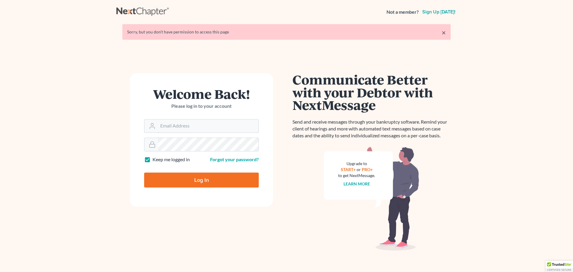
type input "[PERSON_NAME][EMAIL_ADDRESS][DOMAIN_NAME]"
click at [197, 181] on input "Log In" at bounding box center [201, 179] width 115 height 15
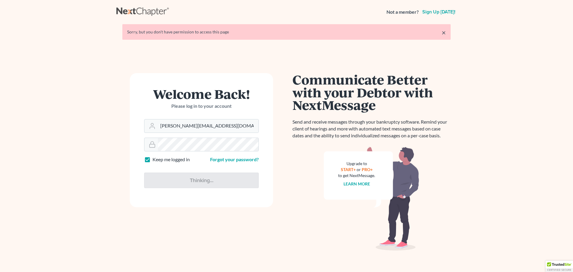
type input "Thinking..."
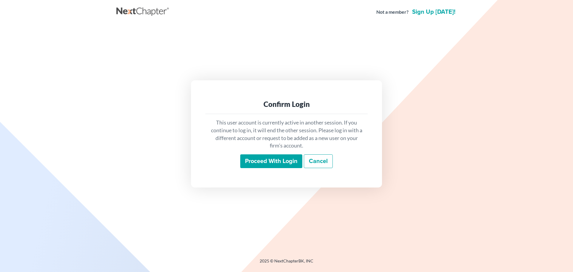
click at [281, 165] on input "Proceed with login" at bounding box center [271, 161] width 62 height 14
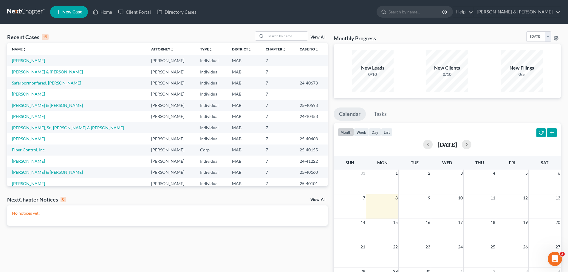
click at [46, 74] on link "[PERSON_NAME] & [PERSON_NAME]" at bounding box center [47, 71] width 71 height 5
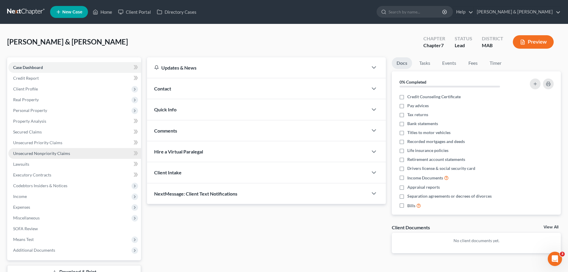
click at [64, 155] on span "Unsecured Nonpriority Claims" at bounding box center [41, 153] width 57 height 5
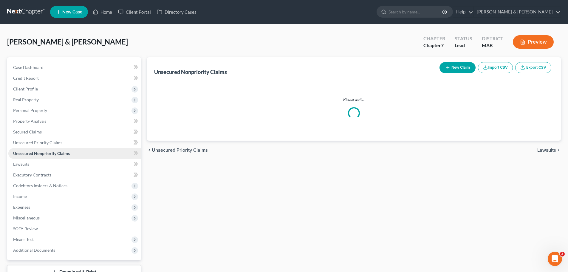
click at [64, 154] on span "Unsecured Nonpriority Claims" at bounding box center [41, 153] width 57 height 5
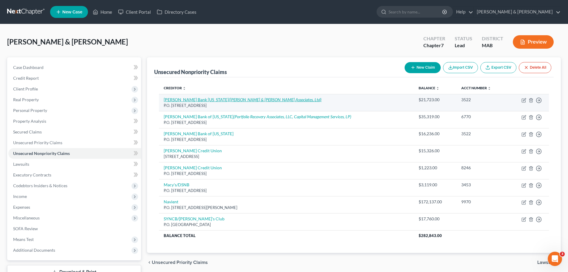
click at [206, 99] on link "[PERSON_NAME] Bank [US_STATE] ([PERSON_NAME] & [PERSON_NAME] Associates, Ltd)" at bounding box center [243, 99] width 158 height 5
select select "7"
select select "2"
select select "1"
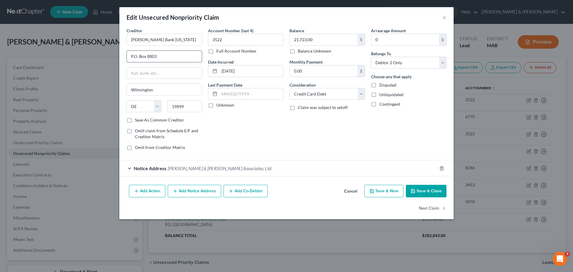
click at [172, 59] on input "P.O. Box 8803" at bounding box center [164, 56] width 75 height 11
type input "P.O. Box 8826"
click at [441, 63] on select "Select Debtor 1 Only Debtor 2 Only Debtor 1 And Debtor 2 Only At Least One Of T…" at bounding box center [408, 63] width 75 height 12
select select "0"
click at [371, 57] on select "Select Debtor 1 Only Debtor 2 Only Debtor 1 And Debtor 2 Only At Least One Of T…" at bounding box center [408, 63] width 75 height 12
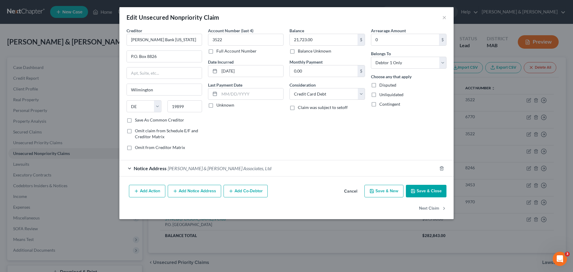
click at [432, 191] on button "Save & Close" at bounding box center [426, 191] width 41 height 13
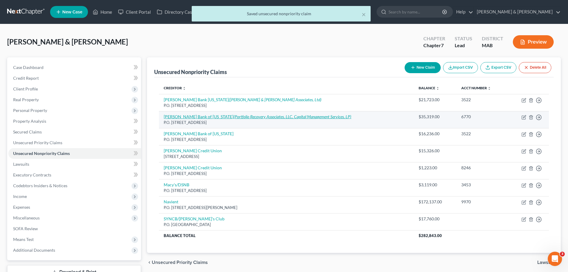
click at [234, 118] on icon "(Portfolio Recovery Associates, LLC, Capital Management Services, LP)" at bounding box center [293, 116] width 118 height 5
select select "7"
select select "2"
select select "0"
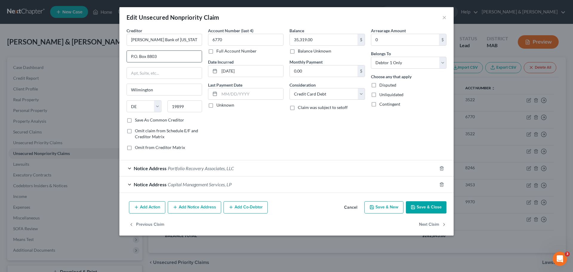
click at [176, 59] on input "P.O. Box 8803" at bounding box center [164, 56] width 75 height 11
type input "P.O. Box 8826"
click at [424, 211] on button "Save & Close" at bounding box center [426, 207] width 41 height 13
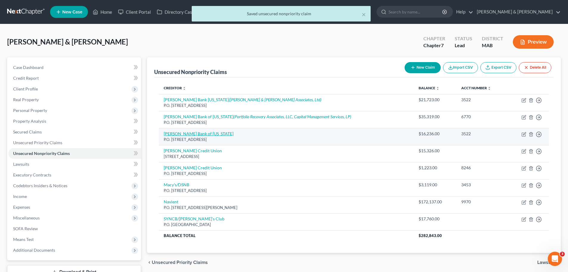
click at [199, 134] on link "[PERSON_NAME] Bank of [US_STATE]" at bounding box center [199, 133] width 70 height 5
select select "7"
select select "2"
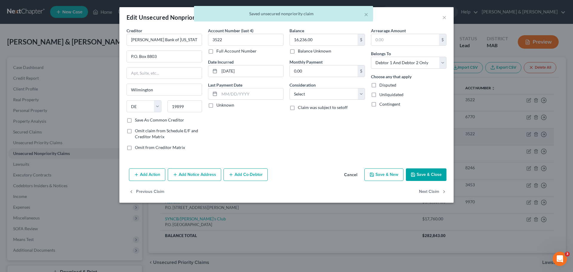
click at [199, 134] on label "Omit claim from Schedule E/F and Creditor Matrix" at bounding box center [168, 134] width 67 height 12
click at [141, 132] on input "Omit claim from Schedule E/F and Creditor Matrix" at bounding box center [139, 130] width 4 height 4
checkbox input "true"
click at [183, 54] on input "P.O. Box 8803" at bounding box center [164, 56] width 75 height 11
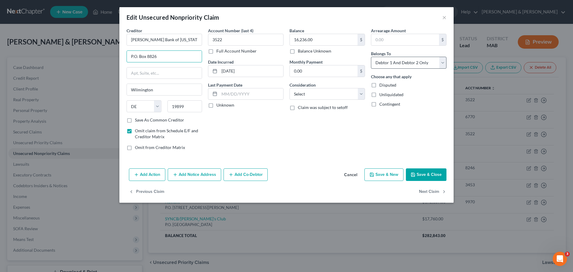
type input "P.O. Box 8826"
click at [442, 66] on select "Select Debtor 1 Only Debtor 2 Only Debtor 1 And Debtor 2 Only At Least One Of T…" at bounding box center [408, 63] width 75 height 12
select select "0"
click at [371, 57] on select "Select Debtor 1 Only Debtor 2 Only Debtor 1 And Debtor 2 Only At Least One Of T…" at bounding box center [408, 63] width 75 height 12
click at [436, 173] on button "Save & Close" at bounding box center [426, 174] width 41 height 13
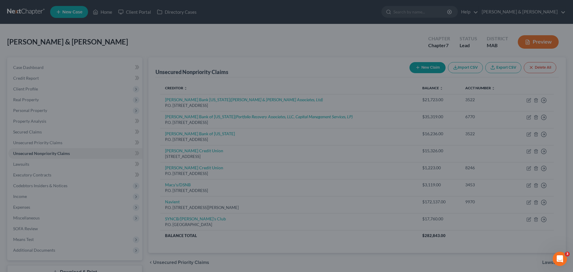
type input "0"
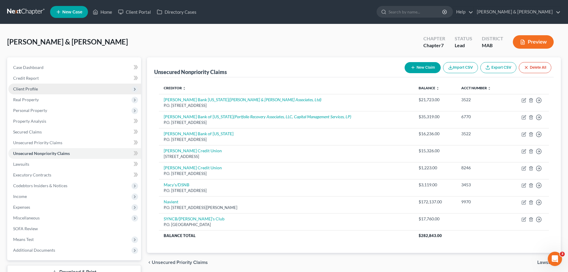
click at [41, 91] on span "Client Profile" at bounding box center [74, 89] width 133 height 11
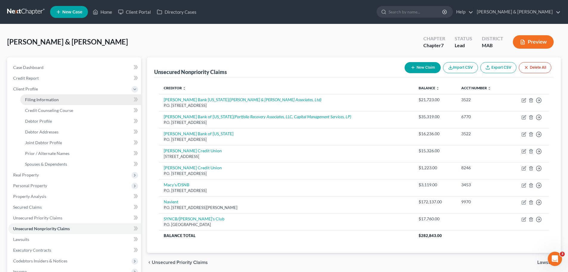
click at [45, 102] on span "Filing Information" at bounding box center [42, 99] width 34 height 5
select select "1"
select select "0"
select select "22"
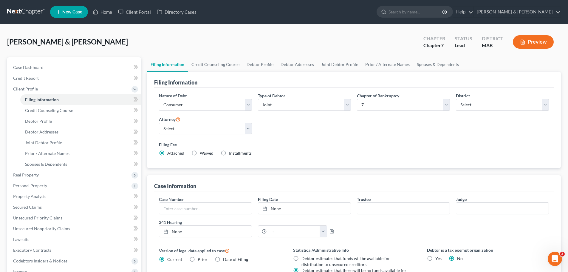
click at [529, 39] on button "Preview" at bounding box center [533, 41] width 41 height 13
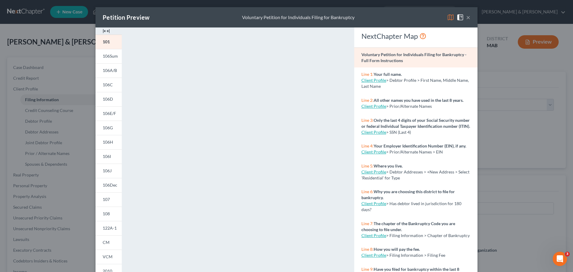
click at [467, 20] on button "×" at bounding box center [468, 17] width 4 height 7
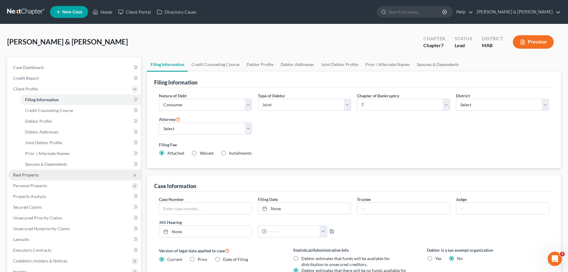
click at [42, 177] on span "Real Property" at bounding box center [74, 174] width 133 height 11
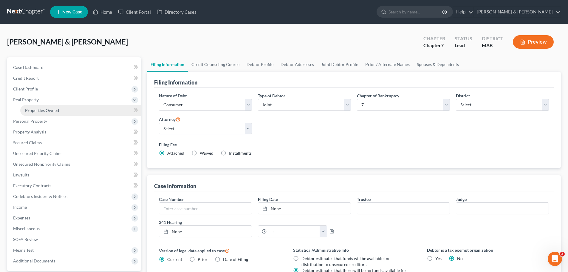
click at [47, 111] on span "Properties Owned" at bounding box center [42, 110] width 34 height 5
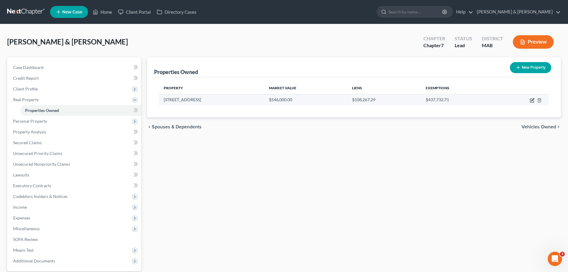
click at [534, 100] on icon "button" at bounding box center [532, 100] width 5 height 5
select select "22"
select select "8"
select select "2"
select select "5"
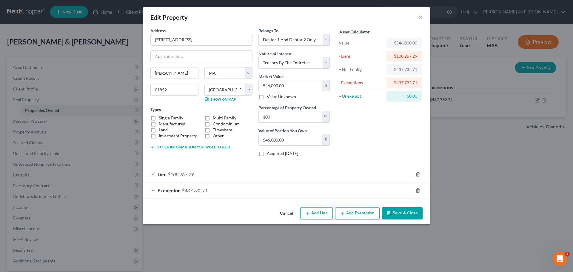
click at [159, 118] on label "Single Family" at bounding box center [171, 118] width 24 height 6
click at [161, 118] on input "Single Family" at bounding box center [163, 117] width 4 height 4
checkbox input "true"
click at [403, 210] on button "Save & Close" at bounding box center [402, 213] width 41 height 13
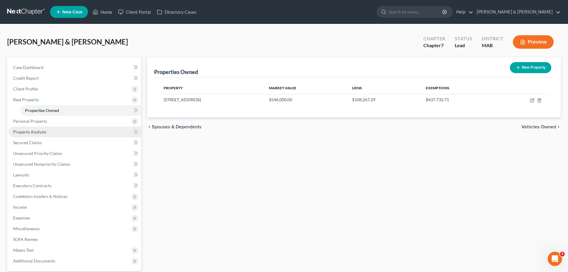
click at [42, 132] on span "Property Analysis" at bounding box center [29, 131] width 33 height 5
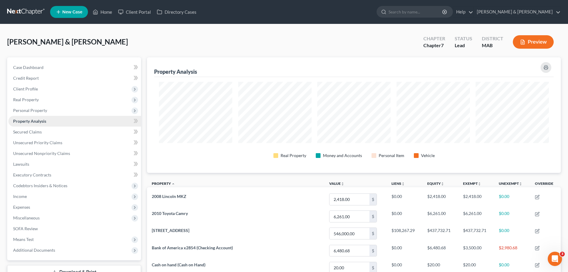
scroll to position [115, 414]
click at [41, 111] on span "Personal Property" at bounding box center [30, 110] width 34 height 5
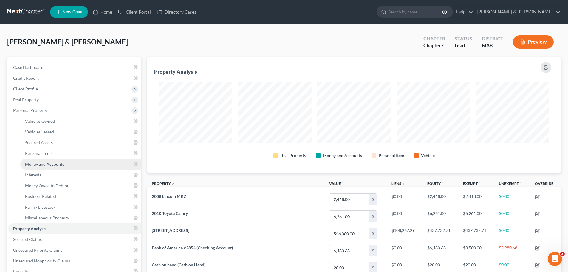
click at [55, 165] on span "Money and Accounts" at bounding box center [44, 163] width 39 height 5
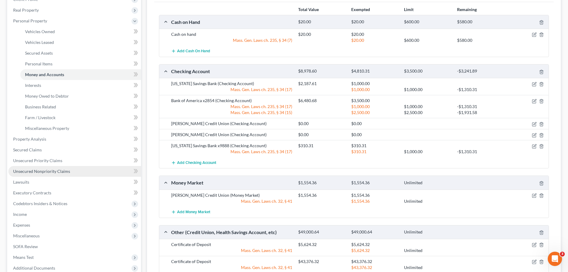
click at [61, 172] on span "Unsecured Nonpriority Claims" at bounding box center [41, 171] width 57 height 5
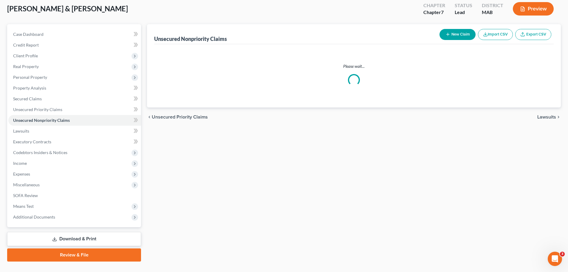
drag, startPoint x: 61, startPoint y: 172, endPoint x: 140, endPoint y: 153, distance: 80.7
click at [61, 171] on ul "Case Dashboard Payments Invoices Payments Payments Credit Report Client Profile" at bounding box center [74, 125] width 133 height 193
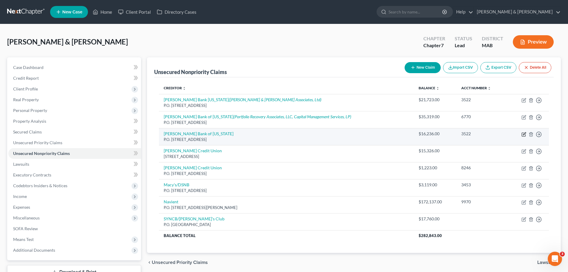
click at [523, 135] on icon "button" at bounding box center [524, 133] width 3 height 3
select select "7"
select select "0"
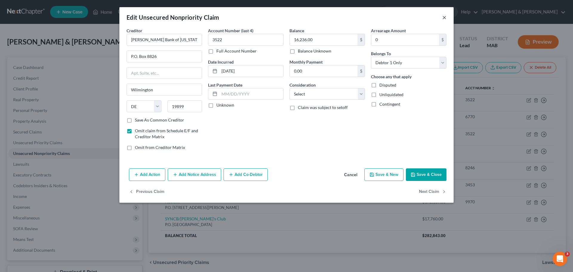
click at [445, 18] on button "×" at bounding box center [444, 17] width 4 height 7
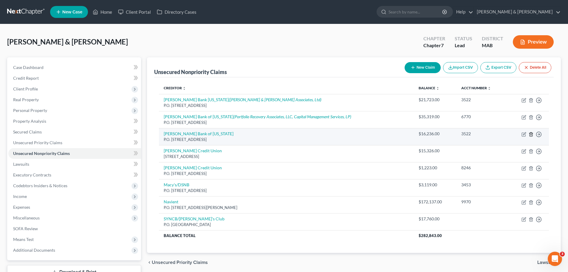
click at [531, 133] on polyline "button" at bounding box center [531, 133] width 4 height 0
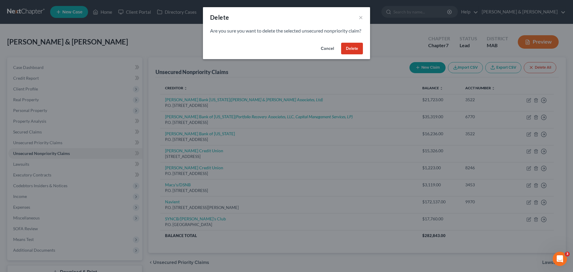
click at [357, 55] on button "Delete" at bounding box center [352, 49] width 22 height 12
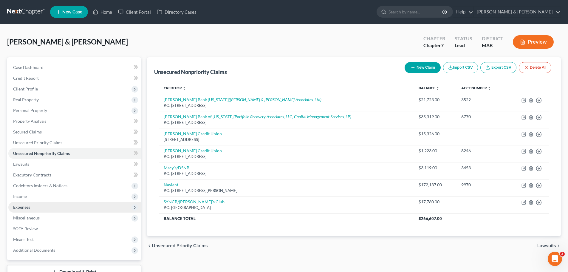
click at [43, 209] on span "Expenses" at bounding box center [74, 207] width 133 height 11
click at [42, 204] on span "Expenses" at bounding box center [74, 207] width 133 height 11
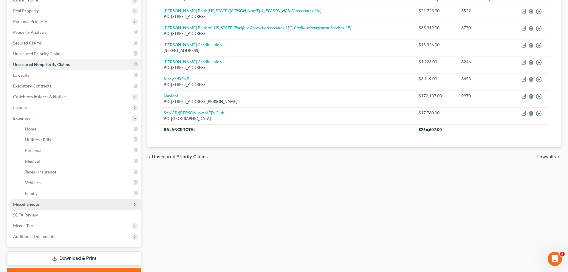
scroll to position [89, 0]
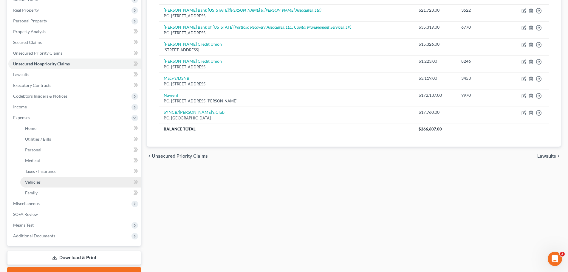
click at [55, 181] on link "Vehicles" at bounding box center [80, 182] width 121 height 11
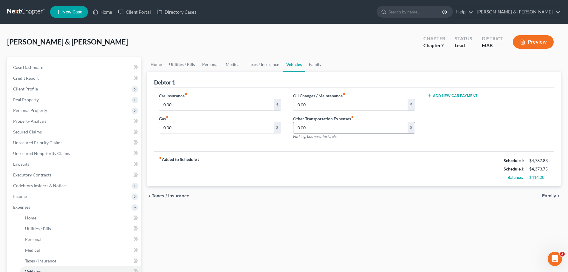
click at [354, 124] on input "0.00" at bounding box center [350, 127] width 114 height 11
type input "5"
click at [321, 108] on input "text" at bounding box center [350, 104] width 114 height 11
type input "50.00"
click at [215, 131] on input "0.00" at bounding box center [216, 127] width 114 height 11
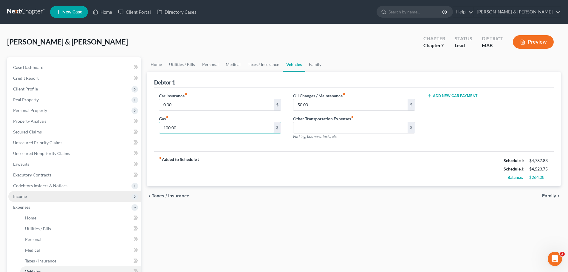
type input "100.00"
click at [46, 199] on span "Income" at bounding box center [74, 196] width 133 height 11
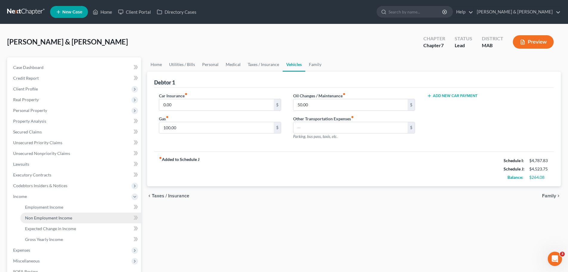
click at [64, 221] on link "Non Employment Income" at bounding box center [80, 217] width 121 height 11
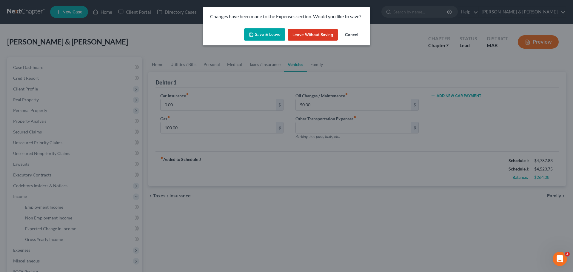
click at [272, 35] on button "Save & Leave" at bounding box center [264, 34] width 41 height 13
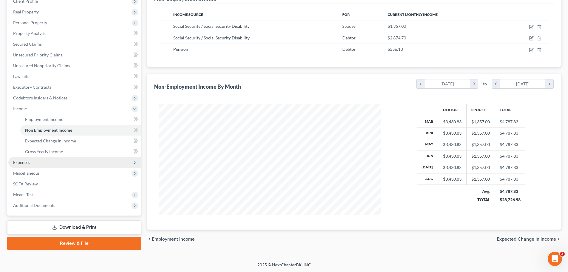
scroll to position [88, 0]
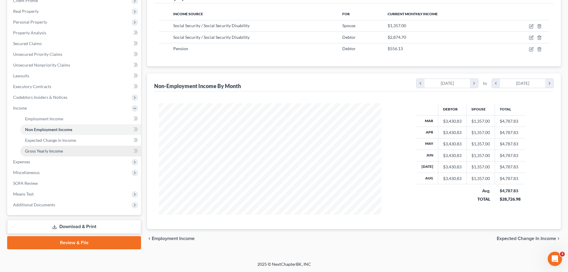
click at [55, 149] on span "Gross Yearly Income" at bounding box center [44, 150] width 38 height 5
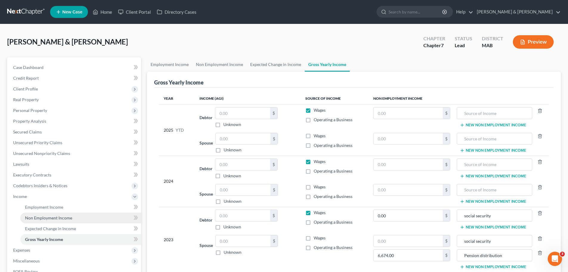
click at [54, 221] on link "Non Employment Income" at bounding box center [80, 217] width 121 height 11
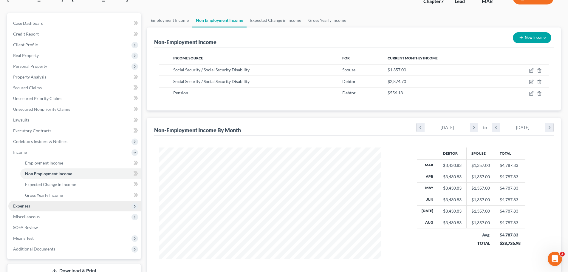
scroll to position [60, 0]
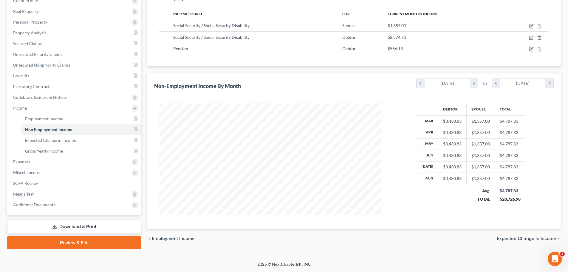
click at [93, 224] on link "Download & Print" at bounding box center [74, 227] width 134 height 14
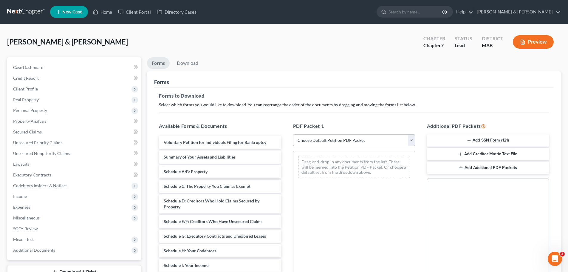
click at [312, 138] on select "Choose Default Petition PDF Packet Complete Bankruptcy Petition (all forms and …" at bounding box center [354, 140] width 122 height 12
select select "0"
click at [293, 134] on select "Choose Default Petition PDF Packet Complete Bankruptcy Petition (all forms and …" at bounding box center [354, 140] width 122 height 12
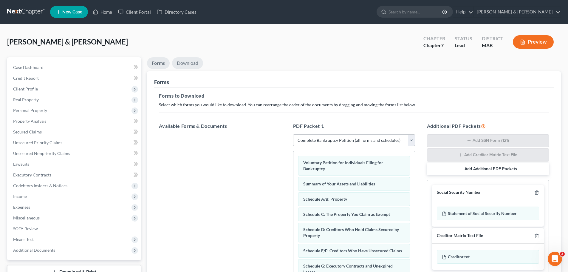
click at [188, 65] on link "Download" at bounding box center [187, 63] width 31 height 12
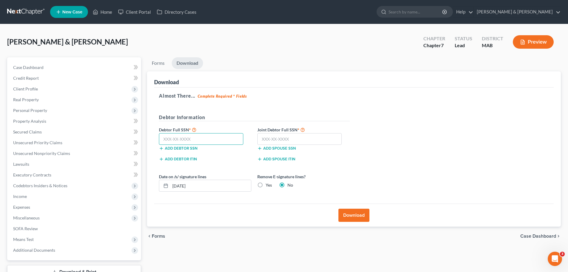
click at [195, 137] on input "text" at bounding box center [201, 139] width 84 height 12
click at [202, 140] on input "text" at bounding box center [201, 139] width 84 height 12
type input "027-40-8383"
click at [272, 136] on input "text" at bounding box center [299, 139] width 84 height 12
type input "022-36-7682"
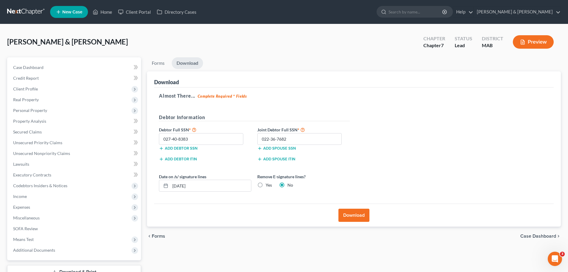
click at [266, 187] on label "Yes" at bounding box center [269, 185] width 6 height 6
click at [268, 186] on input "Yes" at bounding box center [270, 184] width 4 height 4
radio input "true"
radio input "false"
click at [355, 215] on button "Download" at bounding box center [353, 214] width 31 height 13
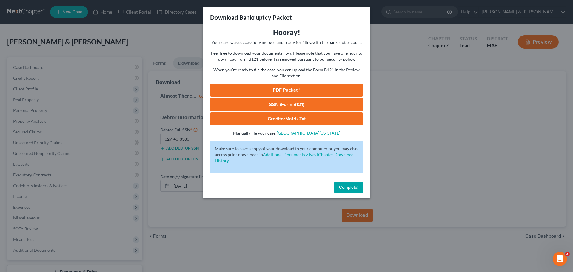
click at [301, 88] on link "PDF Packet 1" at bounding box center [286, 90] width 153 height 13
click at [327, 105] on link "SSN (Form B121)" at bounding box center [286, 104] width 153 height 13
click at [291, 120] on link "CreditorMatrix.txt" at bounding box center [286, 118] width 153 height 13
drag, startPoint x: 353, startPoint y: 186, endPoint x: 322, endPoint y: 155, distance: 43.0
click at [353, 186] on span "Complete!" at bounding box center [348, 187] width 19 height 5
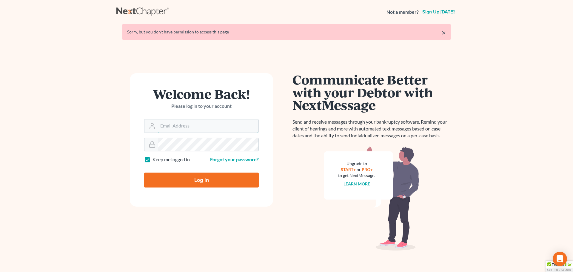
type input "[PERSON_NAME][EMAIL_ADDRESS][DOMAIN_NAME]"
drag, startPoint x: 190, startPoint y: 182, endPoint x: 188, endPoint y: 173, distance: 9.4
click at [190, 182] on input "Log In" at bounding box center [201, 179] width 115 height 15
type input "Thinking..."
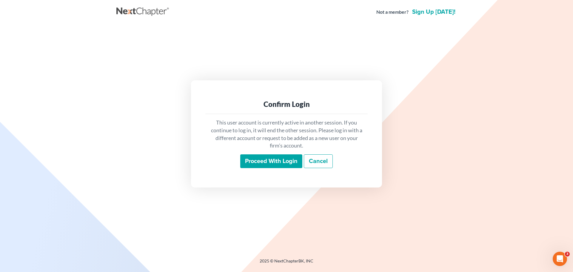
click at [280, 162] on input "Proceed with login" at bounding box center [271, 161] width 62 height 14
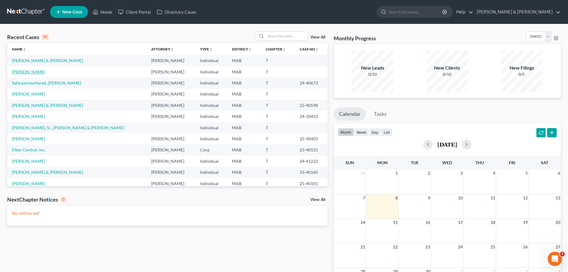
click at [39, 73] on link "[PERSON_NAME]" at bounding box center [28, 71] width 33 height 5
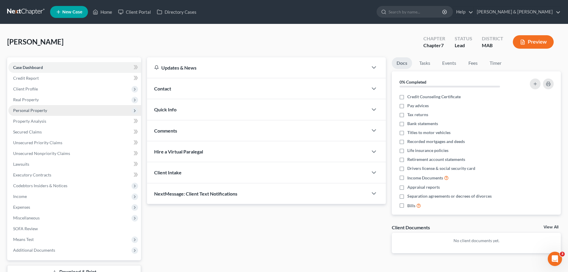
click at [42, 106] on span "Personal Property" at bounding box center [74, 110] width 133 height 11
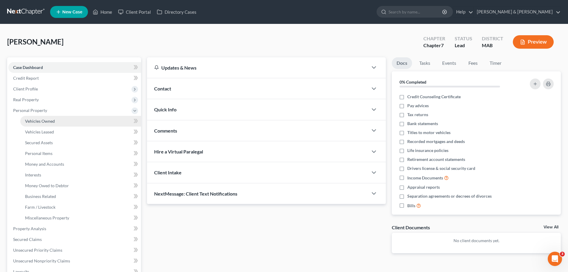
click at [46, 120] on span "Vehicles Owned" at bounding box center [40, 120] width 30 height 5
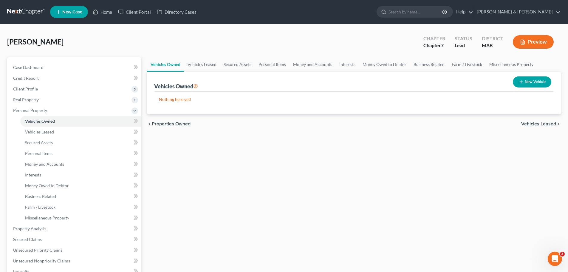
click at [532, 85] on button "New Vehicle" at bounding box center [532, 81] width 38 height 11
select select "0"
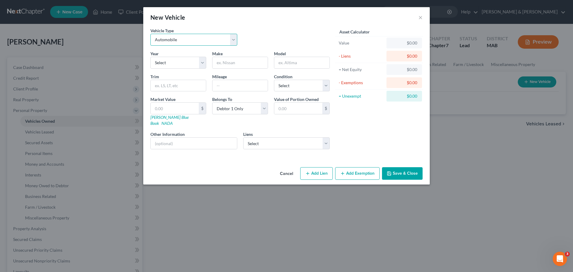
click at [211, 38] on select "Select Automobile Truck Trailer Watercraft Aircraft Motor Home Atv Other Vehicle" at bounding box center [193, 40] width 87 height 12
click at [186, 66] on select "Select 2026 2025 2024 2023 2022 2021 2020 2019 2018 2017 2016 2015 2014 2013 20…" at bounding box center [178, 63] width 56 height 12
select select "2"
click at [150, 57] on select "Select 2026 2025 2024 2023 2022 2021 2020 2019 2018 2017 2016 2015 2014 2013 20…" at bounding box center [178, 63] width 56 height 12
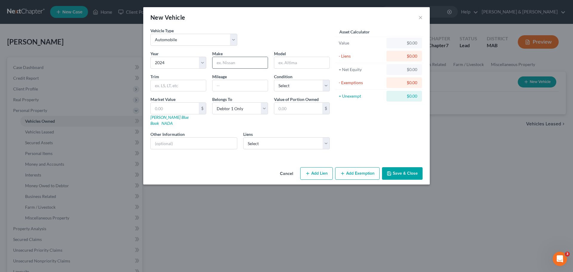
drag, startPoint x: 221, startPoint y: 67, endPoint x: 228, endPoint y: 65, distance: 7.0
click at [222, 67] on input "text" at bounding box center [239, 62] width 55 height 11
type input "Ford"
type input "F150 XLT"
type input "L"
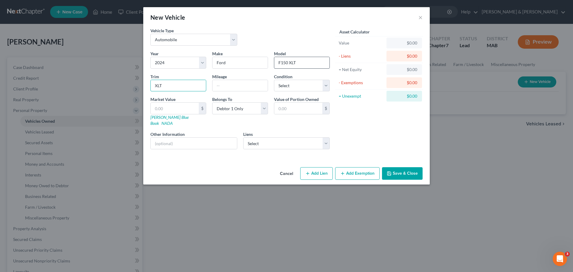
type input "XLT"
click at [311, 66] on input "F150 XLT" at bounding box center [301, 62] width 55 height 11
type input "F150"
type input "159,377"
click at [327, 85] on select "Select Excellent Very Good Good Fair Poor" at bounding box center [302, 86] width 56 height 12
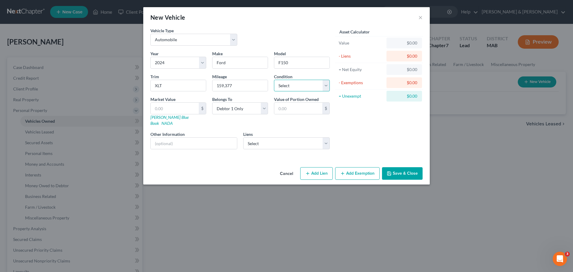
select select "3"
click at [274, 80] on select "Select Excellent Very Good Good Fair Poor" at bounding box center [302, 86] width 56 height 12
click at [263, 110] on select "Select Debtor 1 Only Debtor 2 Only Debtor 1 And Debtor 2 Only At Least One Of T…" at bounding box center [240, 108] width 56 height 12
select select "3"
click at [212, 102] on select "Select Debtor 1 Only Debtor 2 Only Debtor 1 And Debtor 2 Only At Least One Of T…" at bounding box center [240, 108] width 56 height 12
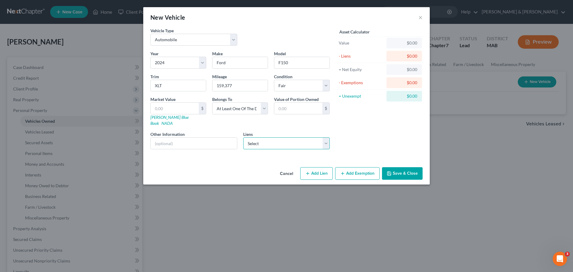
click at [293, 137] on select "Select Toyota - $5,793.75" at bounding box center [286, 143] width 87 height 12
click at [300, 110] on input "text" at bounding box center [298, 108] width 48 height 11
click at [192, 112] on input "text" at bounding box center [175, 108] width 48 height 11
type input "3"
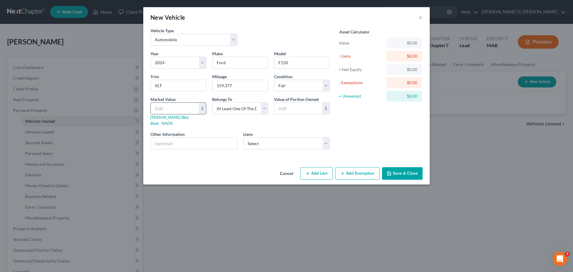
type input "3.00"
type input "312"
type input "312.00"
type input "3120"
type input "3,120.00"
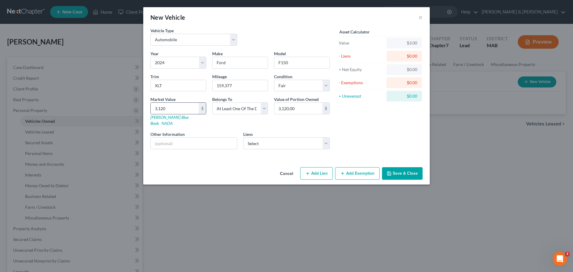
type input "3,1201"
type input "31,201.00"
type input "31,20"
type input "3,120.00"
type input "3,12"
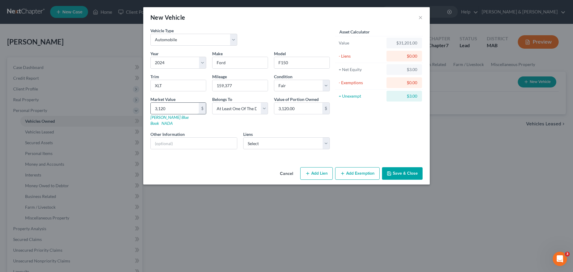
type input "312.00"
type input "31"
type input "31.00"
type input "3"
type input "3.00"
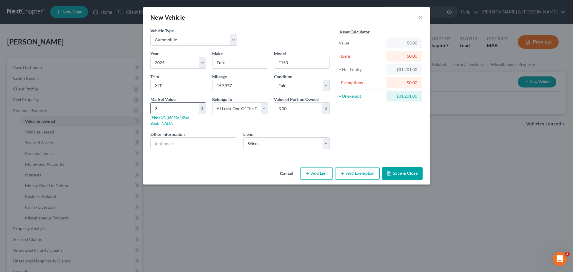
type input "31"
type input "31.00"
type input "310"
type input "310.00"
type input "3101"
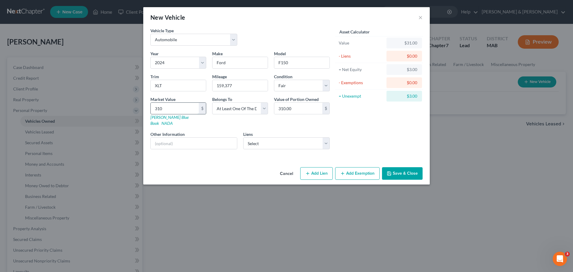
type input "3,101.00"
type input "3,101"
click at [326, 111] on div "$" at bounding box center [325, 108] width 7 height 11
click at [306, 108] on input "3,101.00" at bounding box center [298, 108] width 48 height 11
type input "1,550.50"
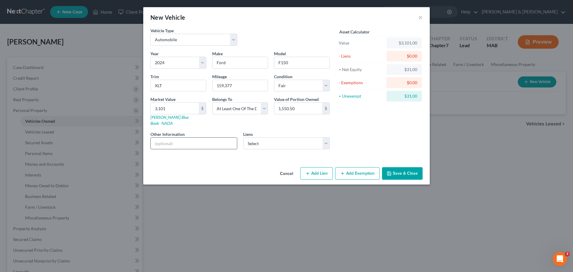
click at [178, 138] on input "text" at bounding box center [194, 142] width 86 height 11
click at [169, 137] on input "text" at bounding box center [194, 142] width 86 height 11
type input "T"
click at [313, 109] on input "1,550.50" at bounding box center [298, 108] width 48 height 11
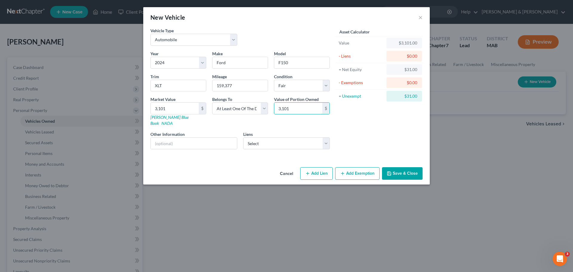
type input "3,101"
drag, startPoint x: 397, startPoint y: 166, endPoint x: 383, endPoint y: 158, distance: 16.3
click at [397, 167] on button "Save & Close" at bounding box center [402, 173] width 41 height 13
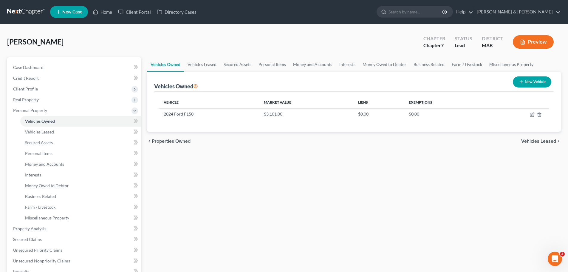
click at [532, 85] on button "New Vehicle" at bounding box center [532, 81] width 38 height 11
select select "0"
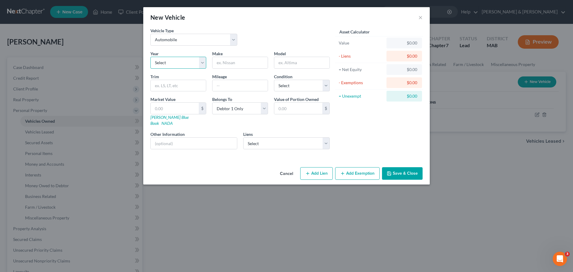
click at [190, 64] on select "Select 2026 2025 2024 2023 2022 2021 2020 2019 2018 2017 2016 2015 2014 2013 20…" at bounding box center [178, 63] width 56 height 12
select select "11"
click at [150, 57] on select "Select 2026 2025 2024 2023 2022 2021 2020 2019 2018 2017 2016 2015 2014 2013 20…" at bounding box center [178, 63] width 56 height 12
click at [222, 64] on input "text" at bounding box center [239, 62] width 55 height 11
type input "Toyota"
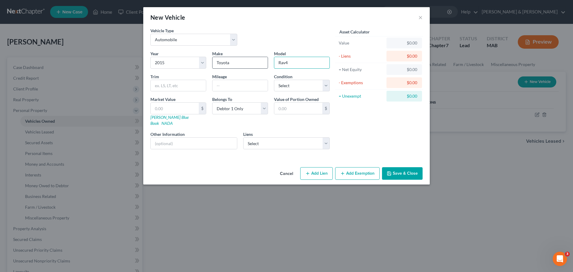
type input "Rav4"
type input "L"
type input "XL"
click at [304, 110] on input "text" at bounding box center [298, 108] width 48 height 11
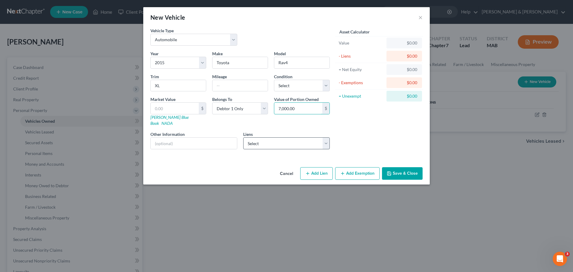
type input "7,000.00"
click at [326, 137] on select "Select Toyota - $5,793.75" at bounding box center [286, 143] width 87 height 12
select select "45"
select select "0"
select select "4"
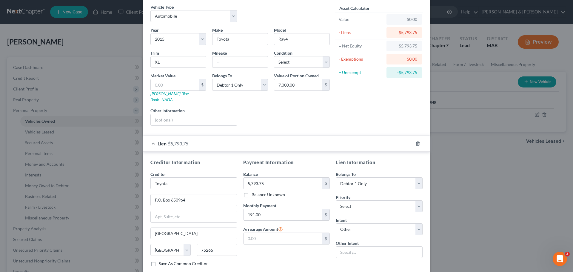
scroll to position [55, 0]
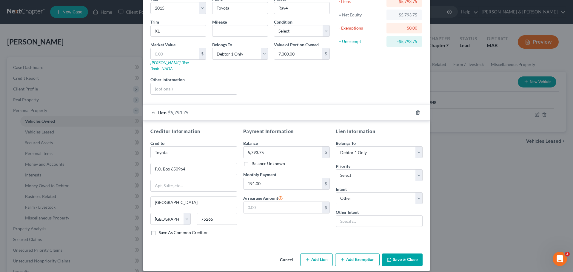
click at [361, 253] on button "Add Exemption" at bounding box center [357, 259] width 44 height 13
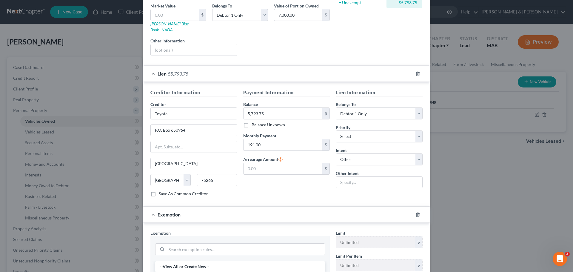
scroll to position [204, 0]
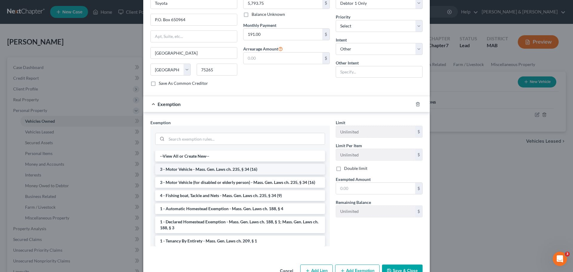
click at [220, 169] on li "3 - Motor Vehicle - Mass. Gen. Laws ch. 235, § 34 (16)" at bounding box center [240, 169] width 170 height 11
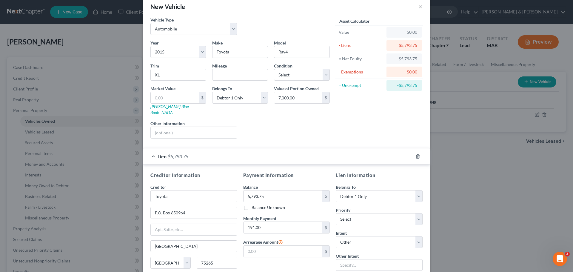
scroll to position [30, 0]
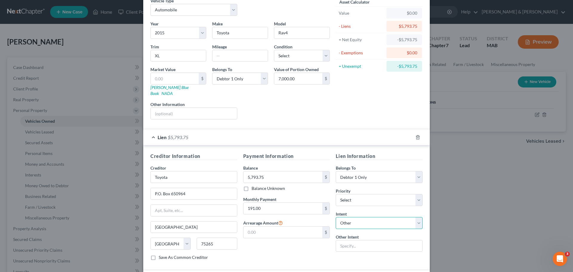
click at [357, 217] on select "Select Surrender Redeem Reaffirm Avoid Other" at bounding box center [379, 223] width 87 height 12
click at [336, 217] on select "Select Surrender Redeem Reaffirm Avoid Other" at bounding box center [379, 223] width 87 height 12
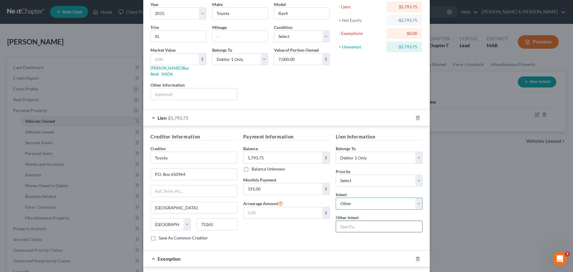
scroll to position [60, 0]
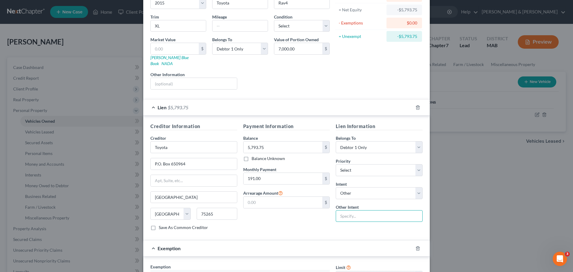
click at [359, 210] on input "text" at bounding box center [379, 216] width 87 height 12
type input "Retain, continue paying"
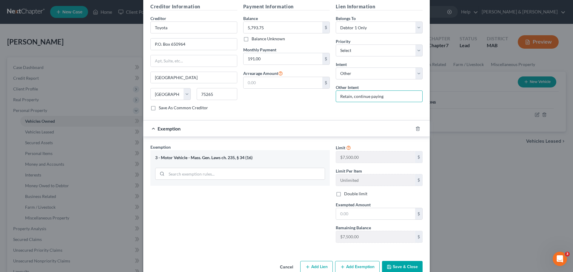
scroll to position [186, 0]
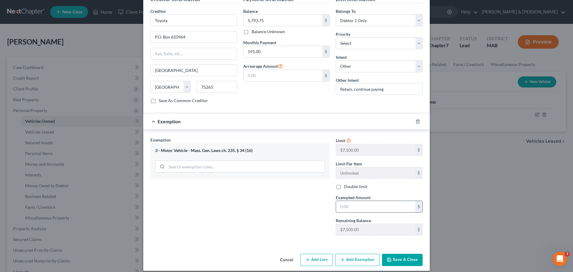
click at [367, 201] on input "text" at bounding box center [375, 206] width 79 height 11
type input "1,206.25"
click at [414, 254] on button "Save & Close" at bounding box center [402, 260] width 41 height 13
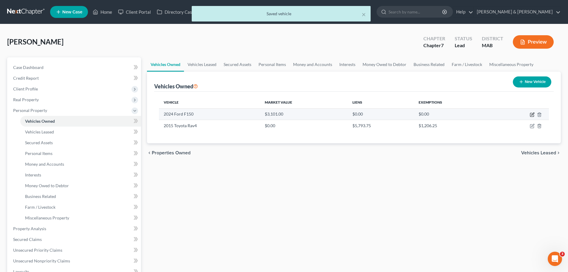
click at [532, 113] on icon "button" at bounding box center [532, 115] width 4 height 4
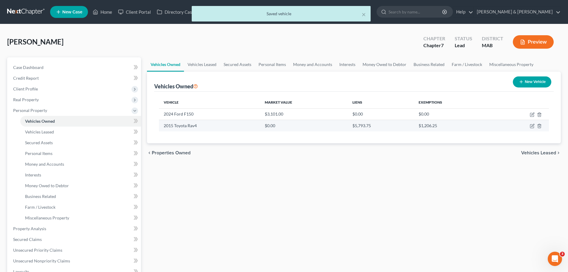
select select "0"
select select "2"
select select "3"
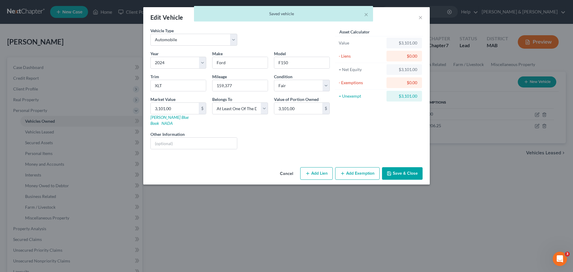
click at [360, 168] on button "Add Exemption" at bounding box center [357, 173] width 44 height 13
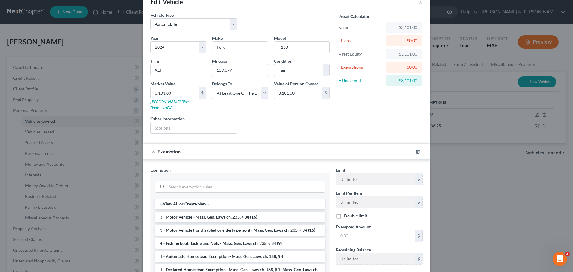
scroll to position [30, 0]
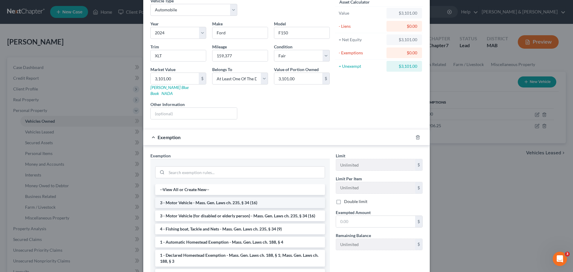
click at [272, 199] on li "3 - Motor Vehicle - Mass. Gen. Laws ch. 235, § 34 (16)" at bounding box center [240, 202] width 170 height 11
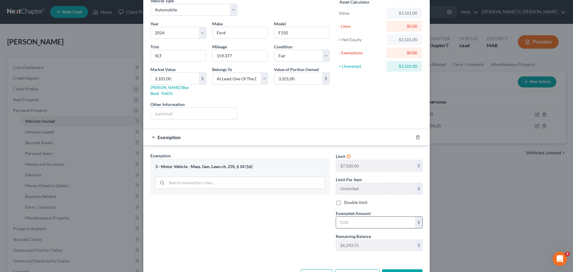
click at [361, 219] on input "text" at bounding box center [375, 222] width 79 height 11
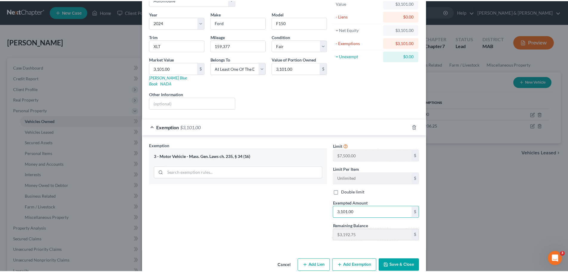
scroll to position [46, 0]
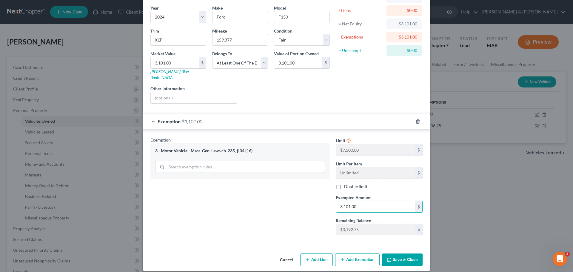
type input "3,101.00"
click at [399, 253] on button "Save & Close" at bounding box center [402, 259] width 41 height 13
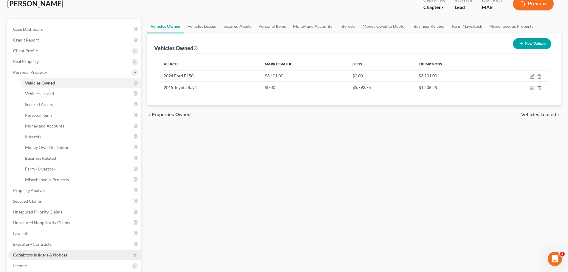
scroll to position [119, 0]
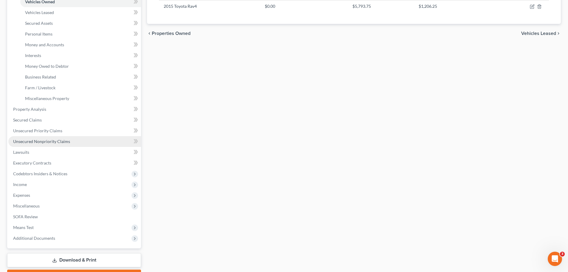
click at [58, 139] on span "Unsecured Nonpriority Claims" at bounding box center [41, 141] width 57 height 5
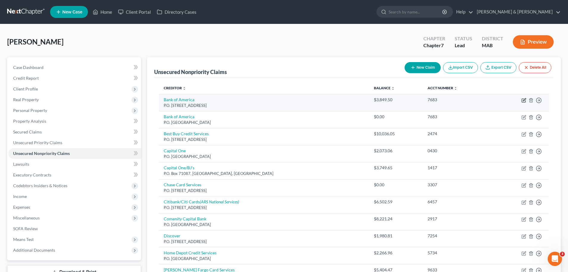
click at [525, 101] on icon "button" at bounding box center [524, 101] width 4 height 4
select select "7"
select select "2"
select select "0"
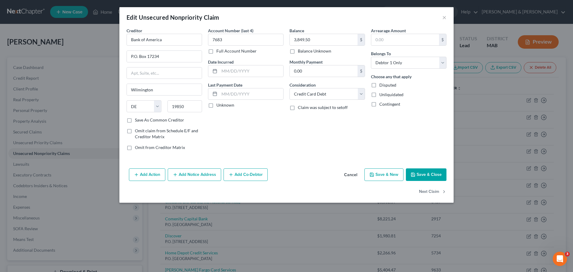
click at [429, 173] on button "Save & Close" at bounding box center [426, 174] width 41 height 13
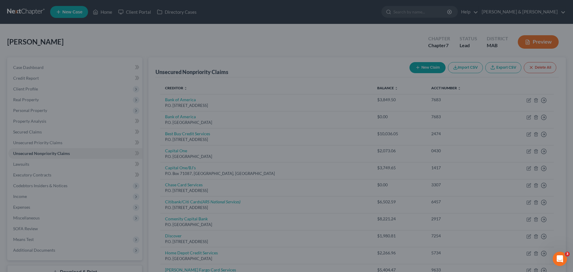
type input "0"
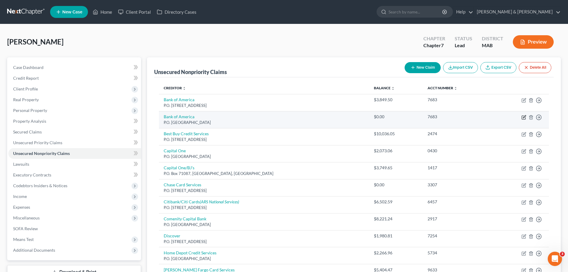
click at [523, 118] on icon "button" at bounding box center [524, 116] width 3 height 3
select select "45"
select select "2"
select select "0"
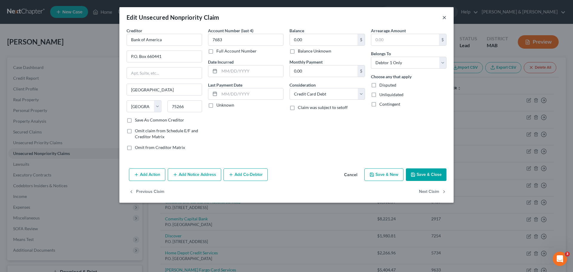
click at [446, 17] on button "×" at bounding box center [444, 17] width 4 height 7
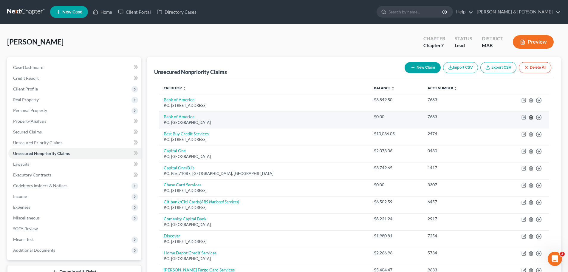
click at [532, 118] on icon "button" at bounding box center [531, 117] width 5 height 5
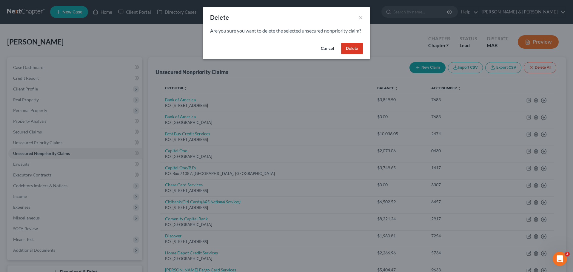
click at [348, 55] on button "Delete" at bounding box center [352, 49] width 22 height 12
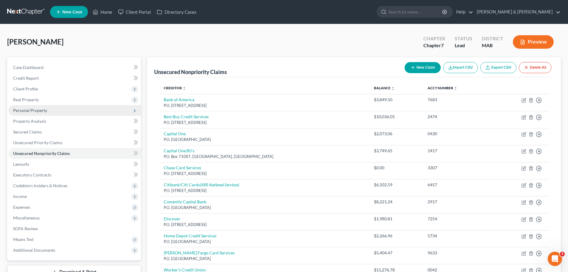
click at [51, 109] on span "Personal Property" at bounding box center [74, 110] width 133 height 11
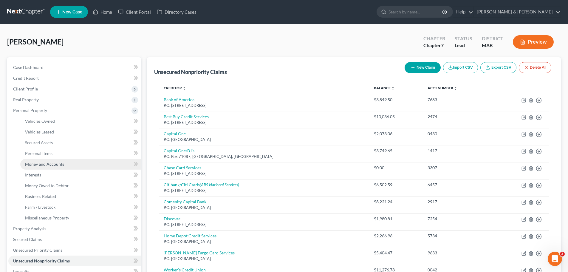
click at [56, 164] on span "Money and Accounts" at bounding box center [44, 163] width 39 height 5
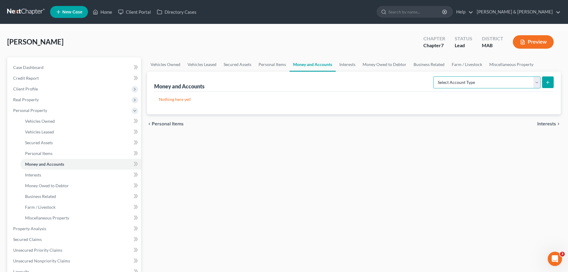
click at [530, 82] on select "Select Account Type Brokerage Cash on Hand Certificates of Deposit Checking Acc…" at bounding box center [486, 82] width 107 height 12
select select "savings"
click at [435, 76] on select "Select Account Type Brokerage Cash on Hand Certificates of Deposit Checking Acc…" at bounding box center [486, 82] width 107 height 12
click at [547, 81] on icon "submit" at bounding box center [547, 82] width 5 height 5
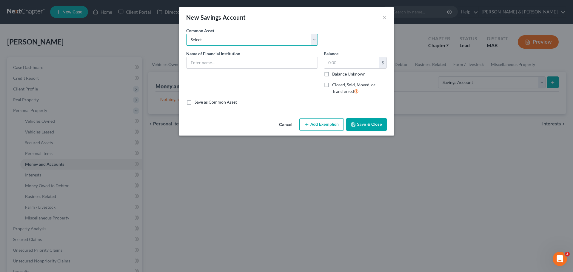
click at [231, 43] on select "Select Digital Credit Union" at bounding box center [252, 40] width 132 height 12
click at [223, 63] on input "text" at bounding box center [251, 62] width 131 height 11
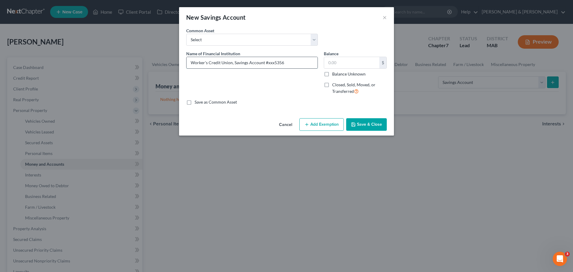
type input "Worker's Credit Union, Savings Account #xxx5356"
type input "56.30"
click at [319, 125] on button "Add Exemption" at bounding box center [321, 124] width 44 height 13
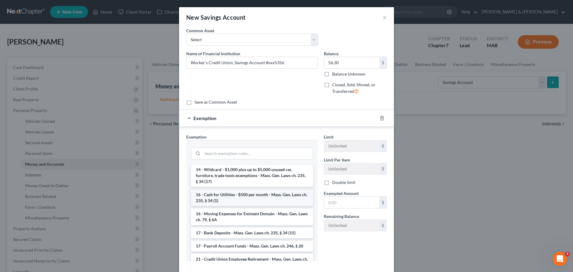
scroll to position [179, 0]
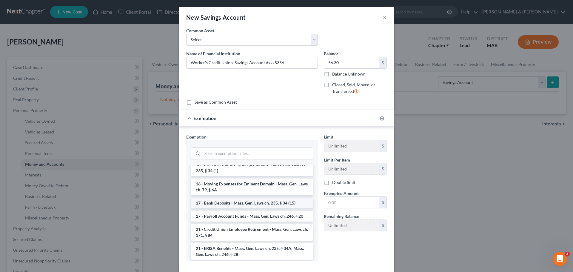
click at [266, 207] on li "17 - Bank Deposits - Mass. Gen. Laws ch. 235, § 34 (15)" at bounding box center [252, 202] width 122 height 11
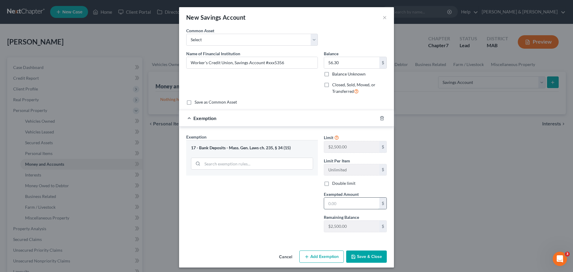
click at [340, 206] on input "text" at bounding box center [351, 202] width 55 height 11
type input "56.30"
click at [365, 256] on button "Save & Close" at bounding box center [366, 256] width 41 height 13
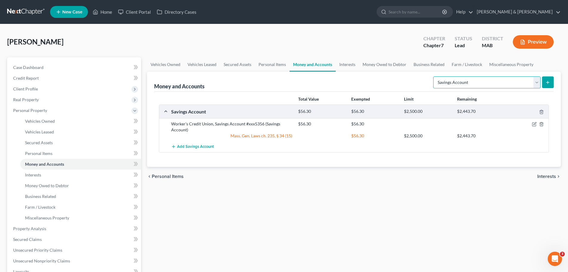
click at [537, 84] on select "Select Account Type Brokerage Cash on Hand Certificates of Deposit Checking Acc…" at bounding box center [486, 82] width 107 height 12
select select "checking"
click at [435, 76] on select "Select Account Type Brokerage Cash on Hand Certificates of Deposit Checking Acc…" at bounding box center [486, 82] width 107 height 12
click at [551, 81] on button "submit" at bounding box center [548, 82] width 12 height 12
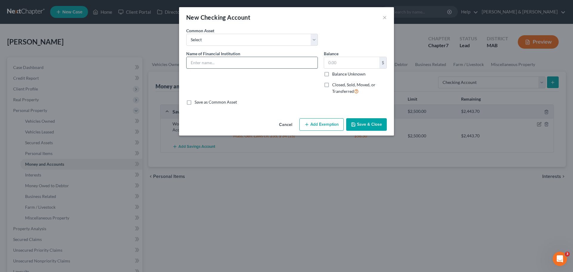
click at [226, 61] on input "text" at bounding box center [251, 62] width 131 height 11
type input "Worker's Credit Union, Savings ACcount xxx0006"
type input "1,648.42"
click at [324, 125] on button "Add Exemption" at bounding box center [321, 124] width 44 height 13
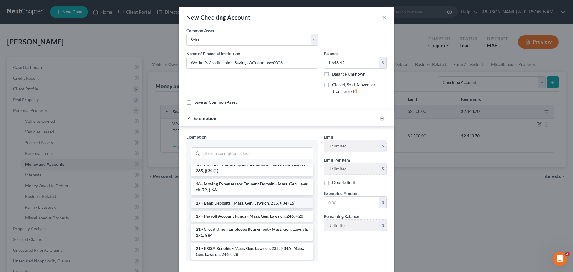
click at [254, 208] on li "17 - Bank Deposits - Mass. Gen. Laws ch. 235, § 34 (15)" at bounding box center [252, 202] width 122 height 11
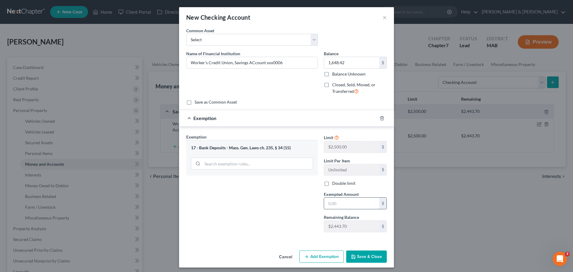
click at [345, 205] on input "text" at bounding box center [351, 202] width 55 height 11
type input "1,648.42"
click at [355, 256] on button "Save & Close" at bounding box center [366, 256] width 41 height 13
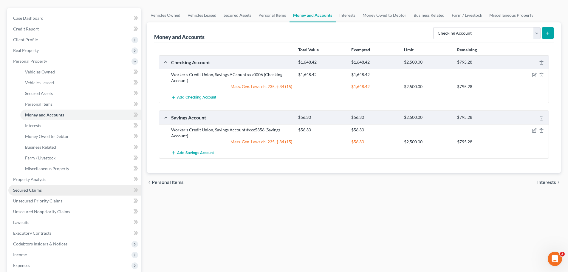
scroll to position [60, 0]
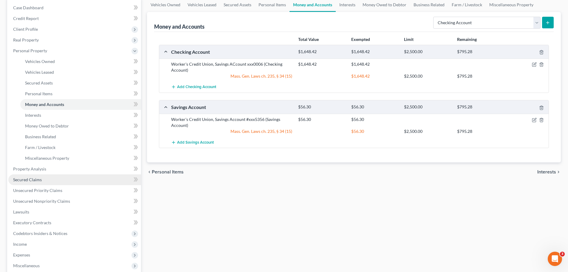
click at [56, 177] on link "Secured Claims" at bounding box center [74, 179] width 133 height 11
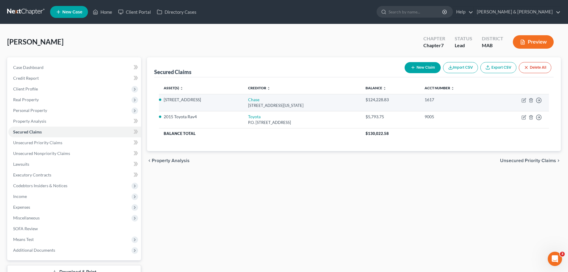
click at [527, 101] on td "Move to E Move to F Move to G Move to Notice Only" at bounding box center [520, 102] width 58 height 17
click at [525, 100] on icon "button" at bounding box center [524, 99] width 3 height 3
select select "19"
select select "3"
select select "2"
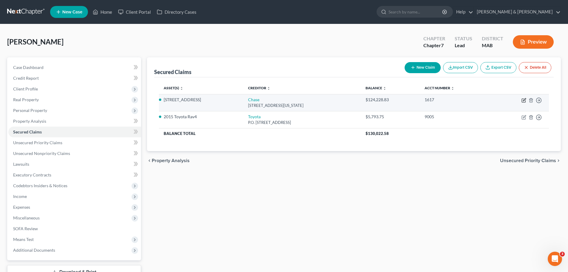
select select "4"
select select "0"
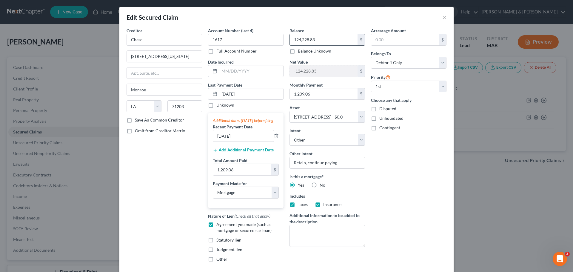
click at [332, 42] on input "124,228.83" at bounding box center [324, 39] width 68 height 11
type input "12,130.12"
click at [323, 92] on input "1,209.06" at bounding box center [324, 93] width 68 height 11
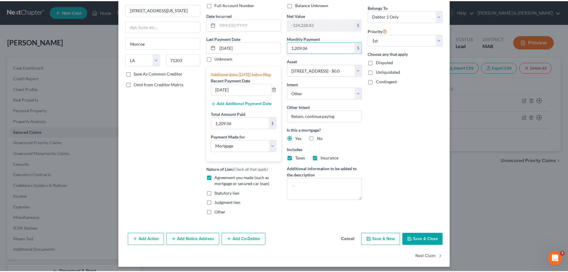
scroll to position [55, 0]
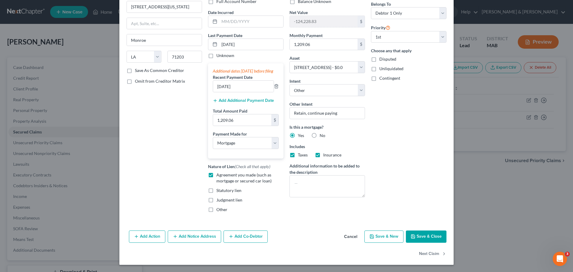
drag, startPoint x: 424, startPoint y: 238, endPoint x: 421, endPoint y: 236, distance: 3.2
click at [423, 238] on button "Save & Close" at bounding box center [426, 236] width 41 height 13
select select
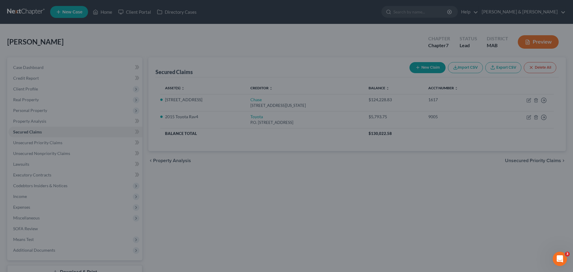
type input "-12,130.12"
select select "2"
type input "0"
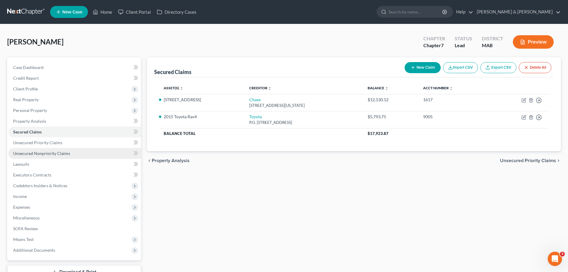
click at [62, 152] on span "Unsecured Nonpriority Claims" at bounding box center [41, 153] width 57 height 5
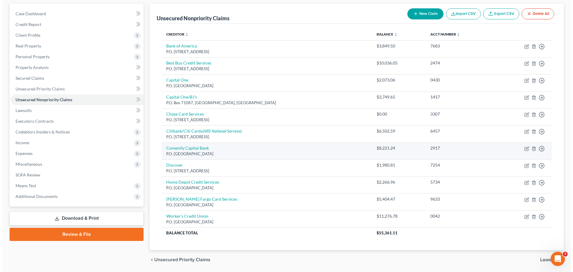
scroll to position [60, 0]
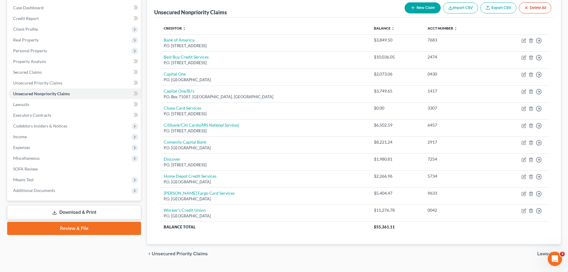
click at [433, 9] on button "New Claim" at bounding box center [423, 7] width 36 height 11
select select "0"
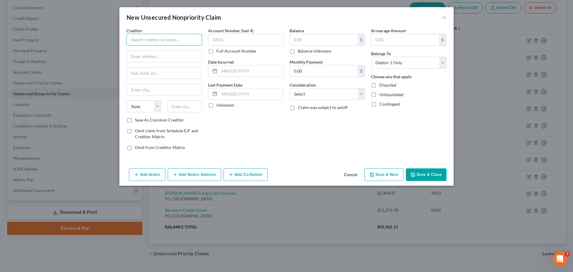
click at [135, 37] on input "text" at bounding box center [163, 40] width 75 height 12
type input "Freedom"
type input "P.O. Box 15123"
type input "Wilmington"
select select "7"
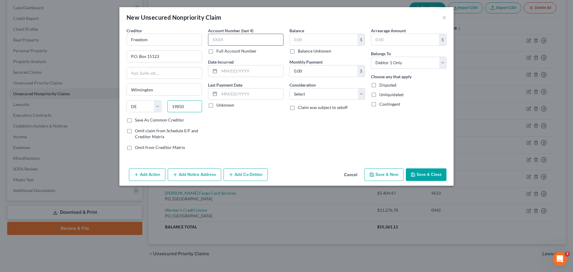
type input "19850"
click at [228, 39] on input "text" at bounding box center [245, 40] width 75 height 12
click at [443, 17] on button "×" at bounding box center [444, 17] width 4 height 7
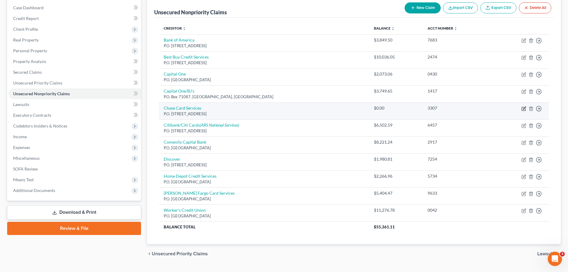
click at [525, 110] on icon "button" at bounding box center [524, 109] width 4 height 4
select select "7"
select select "0"
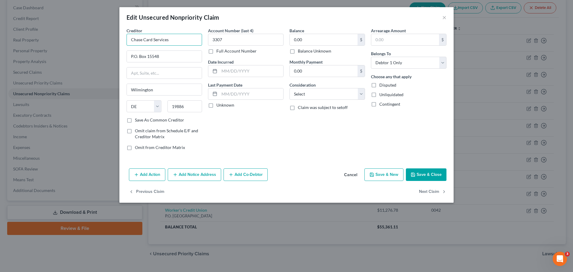
click at [173, 39] on input "Chase Card Services" at bounding box center [163, 40] width 75 height 12
type input "Chase Card Services (Freedom)"
click at [325, 44] on input "0.00" at bounding box center [324, 39] width 68 height 11
type input "5"
type input "4,228.21"
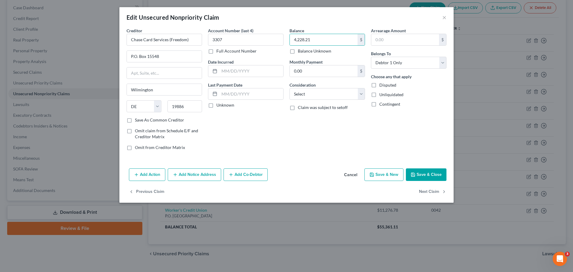
click at [429, 176] on button "Save & Close" at bounding box center [426, 174] width 41 height 13
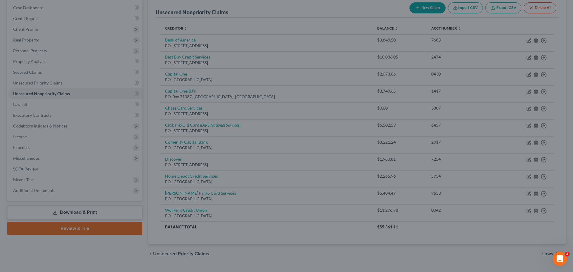
type input "0"
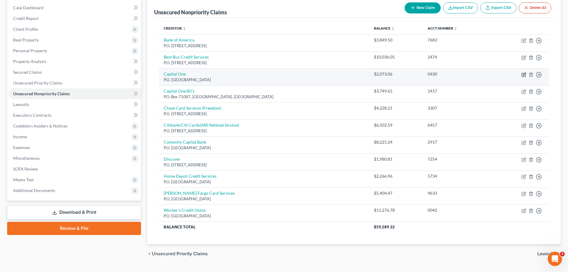
click at [523, 74] on icon "button" at bounding box center [524, 73] width 3 height 3
select select "28"
select select "2"
select select "0"
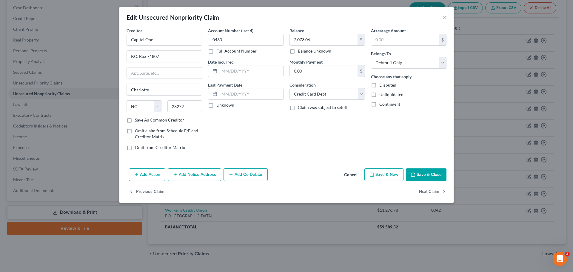
click at [203, 176] on button "Add Notice Address" at bounding box center [194, 174] width 53 height 13
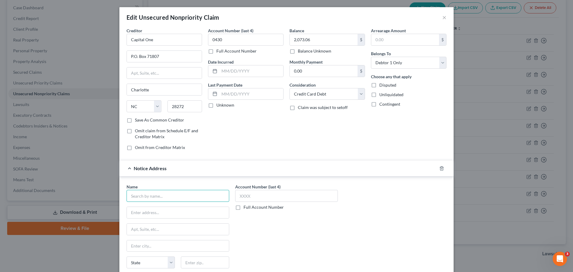
click at [138, 198] on input "text" at bounding box center [177, 196] width 103 height 12
type input "Midland Credit Management"
type input "350 Camino De La Reina, Ste. 100"
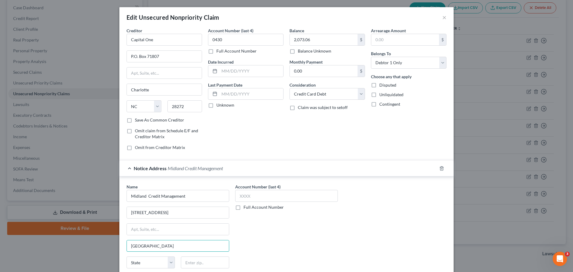
type input "San Diego"
select select "4"
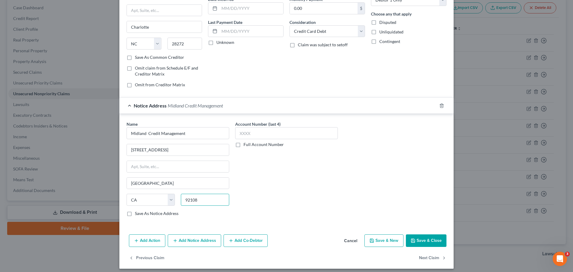
scroll to position [67, 0]
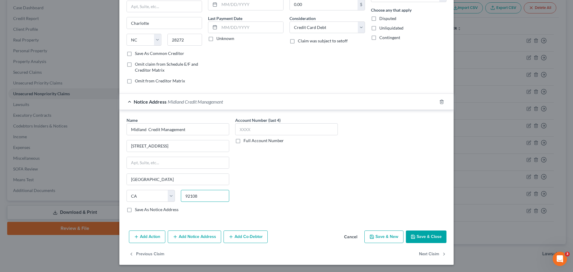
type input "92108"
click at [426, 236] on button "Save & Close" at bounding box center [426, 236] width 41 height 13
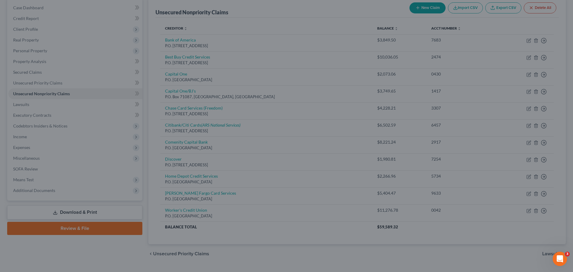
type input "0"
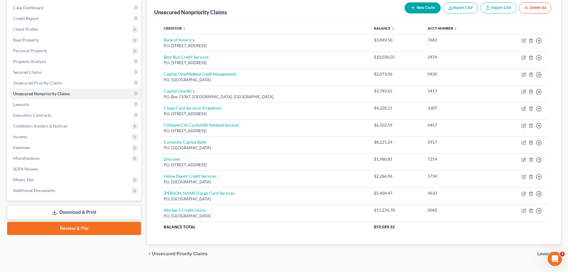
click at [423, 9] on button "New Claim" at bounding box center [423, 7] width 36 height 11
select select "0"
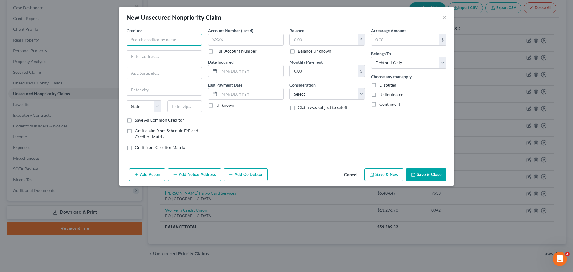
click at [138, 37] on input "text" at bounding box center [163, 40] width 75 height 12
type input "Community Health Connections"
type input "Dental Department"
type input "P.O. Box 986525"
click at [152, 92] on input "text" at bounding box center [164, 89] width 75 height 11
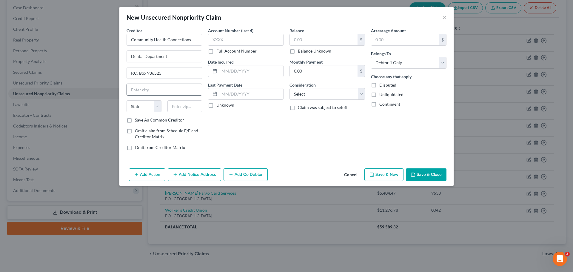
type input "o"
type input "Boston"
select select "22"
type input "-2298"
click at [228, 42] on input "text" at bounding box center [245, 40] width 75 height 12
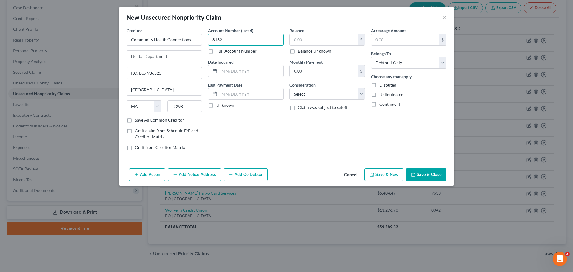
click at [228, 42] on input "8132" at bounding box center [245, 40] width 75 height 12
type input "8"
type input "1322"
click at [312, 41] on input "text" at bounding box center [324, 39] width 68 height 11
type input "226.27"
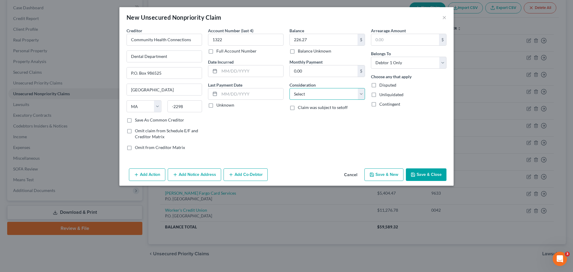
click at [344, 98] on select "Select Cable / Satellite Services Collection Agency Credit Card Debt Debt Couns…" at bounding box center [326, 94] width 75 height 12
select select "9"
click at [289, 88] on select "Select Cable / Satellite Services Collection Agency Credit Card Debt Debt Couns…" at bounding box center [326, 94] width 75 height 12
click at [426, 176] on button "Save & Close" at bounding box center [426, 174] width 41 height 13
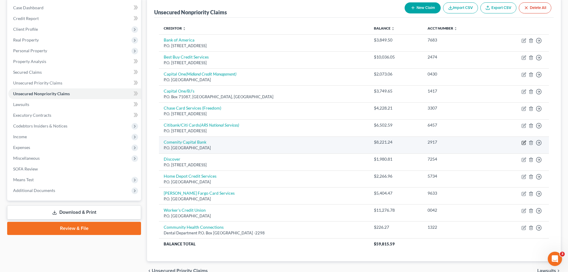
click at [525, 143] on icon "button" at bounding box center [524, 142] width 5 height 5
select select "36"
select select "2"
select select "0"
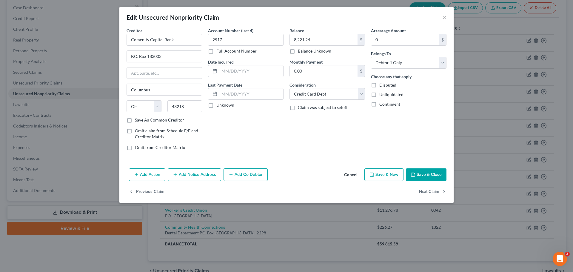
click at [197, 177] on button "Add Notice Address" at bounding box center [194, 174] width 53 height 13
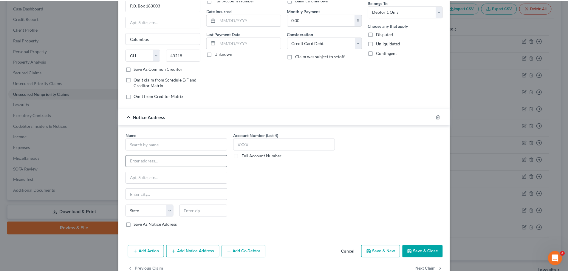
scroll to position [60, 0]
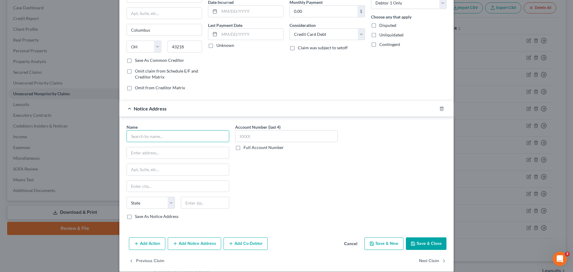
click at [167, 137] on input "text" at bounding box center [177, 136] width 103 height 12
type input "Resurgent Acquisitions"
type input "55 Beattie Place, Ste. 110"
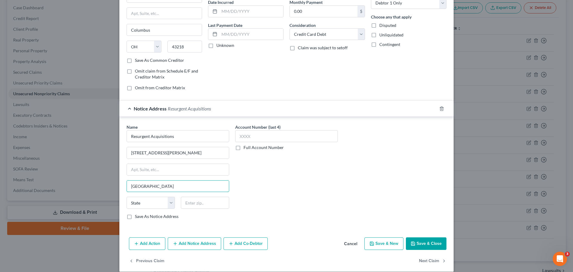
type input "Greenville"
select select "42"
type input "29601"
click at [429, 244] on button "Save & Close" at bounding box center [426, 243] width 41 height 13
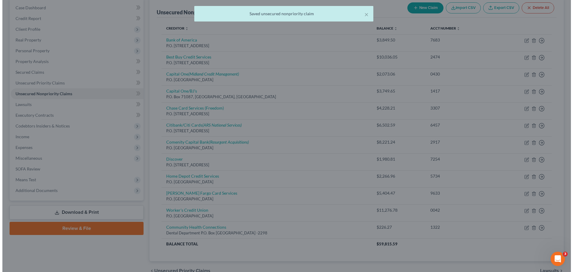
scroll to position [0, 0]
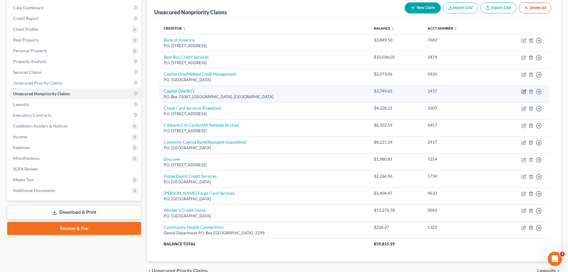
click at [525, 90] on icon "button" at bounding box center [524, 90] width 3 height 3
select select "28"
select select "2"
select select "0"
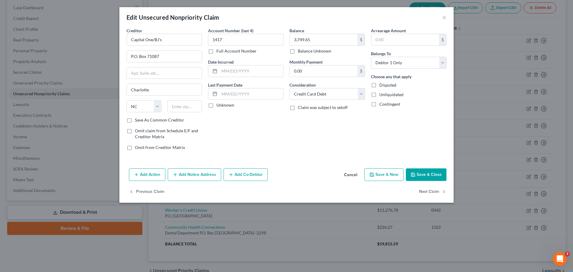
click at [195, 173] on button "Add Notice Address" at bounding box center [194, 174] width 53 height 13
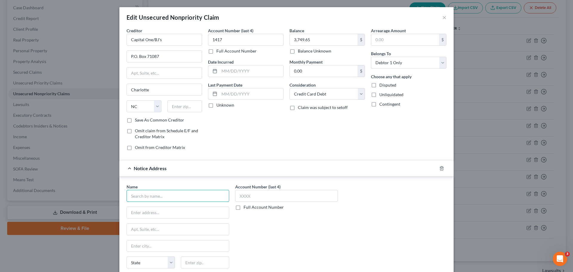
click at [180, 194] on input "text" at bounding box center [177, 196] width 103 height 12
type input "Midland Credit Management"
type input "350 Camino De La Reina, Set. 100"
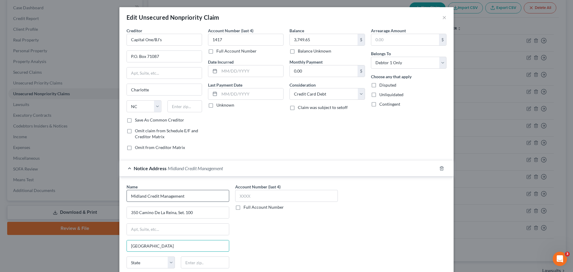
type input "San Diego"
select select "4"
type input "92108"
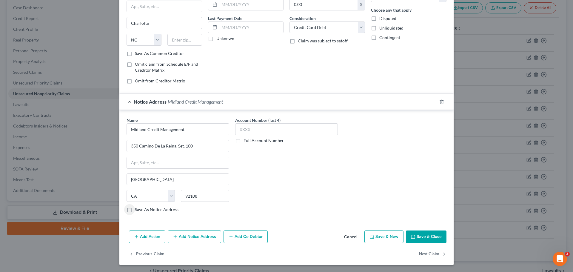
click at [417, 238] on button "Save & Close" at bounding box center [426, 236] width 41 height 13
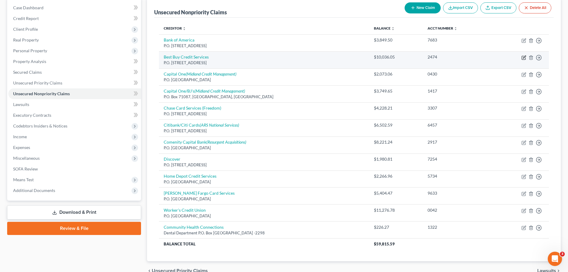
click at [523, 57] on icon "button" at bounding box center [524, 57] width 5 height 5
select select "39"
select select "2"
select select "0"
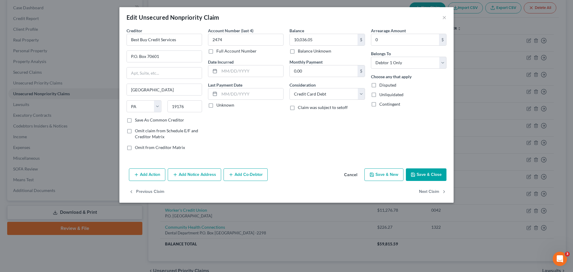
click at [196, 174] on button "Add Notice Address" at bounding box center [194, 174] width 53 height 13
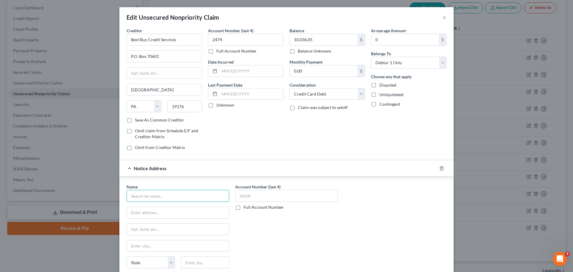
click at [176, 197] on input "text" at bounding box center [177, 196] width 103 height 12
type input "Capital Management Services, LP"
type input "[STREET_ADDRESS][PERSON_NAME]"
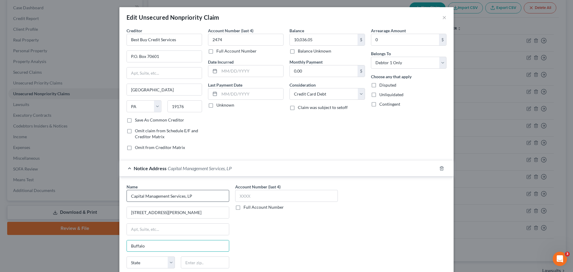
type input "Buffalo"
select select "35"
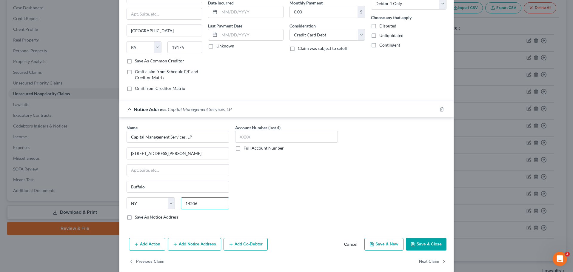
scroll to position [60, 0]
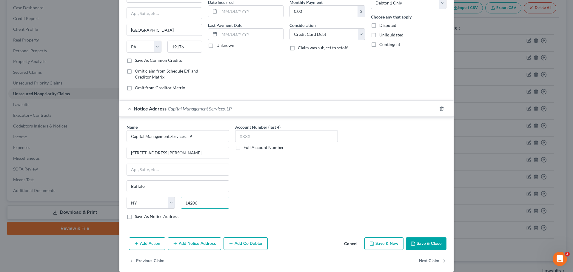
type input "14206"
click at [426, 244] on button "Save & Close" at bounding box center [426, 243] width 41 height 13
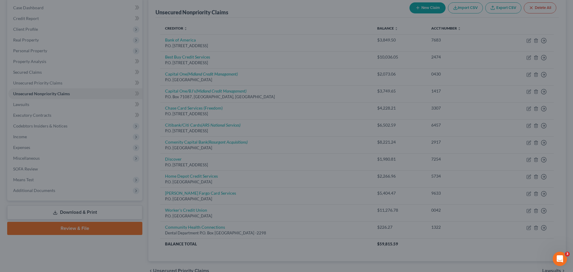
scroll to position [0, 0]
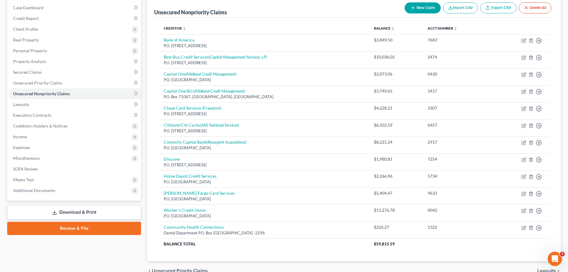
click at [424, 4] on button "New Claim" at bounding box center [423, 7] width 36 height 11
select select "0"
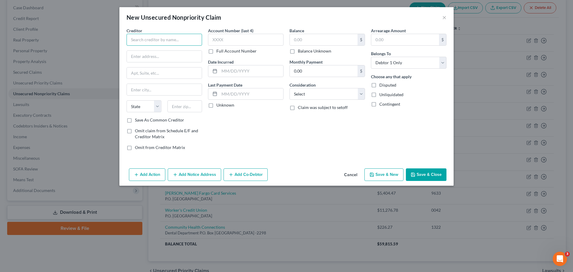
click at [159, 38] on input "text" at bounding box center [163, 40] width 75 height 12
type input "NuVasive Clinical Services"
type input "American Neuromonitoring Assoc."
type input "P.O. Box 371863"
type input "Pittsburg"
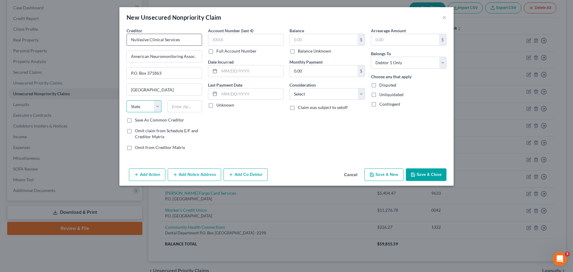
select select "39"
type input "15250"
type input "Pittsburgh"
click at [233, 37] on input "text" at bounding box center [245, 40] width 75 height 12
type input "6245"
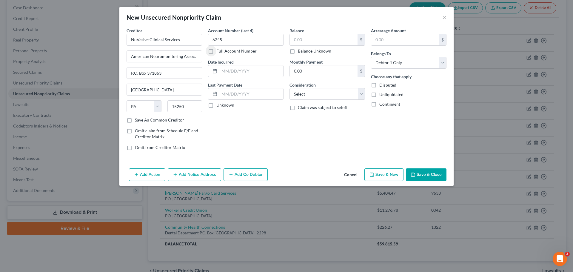
click at [302, 46] on div "$ Balance Unknown" at bounding box center [326, 44] width 75 height 20
click at [309, 43] on input "text" at bounding box center [324, 39] width 68 height 11
type input "3,872.49"
click at [315, 93] on select "Select Cable / Satellite Services Collection Agency Credit Card Debt Debt Couns…" at bounding box center [326, 94] width 75 height 12
select select "9"
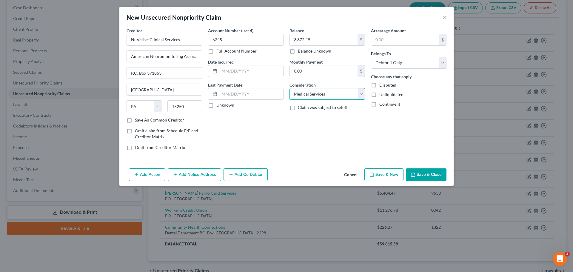
click at [289, 88] on select "Select Cable / Satellite Services Collection Agency Credit Card Debt Debt Couns…" at bounding box center [326, 94] width 75 height 12
click at [428, 175] on button "Save & Close" at bounding box center [426, 174] width 41 height 13
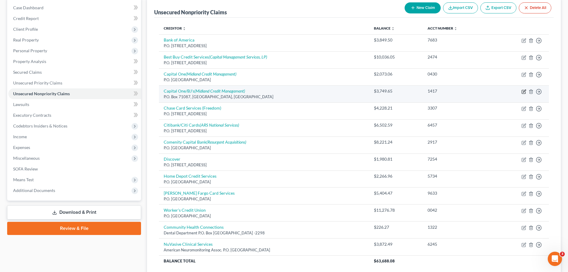
click at [524, 90] on icon "button" at bounding box center [524, 91] width 5 height 5
select select "28"
select select "2"
select select "0"
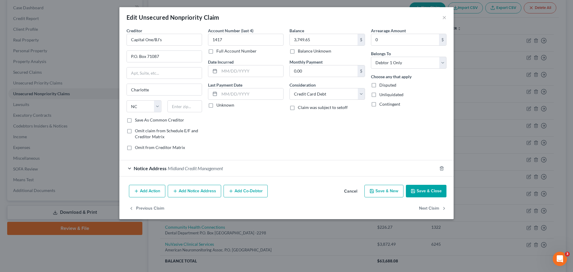
click at [197, 191] on button "Add Notice Address" at bounding box center [194, 191] width 53 height 13
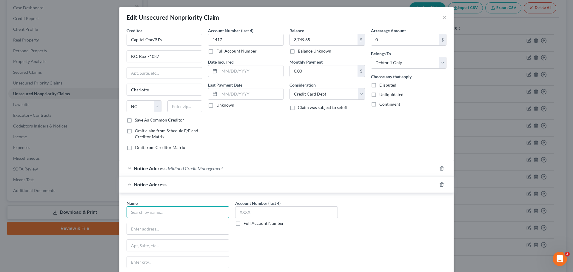
click at [194, 206] on input "text" at bounding box center [177, 212] width 103 height 12
click at [439, 185] on icon "button" at bounding box center [441, 184] width 5 height 5
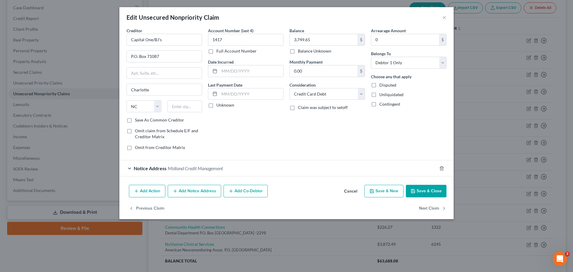
click at [443, 191] on button "Save & Close" at bounding box center [426, 191] width 41 height 13
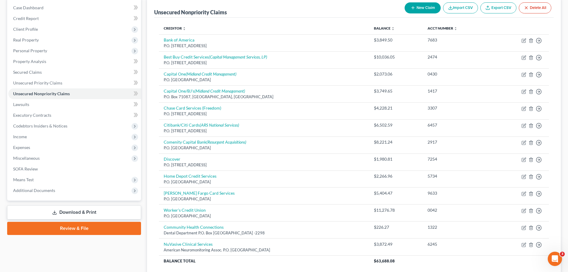
click at [426, 8] on button "New Claim" at bounding box center [423, 7] width 36 height 11
select select "0"
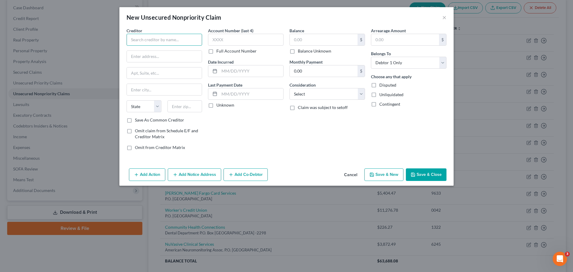
click at [194, 44] on input "text" at bounding box center [163, 40] width 75 height 12
type input "Citi"
drag, startPoint x: 214, startPoint y: 38, endPoint x: 224, endPoint y: 38, distance: 9.2
click at [215, 38] on input "text" at bounding box center [245, 40] width 75 height 12
type input "5734"
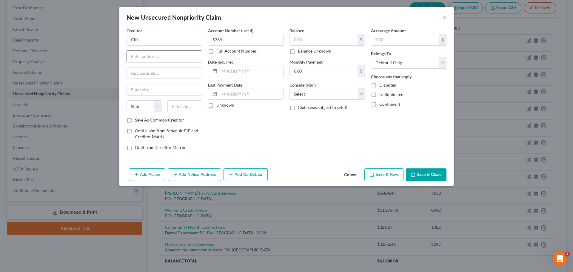
click at [188, 56] on input "text" at bounding box center [164, 56] width 75 height 11
type input "P.O. Box 790040"
click at [148, 89] on input "text" at bounding box center [164, 89] width 75 height 11
type input "St. Louis"
select select "26"
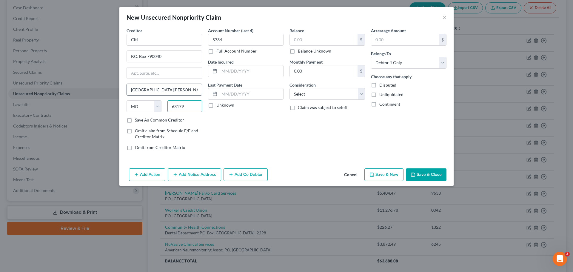
type input "63179"
type input "Saint Louis"
click at [303, 42] on input "text" at bounding box center [324, 39] width 68 height 11
click at [190, 175] on button "Add Notice Address" at bounding box center [194, 174] width 53 height 13
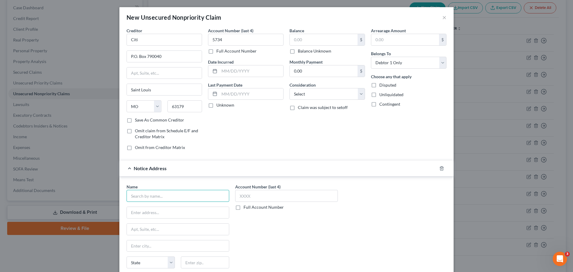
click at [152, 197] on input "text" at bounding box center [177, 196] width 103 height 12
type input "Midland Credit Management, Inc."
type input "P. O. Box 301030"
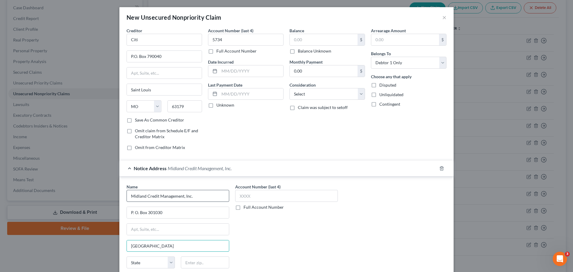
type input "Los Angeles"
select select "4"
type input "90030"
click at [319, 40] on input "text" at bounding box center [324, 39] width 68 height 11
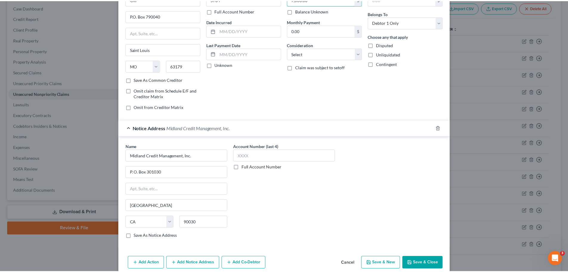
scroll to position [50, 0]
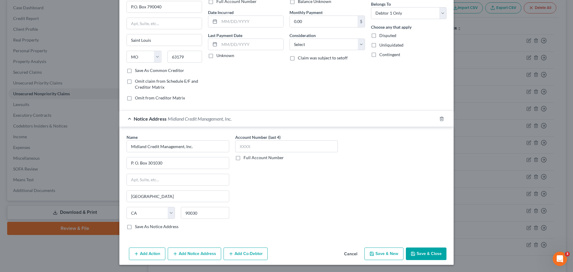
type input "7,000.00"
click at [429, 252] on button "Save & Close" at bounding box center [426, 253] width 41 height 13
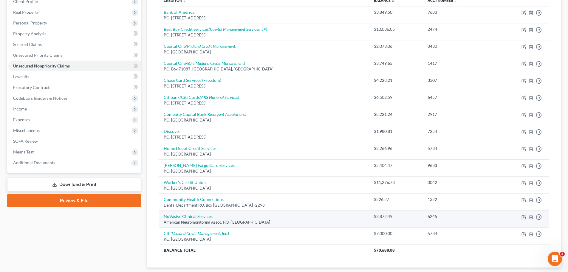
scroll to position [125, 0]
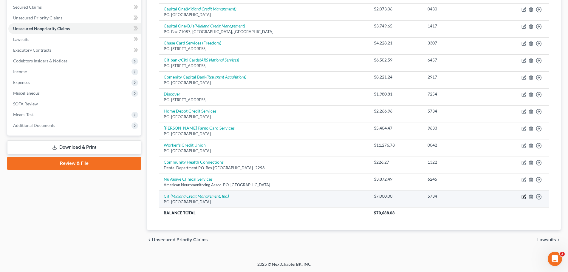
click at [525, 198] on icon "button" at bounding box center [524, 197] width 4 height 4
select select "26"
select select "0"
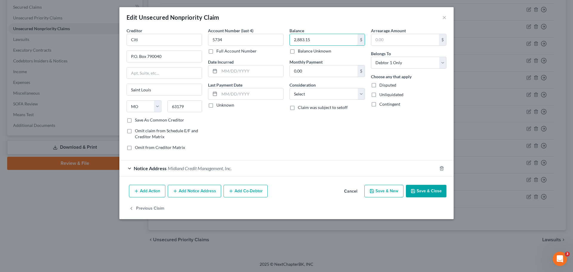
type input "2,883.15"
click at [428, 196] on button "Save & Close" at bounding box center [426, 191] width 41 height 13
type input "0"
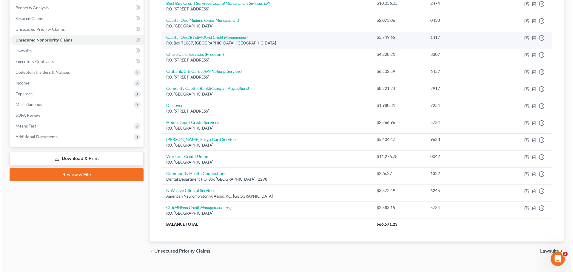
scroll to position [95, 0]
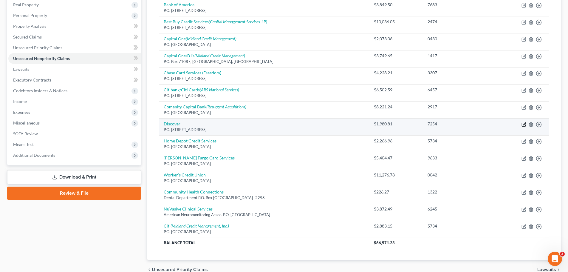
click at [524, 124] on icon "button" at bounding box center [524, 124] width 5 height 5
select select "39"
select select "2"
select select "0"
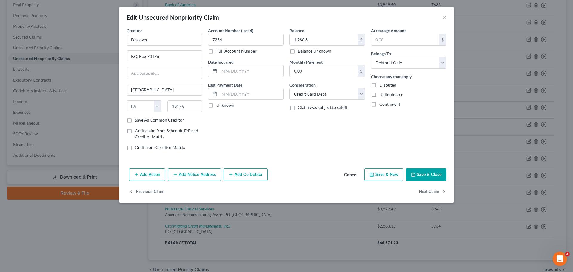
click at [200, 173] on button "Add Notice Address" at bounding box center [194, 174] width 53 height 13
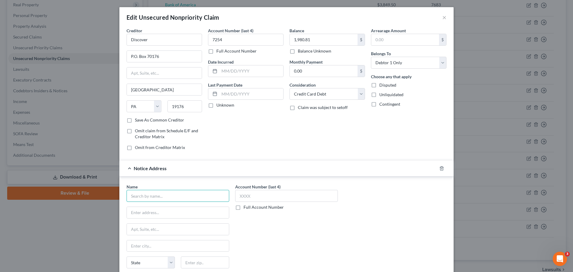
click at [170, 197] on input "text" at bounding box center [177, 196] width 103 height 12
type input "Schreiber Law, LLC"
type input "53 Stiles Road, Ste A102"
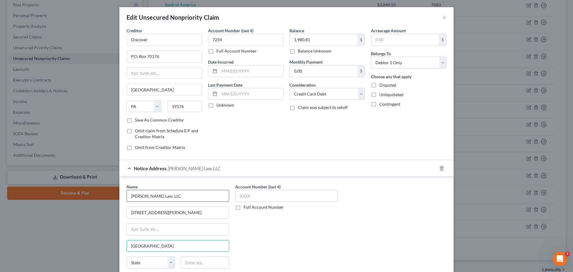
type input "Salem"
select select "32"
type input "03079"
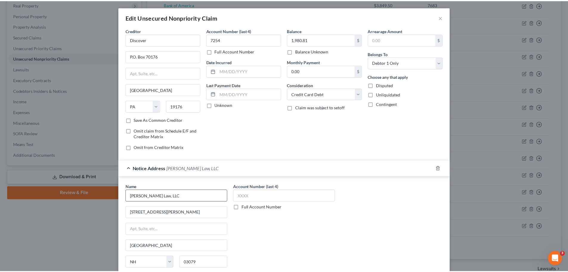
scroll to position [67, 0]
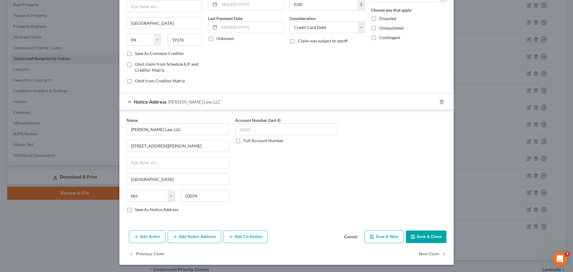
click at [415, 239] on button "Save & Close" at bounding box center [426, 236] width 41 height 13
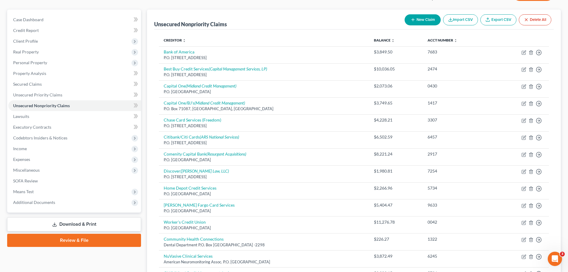
scroll to position [0, 0]
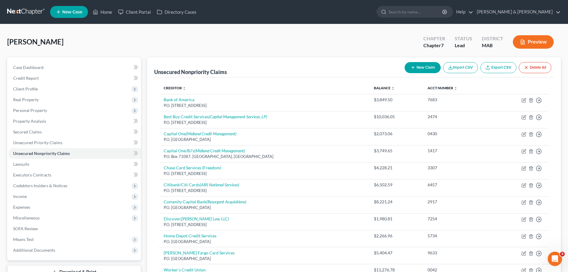
click at [431, 71] on button "New Claim" at bounding box center [423, 67] width 36 height 11
select select "0"
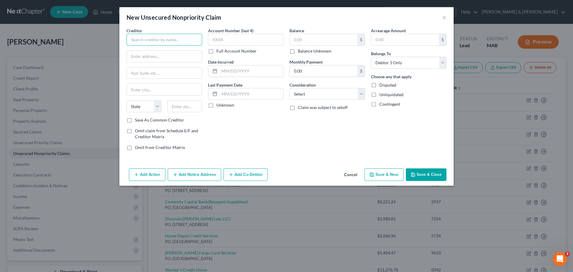
click at [196, 44] on input "text" at bounding box center [163, 40] width 75 height 12
type input "Heywood Healthcare"
type input "P.O. Box 747"
type input "Lima"
select select "36"
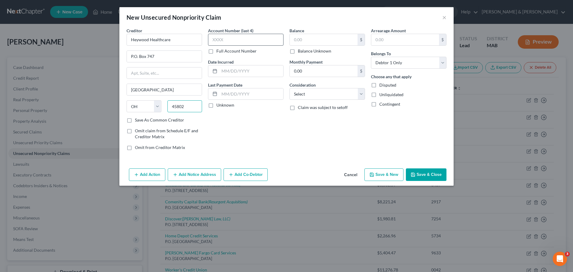
type input "45802"
click at [233, 39] on input "text" at bounding box center [245, 40] width 75 height 12
type input "2149"
click at [304, 38] on input "text" at bounding box center [324, 39] width 68 height 11
type input "200.00"
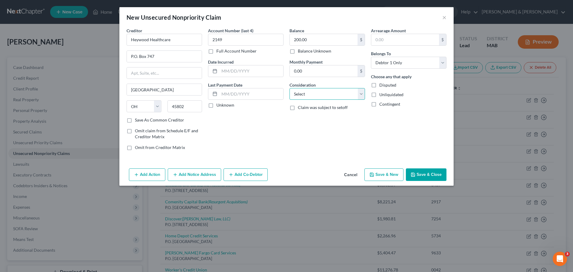
click at [320, 95] on select "Select Cable / Satellite Services Collection Agency Credit Card Debt Debt Couns…" at bounding box center [326, 94] width 75 height 12
select select "9"
click at [289, 88] on select "Select Cable / Satellite Services Collection Agency Credit Card Debt Debt Couns…" at bounding box center [326, 94] width 75 height 12
click at [428, 175] on button "Save & Close" at bounding box center [426, 174] width 41 height 13
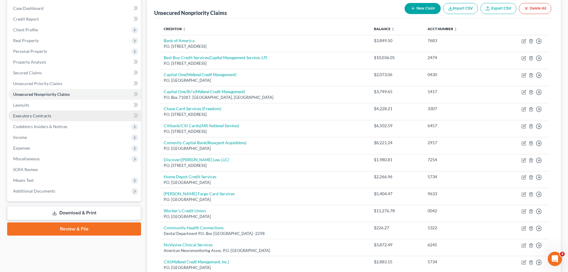
scroll to position [60, 0]
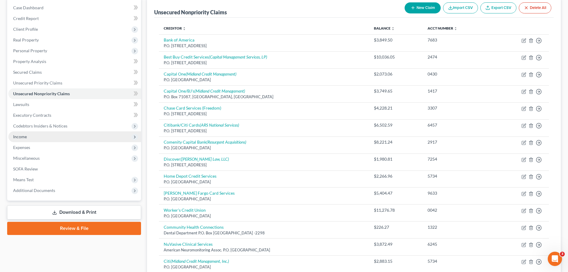
click at [66, 137] on span "Income" at bounding box center [74, 136] width 133 height 11
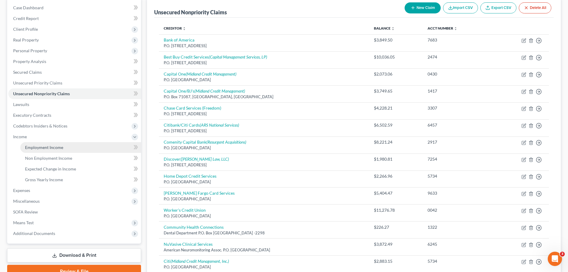
click at [64, 148] on link "Employment Income" at bounding box center [80, 147] width 121 height 11
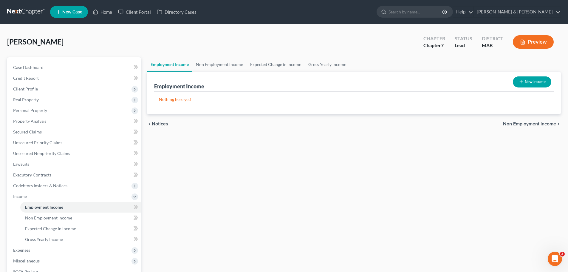
click at [535, 84] on button "New Income" at bounding box center [532, 81] width 38 height 11
select select "0"
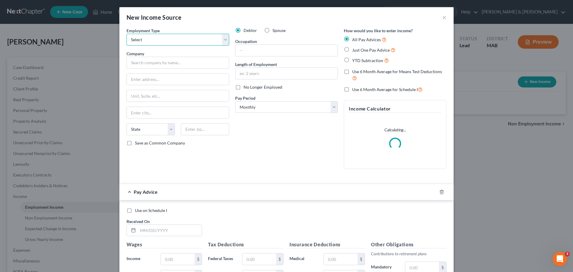
click at [188, 42] on select "Select Full or Part Time Employment Self Employment" at bounding box center [177, 40] width 103 height 12
select select "0"
click at [126, 34] on select "Select Full or Part Time Employment Self Employment" at bounding box center [177, 40] width 103 height 12
click at [177, 65] on input "text" at bounding box center [177, 63] width 103 height 12
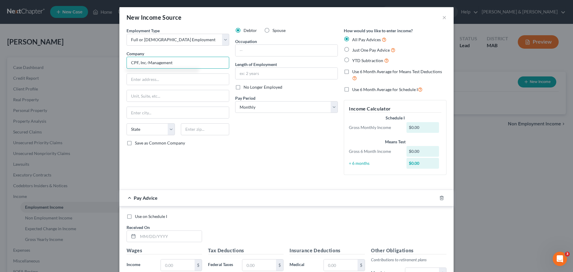
type input "CPF, Inc.-Management"
type input "25 Copeland Drive"
type input "Ayer"
select select "22"
type input "01432"
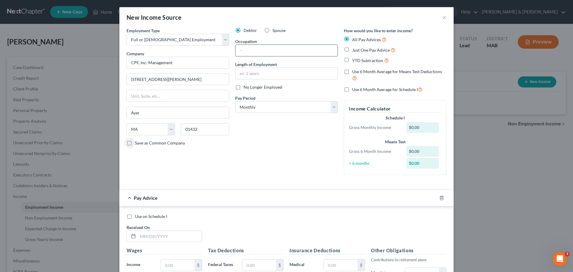
click at [264, 52] on input "text" at bounding box center [286, 50] width 102 height 11
click at [294, 140] on div "Debtor Spouse Occupation Length of Employment No Longer Employed Pay Period * S…" at bounding box center [286, 103] width 109 height 152
click at [279, 109] on select "Select Monthly Twice Monthly Every Other Week Weekly" at bounding box center [286, 107] width 103 height 12
select select "3"
click at [235, 101] on select "Select Monthly Twice Monthly Every Other Week Weekly" at bounding box center [286, 107] width 103 height 12
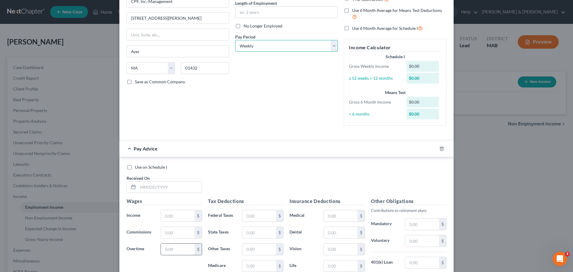
scroll to position [119, 0]
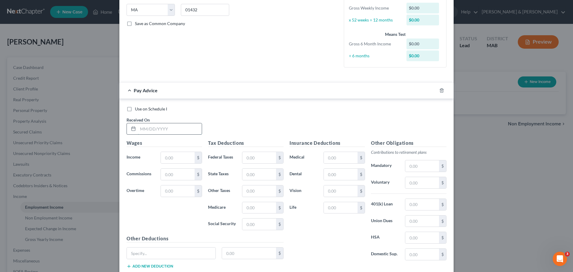
click at [164, 129] on input "text" at bounding box center [170, 128] width 64 height 11
type input "8/28/2025"
click at [255, 205] on input "text" at bounding box center [259, 207] width 34 height 11
click at [183, 252] on input "text" at bounding box center [171, 252] width 89 height 11
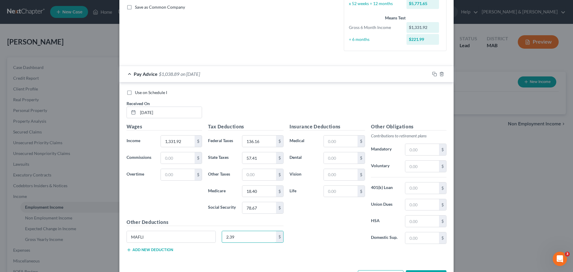
scroll to position [149, 0]
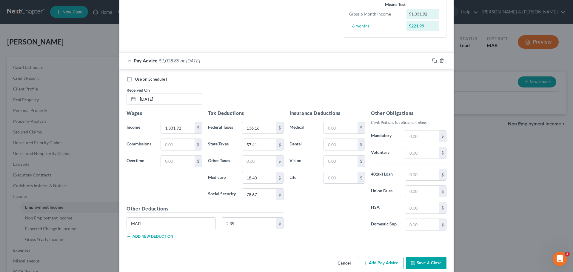
click at [155, 237] on button "Add new deduction" at bounding box center [149, 236] width 47 height 5
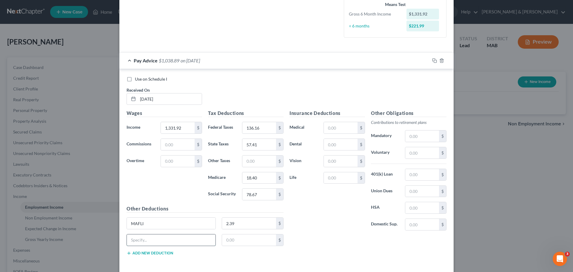
click at [155, 237] on input "text" at bounding box center [171, 239] width 89 height 11
click at [340, 129] on input "text" at bounding box center [341, 127] width 34 height 11
click at [330, 180] on input "text" at bounding box center [341, 177] width 34 height 11
click at [420, 176] on input "text" at bounding box center [422, 174] width 34 height 11
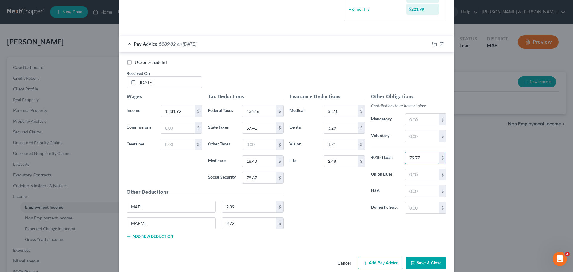
scroll to position [175, 0]
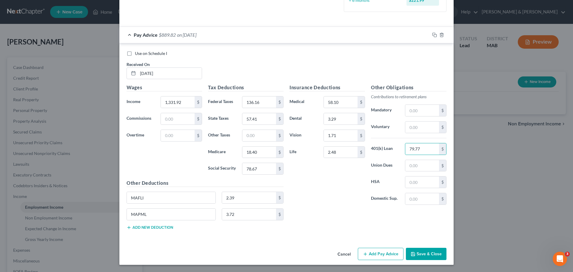
click at [385, 254] on button "Add Pay Advice" at bounding box center [381, 254] width 46 height 13
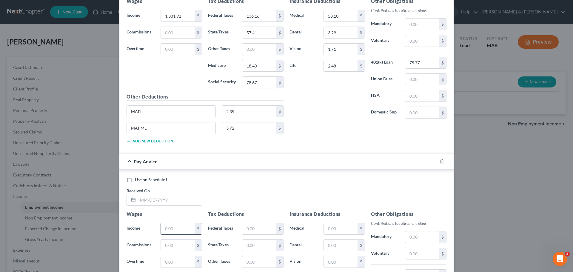
scroll to position [264, 0]
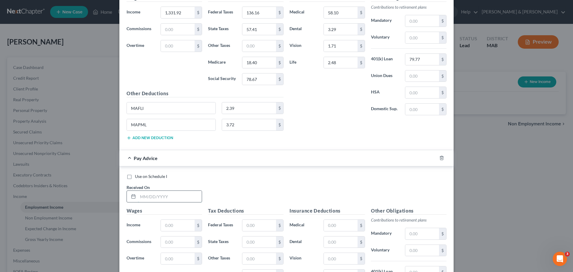
click at [161, 197] on input "text" at bounding box center [170, 196] width 64 height 11
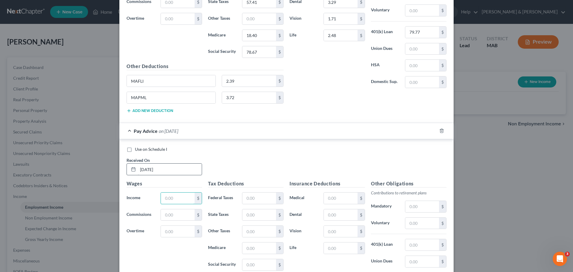
scroll to position [294, 0]
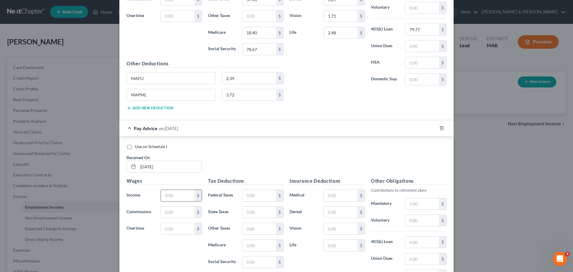
click at [176, 198] on input "text" at bounding box center [178, 195] width 34 height 11
click at [271, 195] on input "text" at bounding box center [259, 195] width 34 height 11
click at [255, 194] on input "text" at bounding box center [259, 195] width 34 height 11
click at [252, 248] on input "text" at bounding box center [259, 244] width 34 height 11
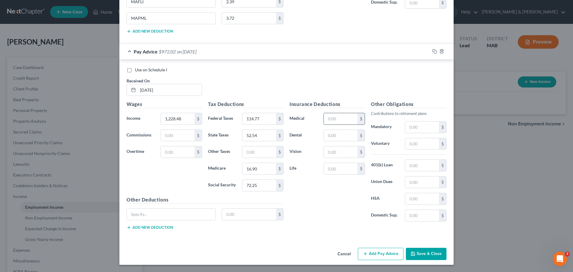
click at [328, 118] on input "text" at bounding box center [341, 118] width 34 height 11
click at [250, 154] on input "text" at bounding box center [259, 151] width 34 height 11
click at [154, 215] on input "text" at bounding box center [171, 213] width 89 height 11
click at [226, 216] on input "02.21" at bounding box center [249, 213] width 54 height 11
click at [159, 226] on button "Add new deduction" at bounding box center [149, 227] width 47 height 5
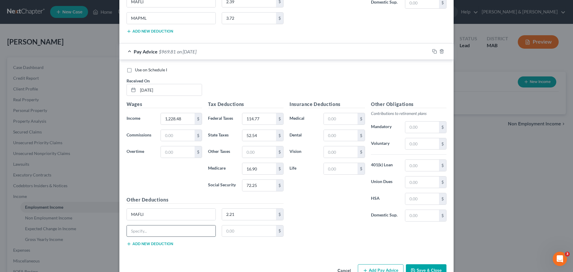
click at [157, 229] on input "text" at bounding box center [171, 230] width 89 height 11
click at [416, 129] on input "text" at bounding box center [422, 126] width 34 height 11
click at [343, 117] on input "text" at bounding box center [341, 118] width 34 height 11
click at [338, 150] on input "text" at bounding box center [341, 151] width 34 height 11
click at [336, 167] on input "text" at bounding box center [341, 168] width 34 height 11
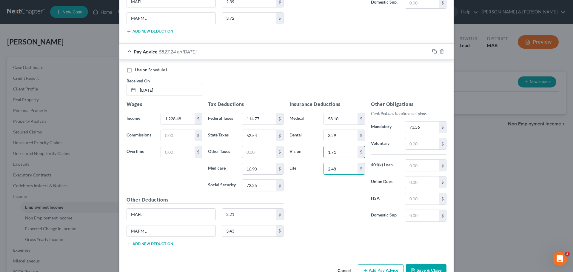
scroll to position [387, 0]
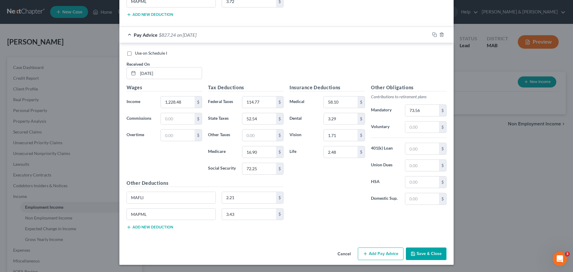
click at [385, 253] on button "Add Pay Advice" at bounding box center [381, 253] width 46 height 13
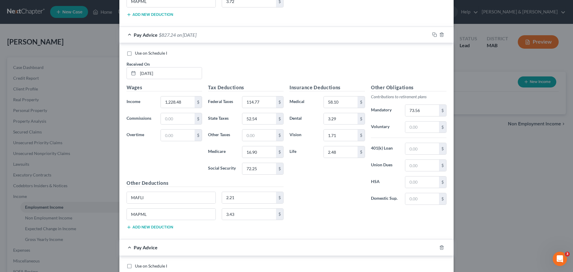
click at [135, 52] on label "Use on Schedule I" at bounding box center [151, 53] width 32 height 6
click at [137, 52] on input "Use on Schedule I" at bounding box center [139, 52] width 4 height 4
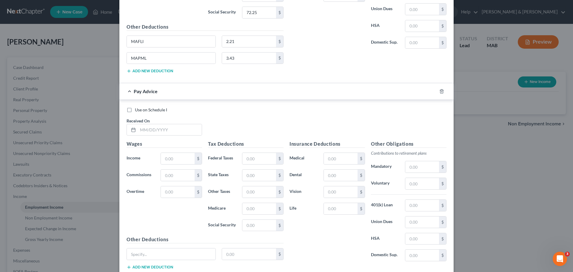
scroll to position [494, 0]
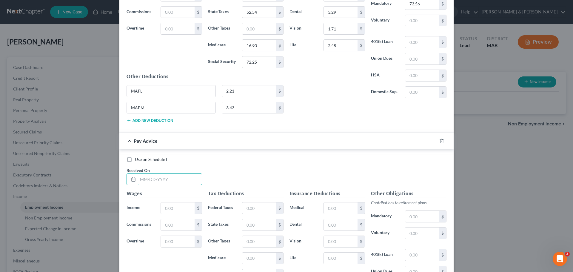
drag, startPoint x: 146, startPoint y: 179, endPoint x: 193, endPoint y: 170, distance: 48.3
click at [146, 179] on input "text" at bounding box center [170, 179] width 64 height 11
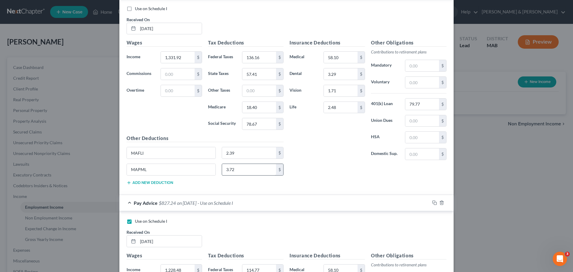
scroll to position [136, 0]
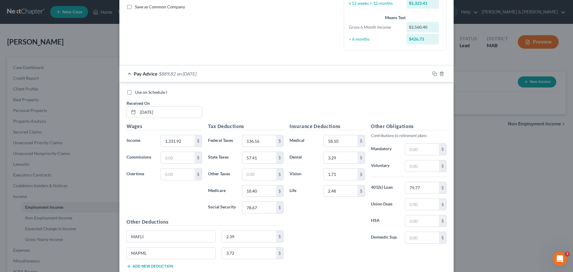
click at [135, 91] on label "Use on Schedule I" at bounding box center [151, 92] width 32 height 6
click at [137, 91] on input "Use on Schedule I" at bounding box center [139, 91] width 4 height 4
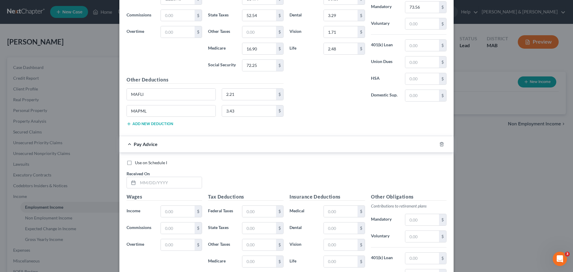
scroll to position [494, 0]
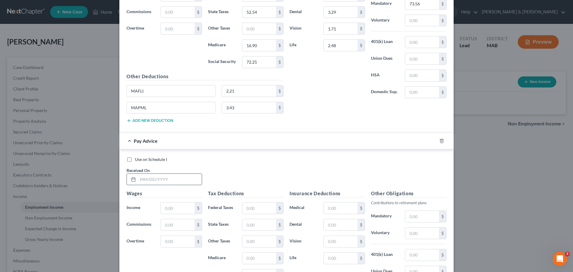
drag, startPoint x: 148, startPoint y: 179, endPoint x: 154, endPoint y: 177, distance: 5.5
click at [148, 179] on input "text" at bounding box center [170, 179] width 64 height 11
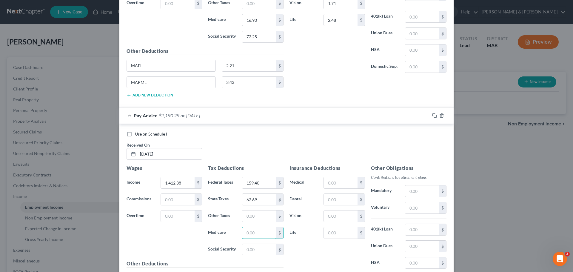
scroll to position [554, 0]
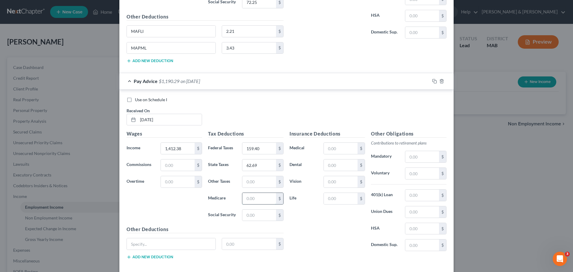
click at [254, 197] on input "text" at bounding box center [259, 198] width 34 height 11
click at [146, 243] on input "text" at bounding box center [171, 243] width 89 height 11
click at [146, 255] on button "Add new deduction" at bounding box center [149, 256] width 47 height 5
click at [148, 256] on input "text" at bounding box center [171, 260] width 89 height 11
click at [415, 197] on input "text" at bounding box center [422, 194] width 34 height 11
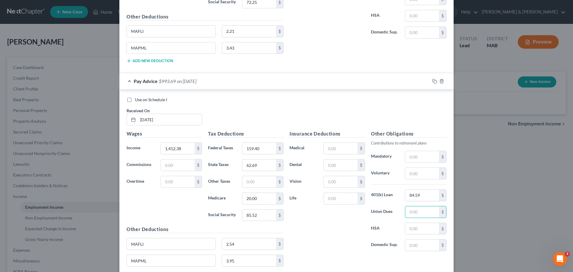
click at [347, 205] on div "Insurance Deductions Medical $ Dental $ Vision $ Life $" at bounding box center [326, 193] width 81 height 126
click at [341, 199] on input "text" at bounding box center [341, 198] width 34 height 11
click at [328, 177] on input "text" at bounding box center [341, 181] width 34 height 11
click at [327, 163] on input "text" at bounding box center [341, 164] width 34 height 11
click at [333, 149] on input "text" at bounding box center [341, 148] width 34 height 11
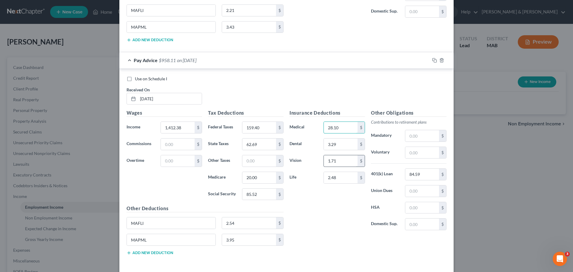
scroll to position [600, 0]
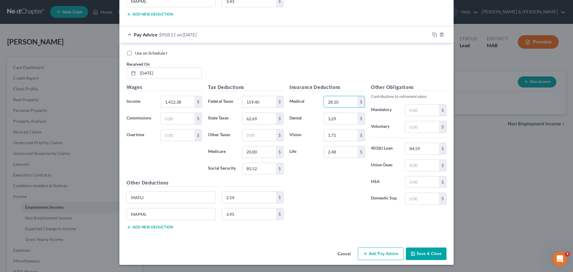
click at [387, 255] on button "Add Pay Advice" at bounding box center [381, 253] width 46 height 13
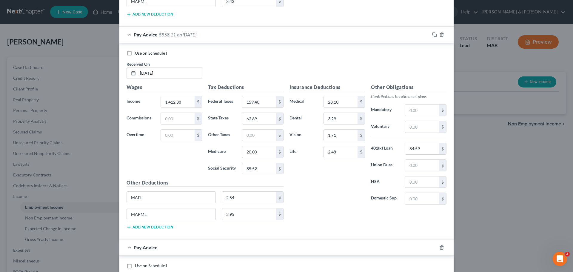
scroll to position [690, 0]
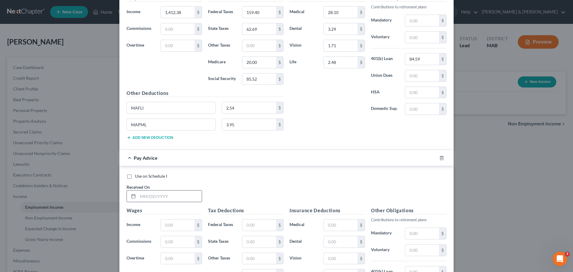
click at [161, 193] on input "text" at bounding box center [170, 195] width 64 height 11
drag, startPoint x: 250, startPoint y: 228, endPoint x: 256, endPoint y: 221, distance: 9.7
click at [250, 227] on input "text" at bounding box center [259, 224] width 34 height 11
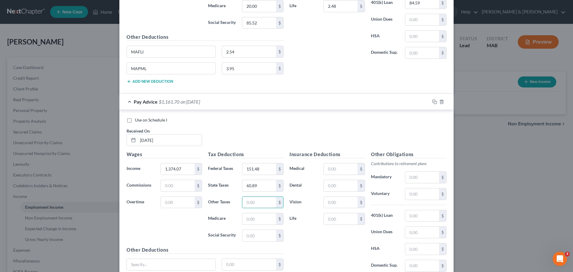
scroll to position [749, 0]
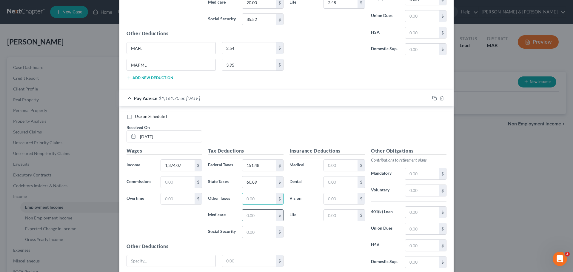
click at [262, 217] on input "text" at bounding box center [259, 214] width 34 height 11
click at [166, 261] on input "text" at bounding box center [171, 260] width 89 height 11
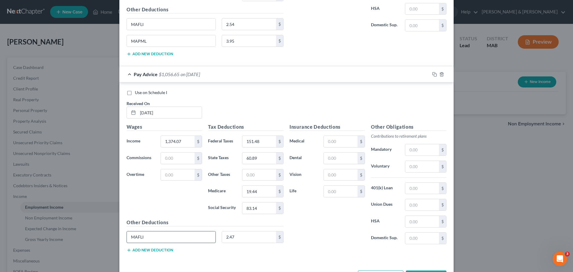
scroll to position [783, 0]
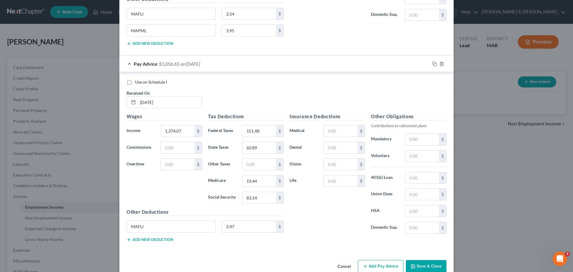
click at [153, 240] on button "Add new deduction" at bounding box center [149, 239] width 47 height 5
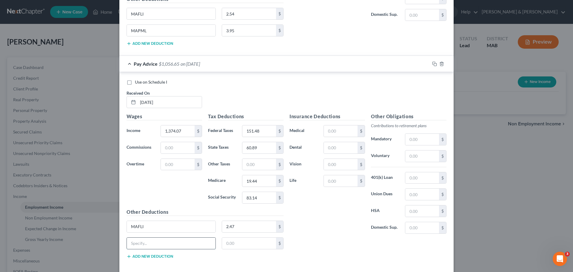
click at [154, 242] on input "text" at bounding box center [171, 242] width 89 height 11
click at [331, 180] on input "text" at bounding box center [341, 180] width 34 height 11
click at [332, 165] on input "text" at bounding box center [341, 164] width 34 height 11
click at [338, 133] on input "text" at bounding box center [341, 130] width 34 height 11
click at [326, 149] on input "text" at bounding box center [341, 147] width 34 height 11
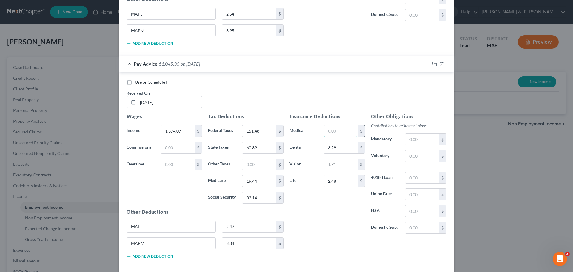
click at [342, 131] on input "text" at bounding box center [341, 130] width 34 height 11
click at [414, 176] on input "text" at bounding box center [422, 177] width 34 height 11
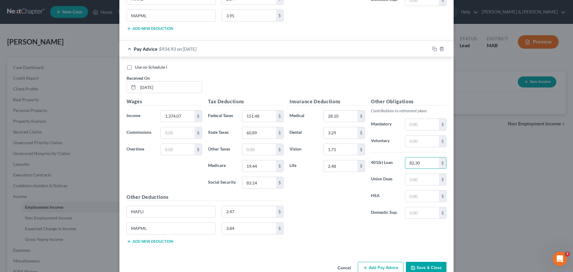
scroll to position [812, 0]
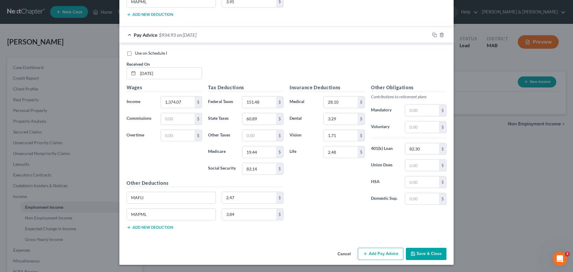
click at [382, 252] on button "Add Pay Advice" at bounding box center [381, 254] width 46 height 13
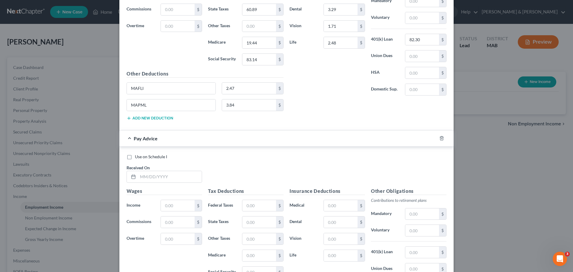
scroll to position [932, 0]
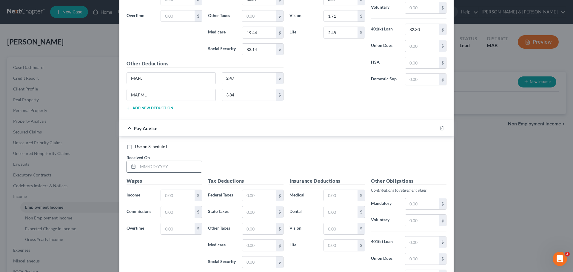
click at [149, 167] on input "text" at bounding box center [170, 166] width 64 height 11
click at [259, 194] on input "text" at bounding box center [259, 195] width 34 height 11
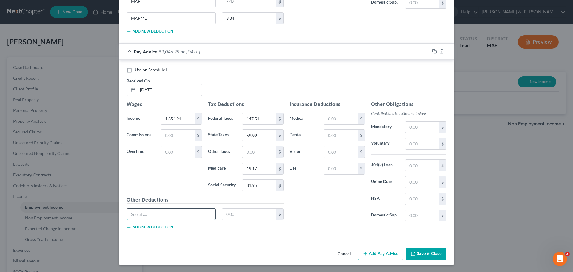
click at [146, 213] on input "text" at bounding box center [171, 213] width 89 height 11
click at [147, 228] on button "Add new deduction" at bounding box center [149, 227] width 47 height 5
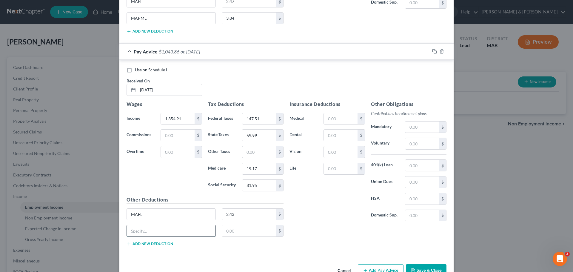
click at [148, 233] on input "text" at bounding box center [171, 230] width 89 height 11
click at [344, 123] on input "text" at bounding box center [341, 118] width 34 height 11
click at [340, 120] on input "text" at bounding box center [341, 118] width 34 height 11
drag, startPoint x: 405, startPoint y: 164, endPoint x: 434, endPoint y: 167, distance: 29.7
click at [406, 164] on input "text" at bounding box center [422, 165] width 34 height 11
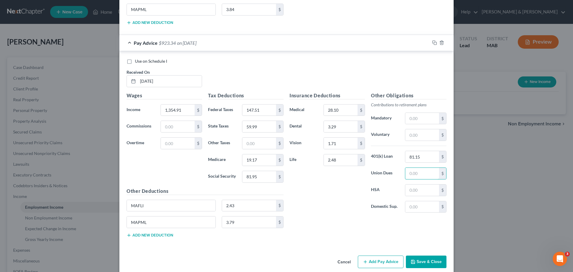
scroll to position [1025, 0]
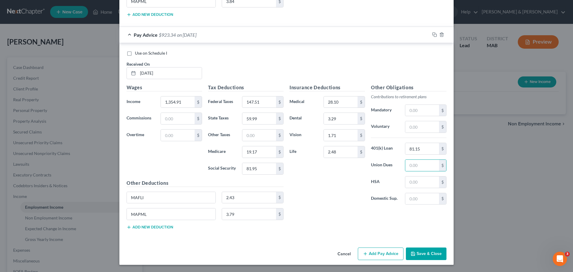
click at [141, 228] on button "Add new deduction" at bounding box center [149, 227] width 47 height 5
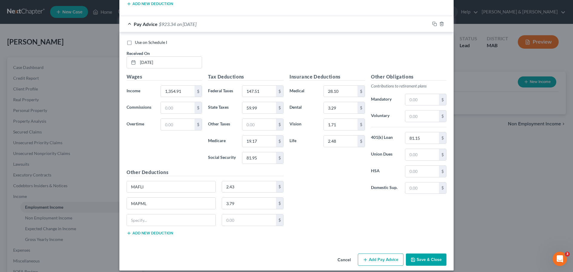
scroll to position [1041, 0]
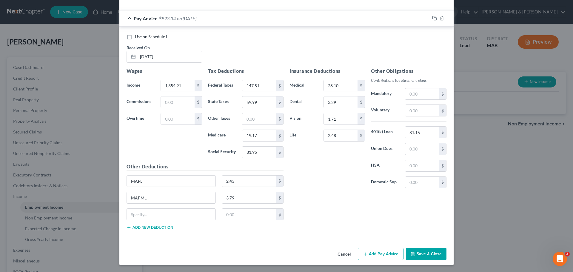
click at [397, 253] on button "Add Pay Advice" at bounding box center [381, 254] width 46 height 13
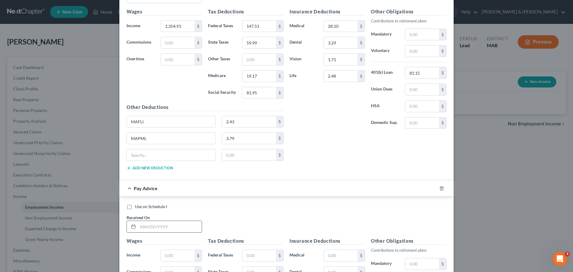
scroll to position [1101, 0]
click at [162, 228] on input "text" at bounding box center [170, 225] width 64 height 11
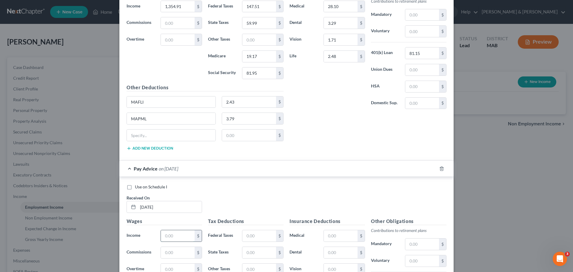
scroll to position [1131, 0]
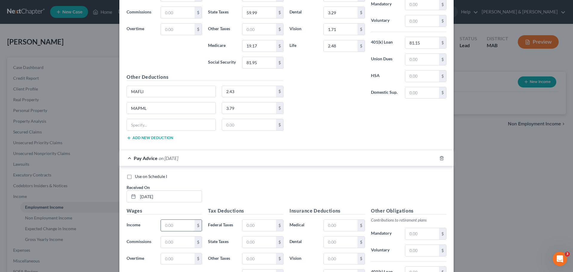
click at [169, 227] on input "text" at bounding box center [178, 225] width 34 height 11
drag, startPoint x: 244, startPoint y: 227, endPoint x: 251, endPoint y: 226, distance: 7.2
click at [245, 227] on input "text" at bounding box center [259, 225] width 34 height 11
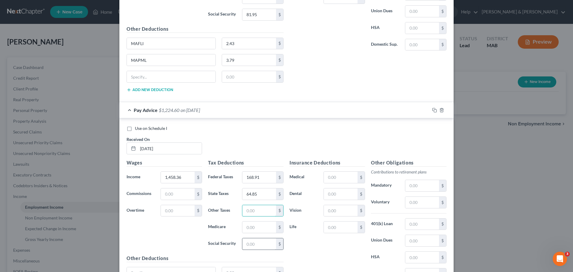
scroll to position [1191, 0]
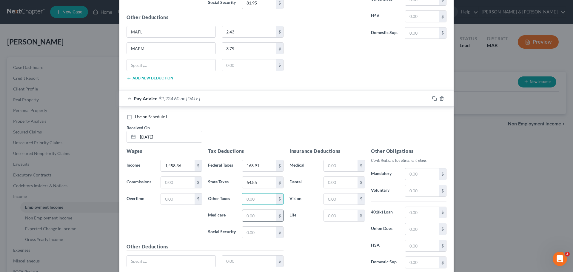
click at [257, 218] on input "text" at bounding box center [259, 215] width 34 height 11
click at [332, 169] on input "text" at bounding box center [341, 165] width 34 height 11
click at [329, 179] on input "text" at bounding box center [341, 182] width 34 height 11
click at [330, 216] on input "text" at bounding box center [341, 215] width 34 height 11
drag, startPoint x: 405, startPoint y: 216, endPoint x: 409, endPoint y: 211, distance: 6.3
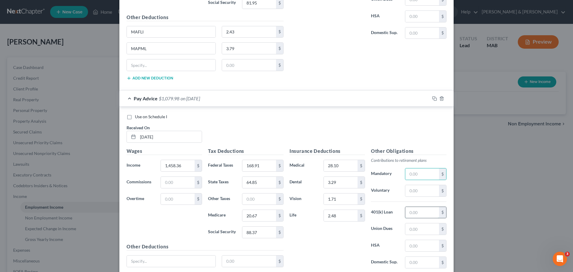
click at [405, 216] on input "text" at bounding box center [422, 212] width 34 height 11
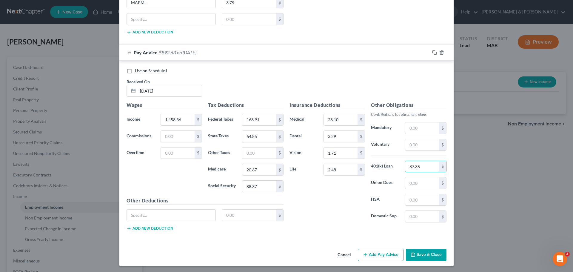
scroll to position [1237, 0]
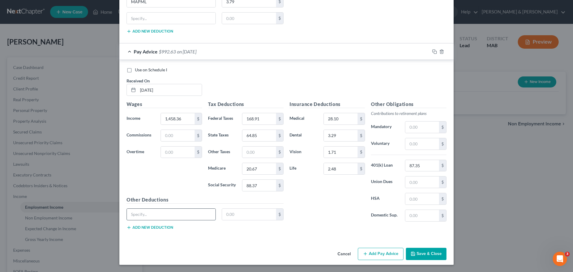
click at [174, 217] on input "text" at bounding box center [171, 213] width 89 height 11
click at [157, 228] on button "Add new deduction" at bounding box center [149, 227] width 47 height 5
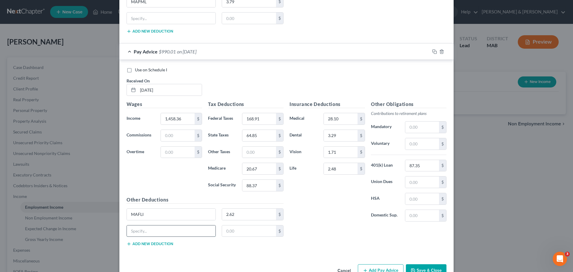
drag, startPoint x: 157, startPoint y: 228, endPoint x: 144, endPoint y: 233, distance: 14.1
click at [156, 228] on input "text" at bounding box center [171, 230] width 89 height 11
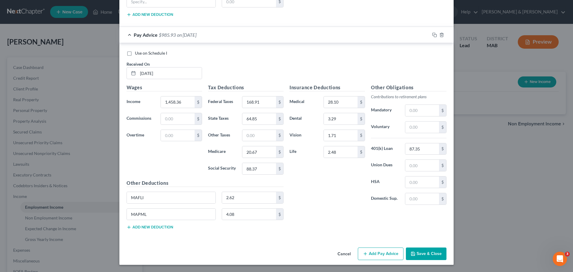
click at [392, 257] on button "Add Pay Advice" at bounding box center [381, 253] width 46 height 13
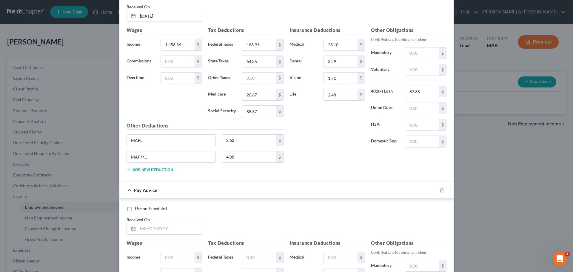
scroll to position [1314, 0]
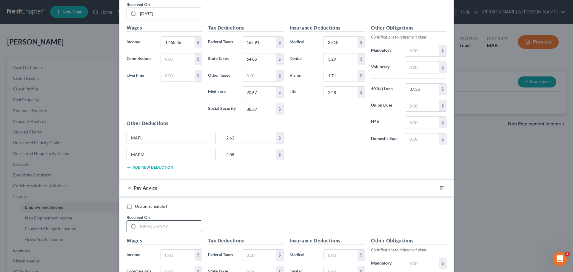
click at [154, 229] on input "text" at bounding box center [170, 225] width 64 height 11
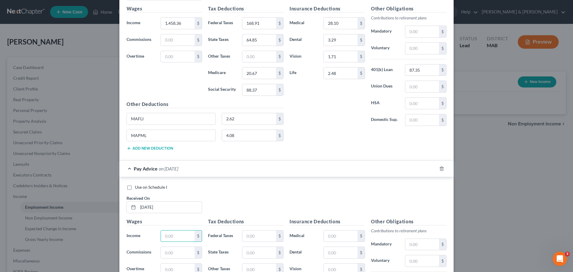
scroll to position [1344, 0]
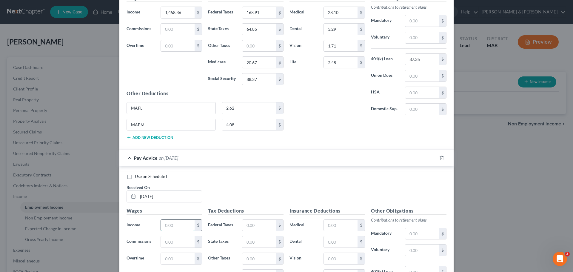
click at [173, 228] on input "text" at bounding box center [178, 225] width 34 height 11
click at [266, 228] on input "text" at bounding box center [259, 225] width 34 height 11
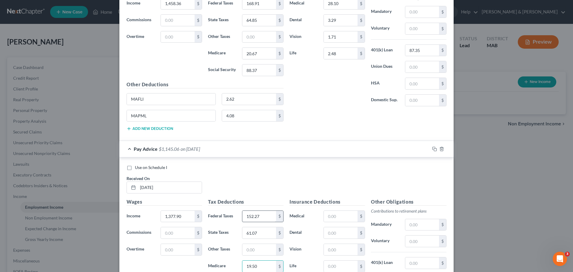
scroll to position [1450, 0]
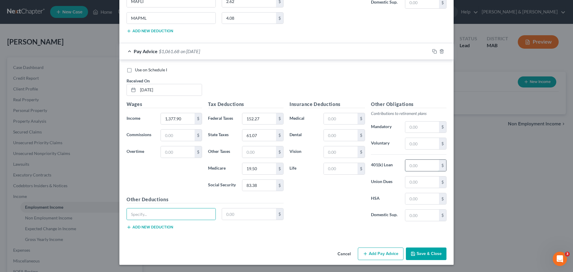
click at [423, 169] on input "text" at bounding box center [422, 165] width 34 height 11
click at [351, 120] on input "text" at bounding box center [341, 118] width 34 height 11
click at [349, 133] on input "text" at bounding box center [341, 134] width 34 height 11
click at [138, 216] on input "text" at bounding box center [171, 213] width 89 height 11
click at [144, 226] on button "Add new deduction" at bounding box center [149, 227] width 47 height 5
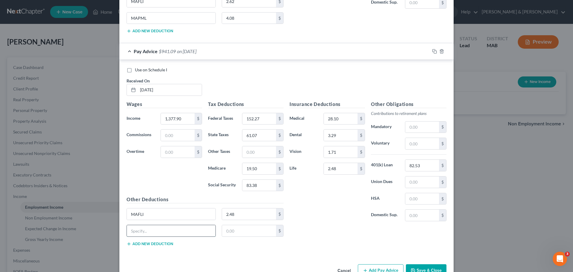
click at [144, 226] on input "text" at bounding box center [171, 230] width 89 height 11
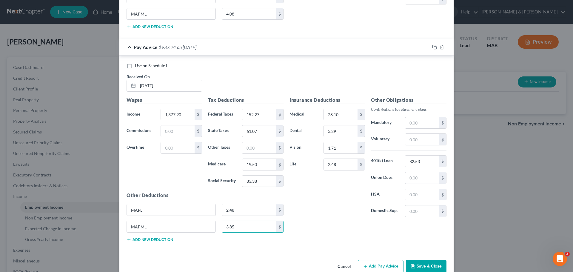
scroll to position [1467, 0]
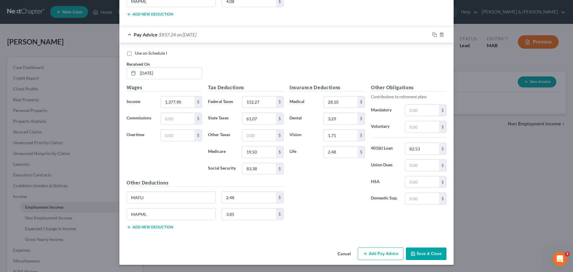
click at [384, 253] on button "Add Pay Advice" at bounding box center [381, 253] width 46 height 13
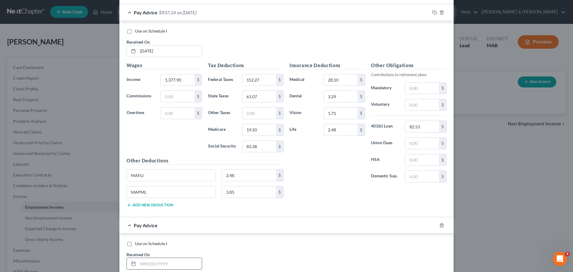
scroll to position [1526, 0]
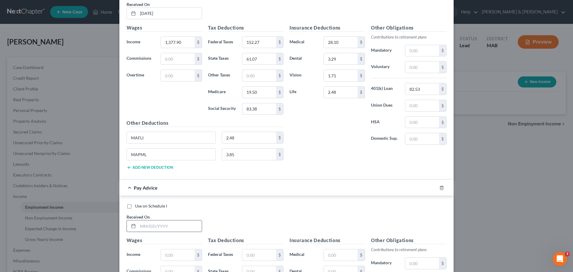
click at [159, 228] on input "text" at bounding box center [170, 225] width 64 height 11
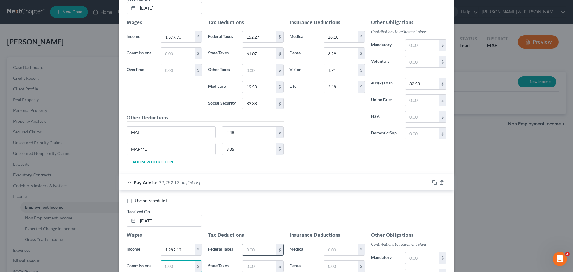
click at [243, 249] on input "text" at bounding box center [259, 249] width 34 height 11
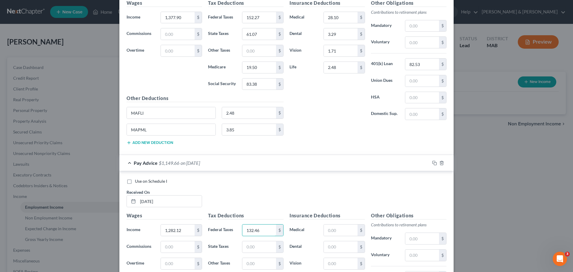
scroll to position [1562, 0]
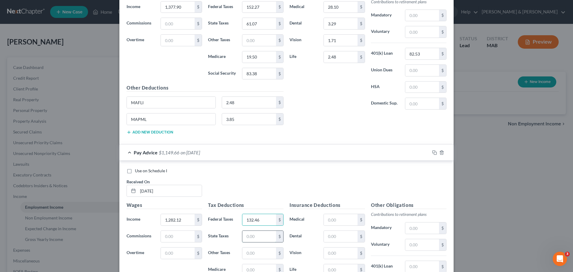
click at [254, 238] on input "text" at bounding box center [259, 236] width 34 height 11
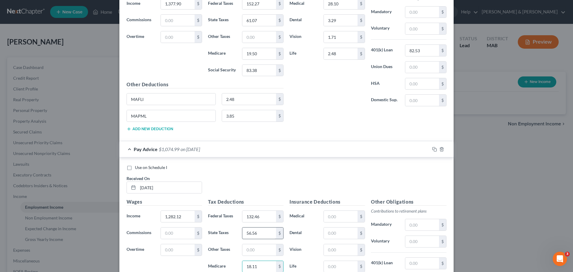
scroll to position [1662, 0]
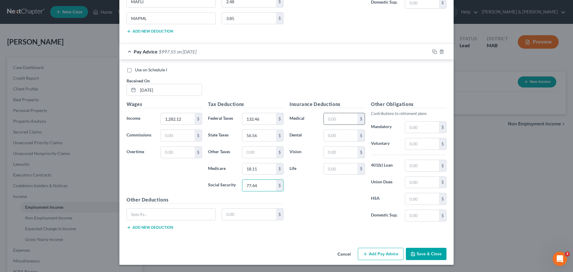
click at [345, 118] on input "text" at bounding box center [341, 118] width 34 height 11
click at [410, 171] on input "text" at bounding box center [422, 165] width 34 height 11
drag, startPoint x: 168, startPoint y: 214, endPoint x: 165, endPoint y: 212, distance: 3.2
click at [168, 214] on input "text" at bounding box center [171, 213] width 89 height 11
click at [160, 225] on button "Add new deduction" at bounding box center [149, 227] width 47 height 5
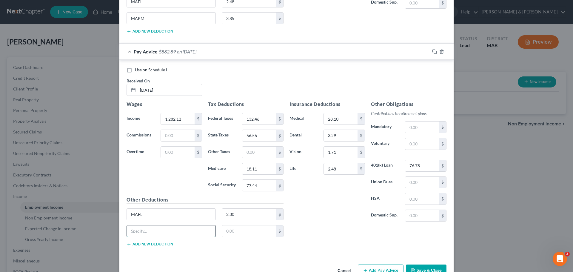
click at [160, 225] on input "text" at bounding box center [171, 230] width 89 height 11
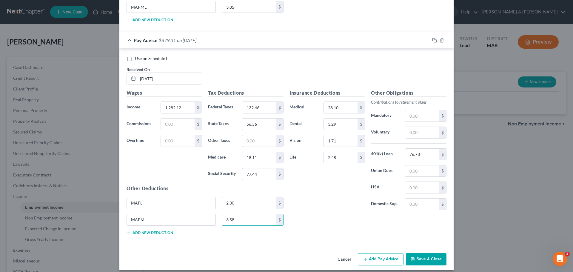
scroll to position [1679, 0]
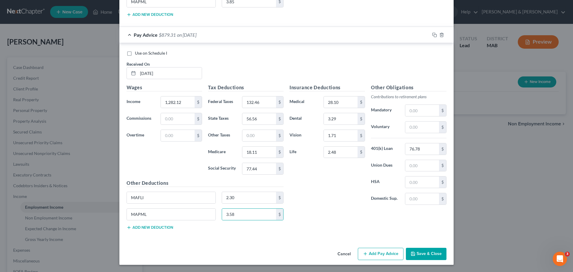
click at [373, 253] on button "Add Pay Advice" at bounding box center [381, 254] width 46 height 13
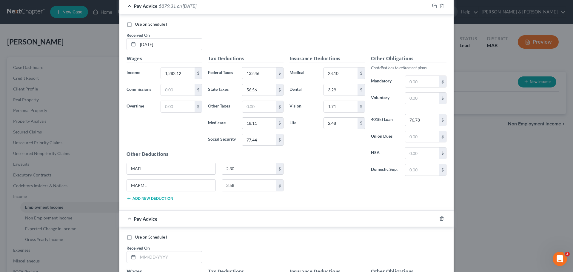
scroll to position [1739, 0]
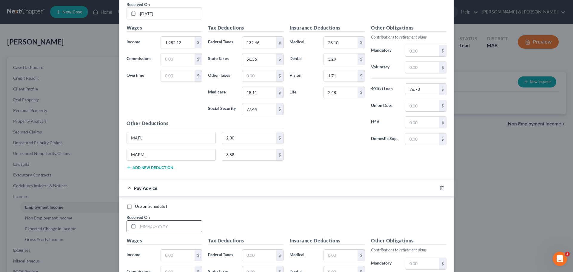
click at [157, 221] on input "text" at bounding box center [170, 225] width 64 height 11
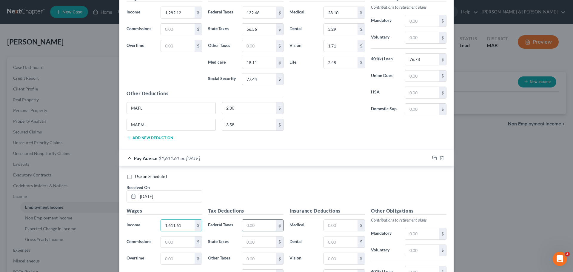
click at [263, 228] on input "text" at bounding box center [259, 225] width 34 height 11
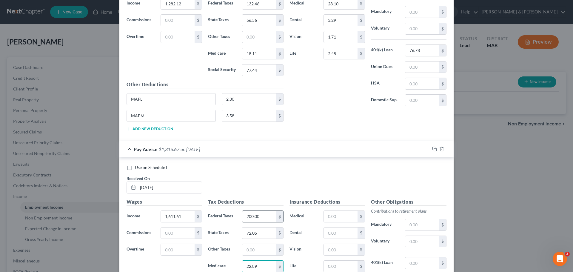
scroll to position [1875, 0]
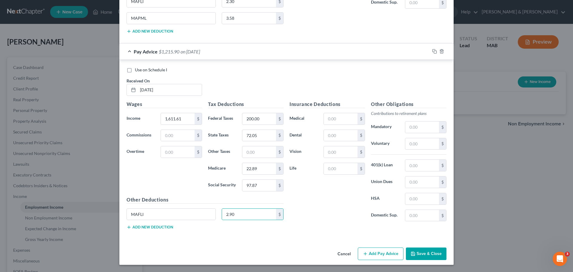
click at [157, 229] on button "Add new deduction" at bounding box center [149, 227] width 47 height 5
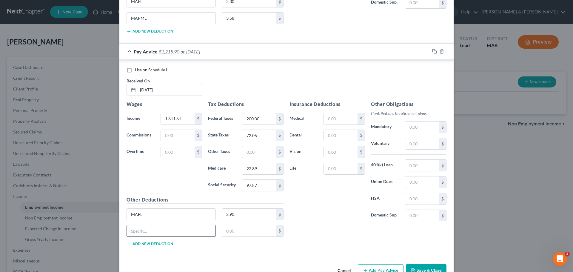
click at [155, 229] on input "text" at bounding box center [171, 230] width 89 height 11
click at [332, 118] on input "text" at bounding box center [341, 118] width 34 height 11
click at [409, 169] on input "text" at bounding box center [422, 165] width 34 height 11
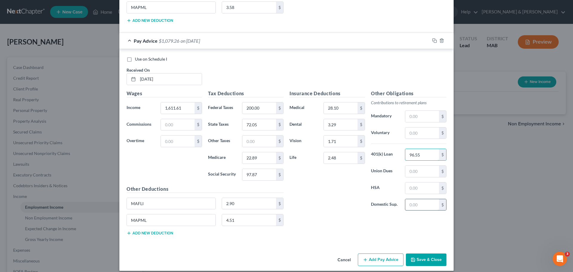
scroll to position [1892, 0]
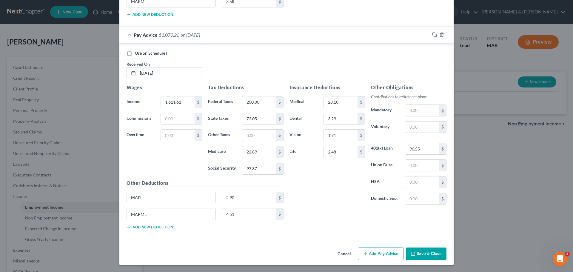
click at [381, 254] on button "Add Pay Advice" at bounding box center [381, 253] width 46 height 13
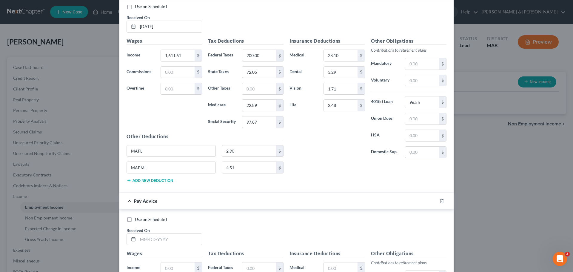
scroll to position [1951, 0]
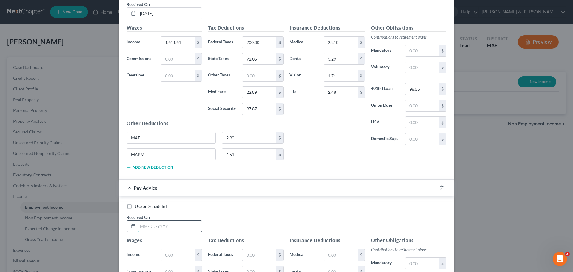
click at [143, 226] on input "text" at bounding box center [170, 225] width 64 height 11
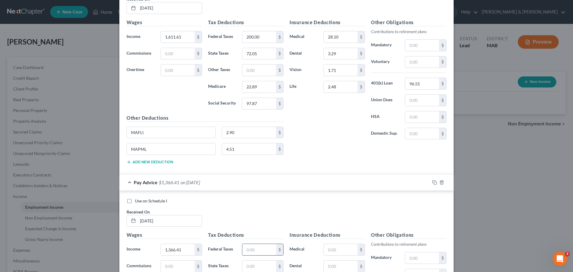
click at [266, 253] on input "text" at bounding box center [259, 249] width 34 height 11
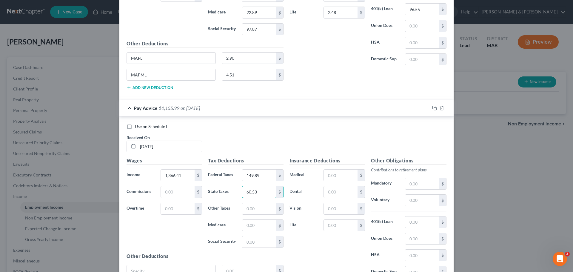
scroll to position [2046, 0]
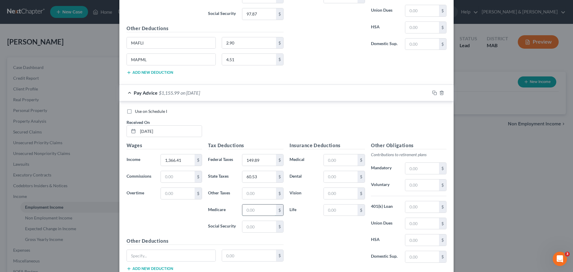
click at [260, 211] on input "text" at bounding box center [259, 209] width 34 height 11
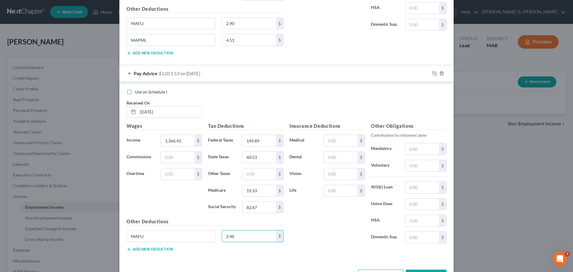
scroll to position [2076, 0]
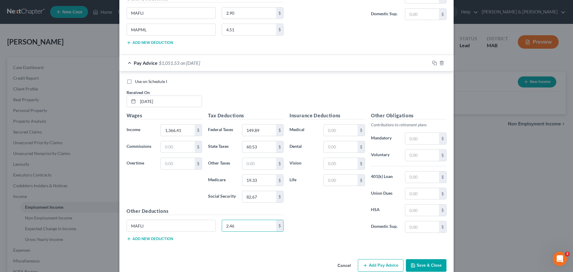
click at [155, 238] on button "Add new deduction" at bounding box center [149, 238] width 47 height 5
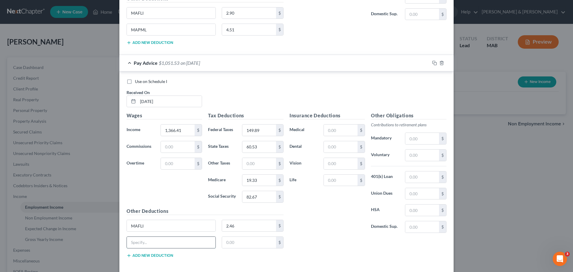
click at [152, 239] on input "text" at bounding box center [171, 242] width 89 height 11
click at [340, 130] on input "text" at bounding box center [341, 129] width 34 height 11
click at [414, 153] on input "text" at bounding box center [422, 154] width 34 height 11
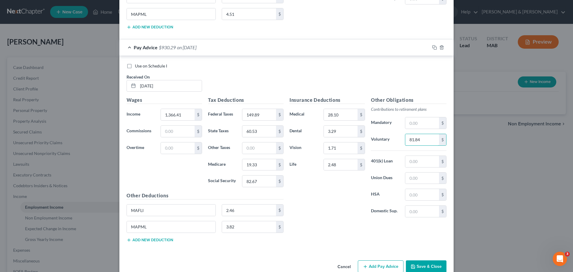
scroll to position [2104, 0]
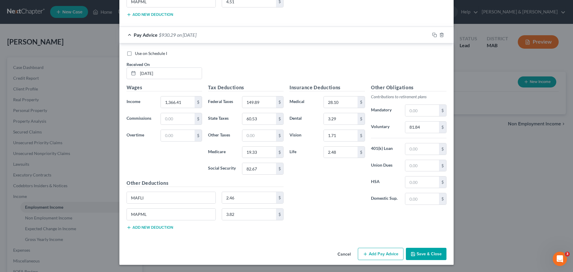
click at [369, 251] on button "Add Pay Advice" at bounding box center [381, 254] width 46 height 13
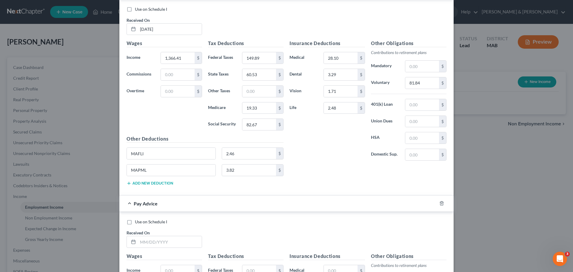
scroll to position [2164, 0]
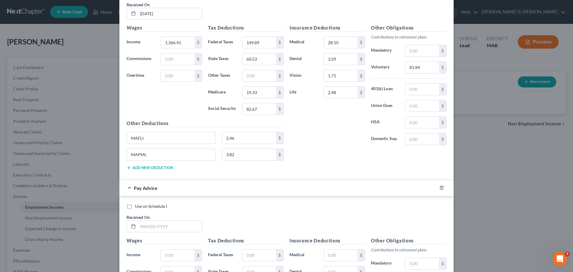
drag, startPoint x: 149, startPoint y: 226, endPoint x: 159, endPoint y: 219, distance: 12.0
click at [149, 226] on input "text" at bounding box center [170, 225] width 64 height 11
click at [317, 217] on div "Use on Schedule I Received On *" at bounding box center [286, 220] width 326 height 34
click at [150, 228] on input "text" at bounding box center [170, 225] width 64 height 11
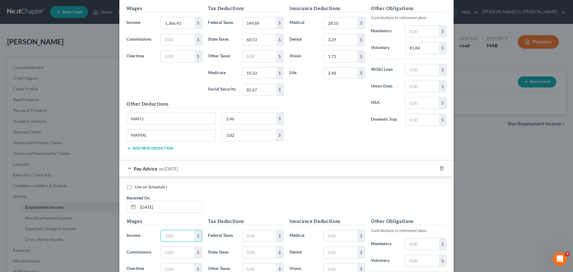
scroll to position [2194, 0]
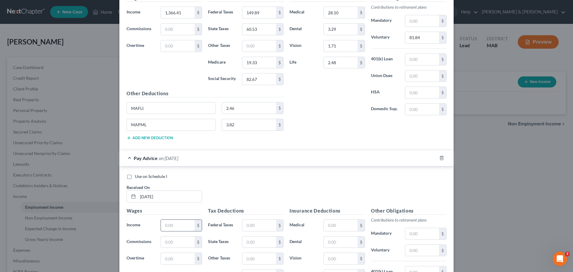
drag, startPoint x: 170, startPoint y: 226, endPoint x: 172, endPoint y: 222, distance: 5.1
click at [170, 226] on input "text" at bounding box center [178, 225] width 34 height 11
click at [265, 230] on input "text" at bounding box center [259, 225] width 34 height 11
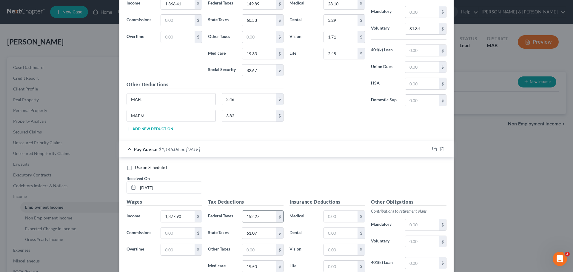
scroll to position [2300, 0]
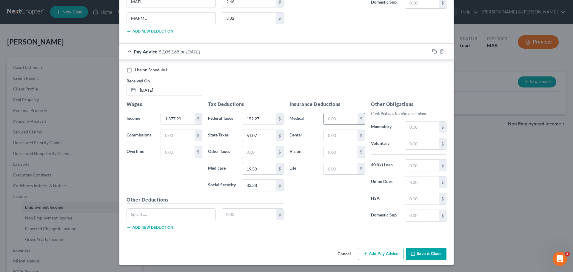
click at [337, 118] on input "text" at bounding box center [341, 118] width 34 height 11
click at [418, 141] on input "text" at bounding box center [422, 143] width 34 height 11
click at [151, 216] on input "text" at bounding box center [171, 213] width 89 height 11
click at [137, 226] on button "Add new deduction" at bounding box center [149, 227] width 47 height 5
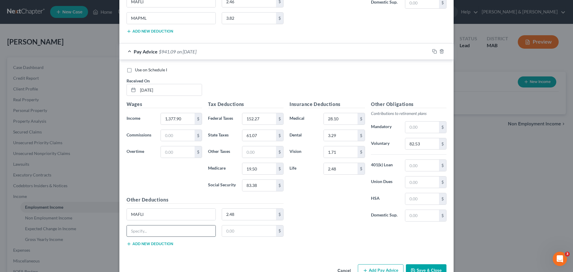
click at [138, 233] on input "text" at bounding box center [171, 230] width 89 height 11
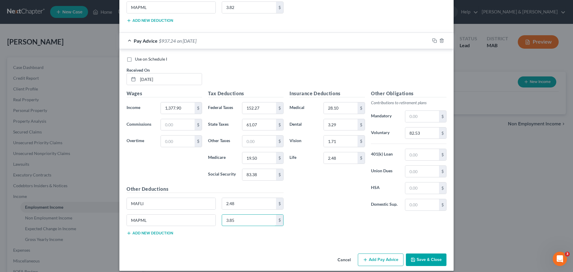
scroll to position [2317, 0]
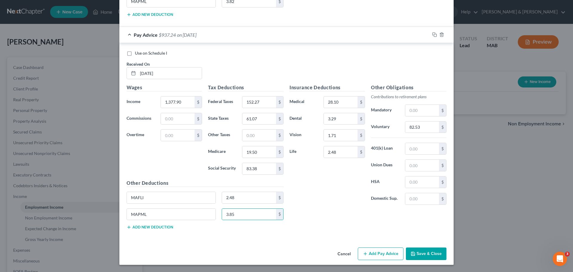
click at [370, 250] on button "Add Pay Advice" at bounding box center [381, 253] width 46 height 13
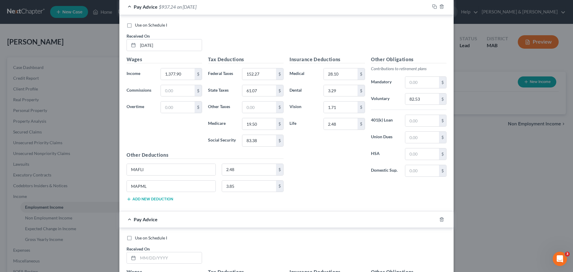
scroll to position [2376, 0]
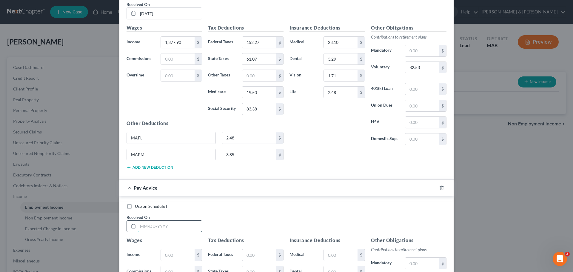
click at [159, 224] on input "text" at bounding box center [170, 225] width 64 height 11
click at [257, 257] on input "text" at bounding box center [259, 254] width 34 height 11
click at [251, 255] on input "text" at bounding box center [259, 254] width 34 height 11
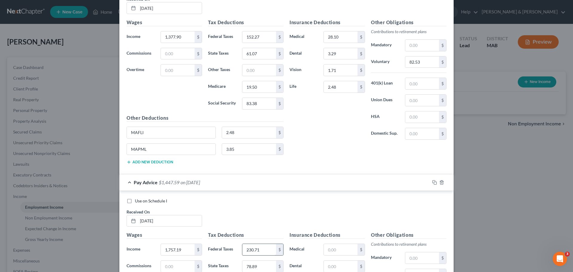
scroll to position [2513, 0]
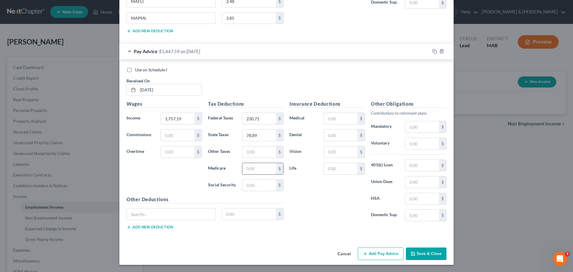
click at [251, 169] on input "text" at bounding box center [259, 168] width 34 height 11
click at [151, 227] on button "Add new deduction" at bounding box center [149, 227] width 47 height 5
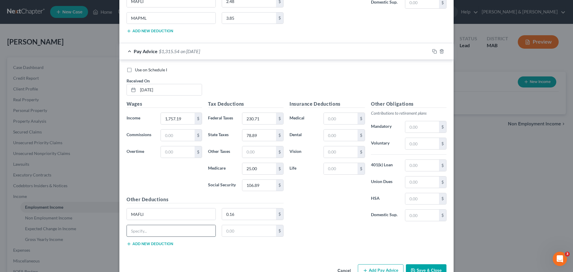
click at [151, 227] on input "text" at bounding box center [171, 230] width 89 height 11
click at [425, 127] on input "text" at bounding box center [422, 126] width 34 height 11
click at [411, 144] on input "text" at bounding box center [422, 143] width 34 height 11
click at [338, 120] on input "text" at bounding box center [341, 118] width 34 height 11
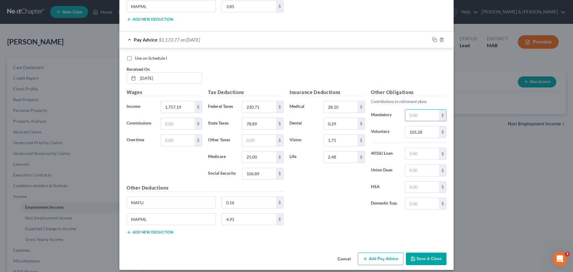
scroll to position [2529, 0]
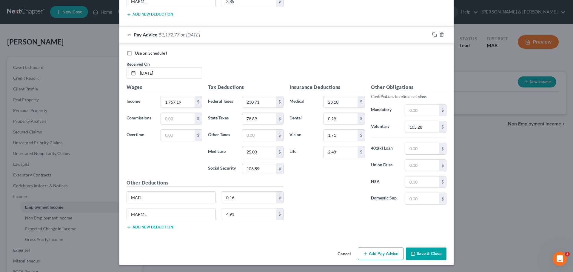
click at [384, 253] on button "Add Pay Advice" at bounding box center [381, 253] width 46 height 13
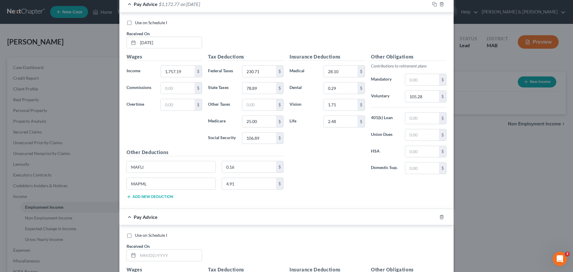
scroll to position [2619, 0]
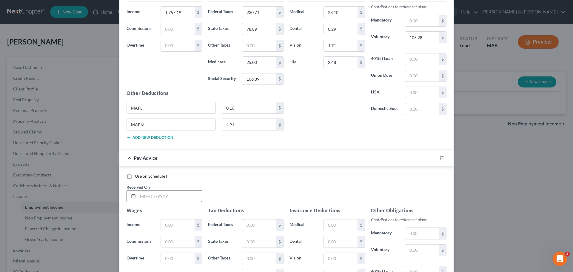
click at [166, 195] on input "text" at bounding box center [170, 195] width 64 height 11
click at [255, 222] on input "text" at bounding box center [259, 224] width 34 height 11
drag, startPoint x: 412, startPoint y: 183, endPoint x: 402, endPoint y: 182, distance: 9.9
click at [412, 183] on div "Use on Schedule I Received On * 3/20/25" at bounding box center [286, 190] width 326 height 34
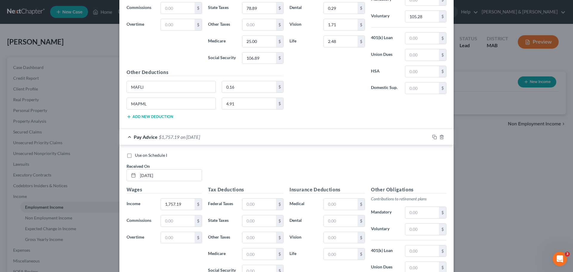
scroll to position [2649, 0]
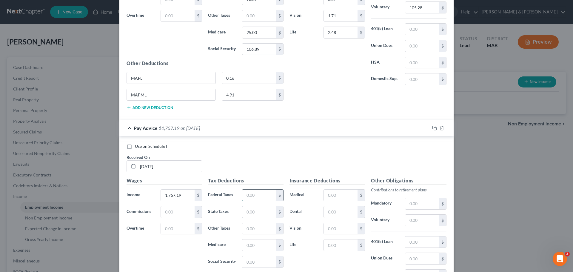
click at [261, 197] on input "text" at bounding box center [259, 194] width 34 height 11
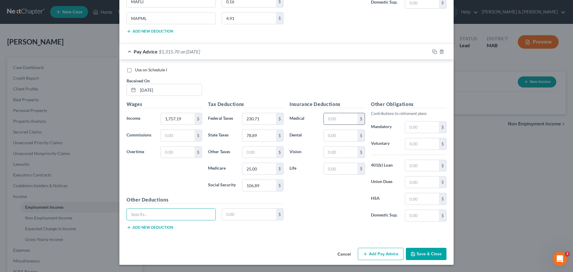
click at [345, 118] on input "text" at bounding box center [341, 118] width 34 height 11
click at [417, 144] on input "text" at bounding box center [422, 143] width 34 height 11
click at [162, 218] on input "text" at bounding box center [171, 213] width 89 height 11
click at [156, 229] on button "Add new deduction" at bounding box center [149, 227] width 47 height 5
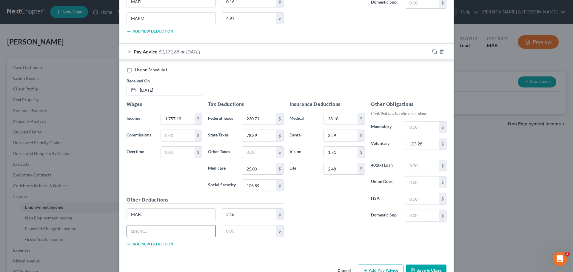
click at [156, 229] on input "text" at bounding box center [171, 230] width 89 height 11
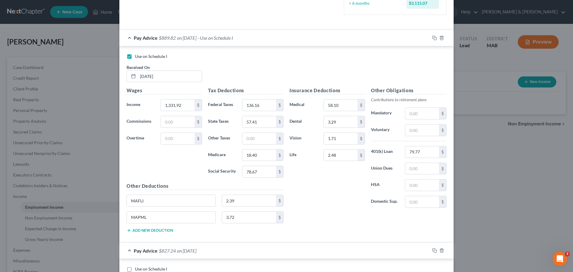
scroll to position [239, 0]
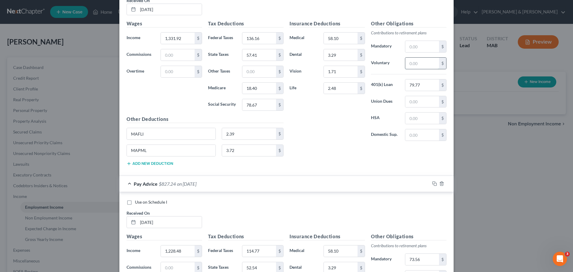
click at [410, 62] on input "text" at bounding box center [422, 63] width 34 height 11
click at [341, 104] on div "Insurance Deductions Medical 58.10 $ Dental 3.29 $ Vision 1.71 $ Life 2.48 $" at bounding box center [326, 83] width 81 height 126
click at [418, 67] on input "text" at bounding box center [422, 63] width 34 height 11
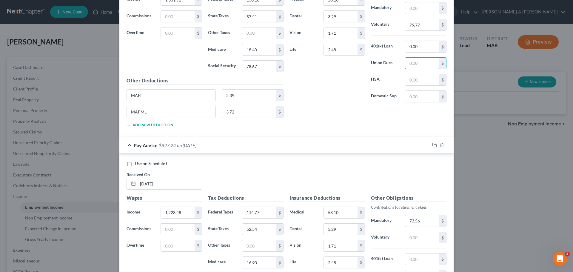
scroll to position [358, 0]
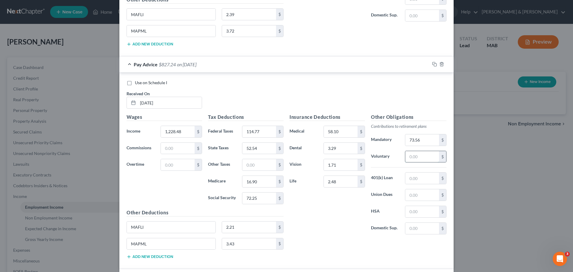
click at [421, 152] on input "text" at bounding box center [422, 156] width 34 height 11
click at [420, 142] on input "73.56" at bounding box center [422, 139] width 34 height 11
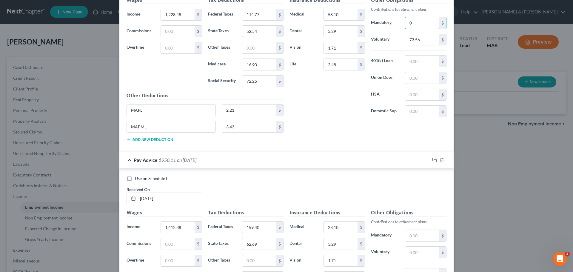
scroll to position [567, 0]
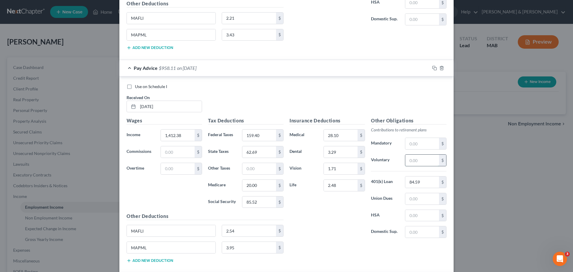
click at [415, 160] on input "text" at bounding box center [422, 159] width 34 height 11
click at [353, 222] on div "Insurance Deductions Medical 28.10 $ Dental 3.29 $ Vision 1.71 $ Life 2.48 $" at bounding box center [326, 180] width 81 height 126
click at [415, 162] on input "text" at bounding box center [422, 159] width 34 height 11
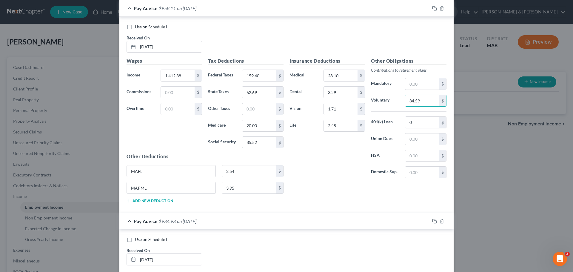
scroll to position [775, 0]
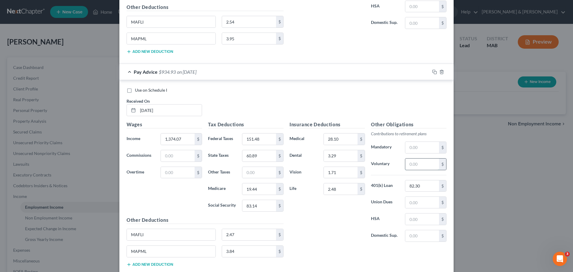
click at [420, 166] on input "text" at bounding box center [422, 163] width 34 height 11
click at [355, 210] on div "Insurance Deductions Medical 28.10 $ Dental 3.29 $ Vision 1.71 $ Life 2.48 $" at bounding box center [326, 184] width 81 height 126
drag, startPoint x: 411, startPoint y: 168, endPoint x: 414, endPoint y: 166, distance: 3.6
click at [411, 168] on input "text" at bounding box center [422, 163] width 34 height 11
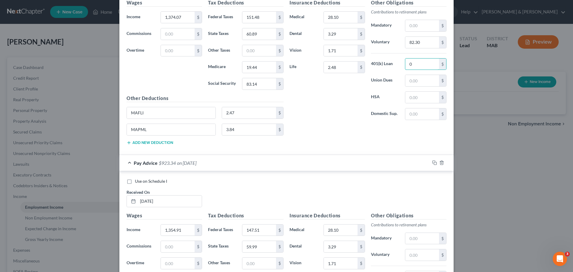
scroll to position [984, 0]
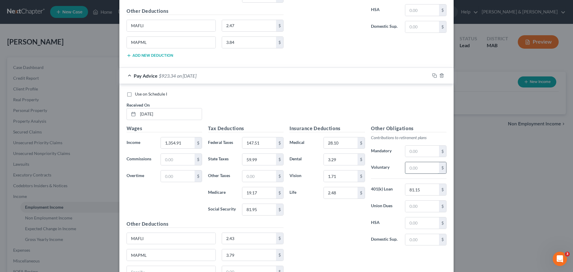
click at [422, 168] on input "text" at bounding box center [422, 167] width 34 height 11
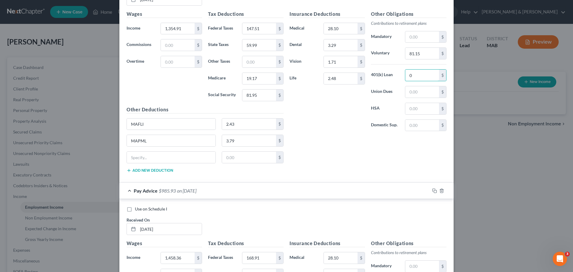
scroll to position [1193, 0]
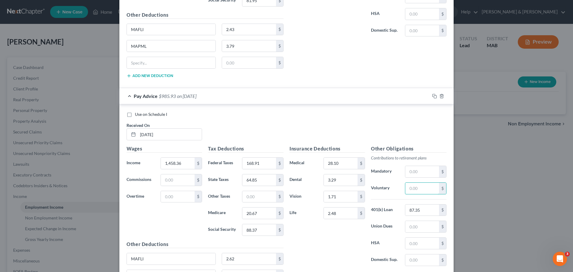
drag, startPoint x: 413, startPoint y: 191, endPoint x: 425, endPoint y: 179, distance: 17.1
click at [415, 189] on input "text" at bounding box center [422, 188] width 34 height 11
click at [336, 228] on div "Insurance Deductions Medical 28.10 $ Dental 3.29 $ Vision 1.71 $ Life 2.48 $" at bounding box center [326, 208] width 81 height 126
click at [423, 189] on input "text" at bounding box center [422, 188] width 34 height 11
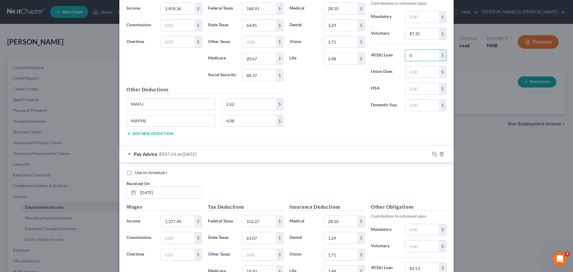
scroll to position [1402, 0]
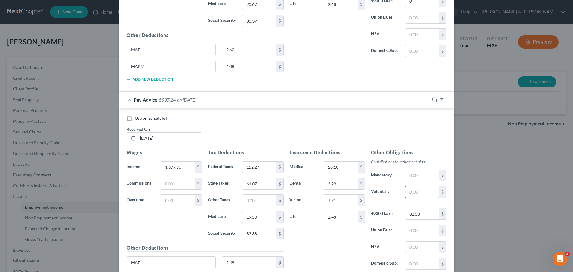
click at [424, 191] on input "text" at bounding box center [422, 191] width 34 height 11
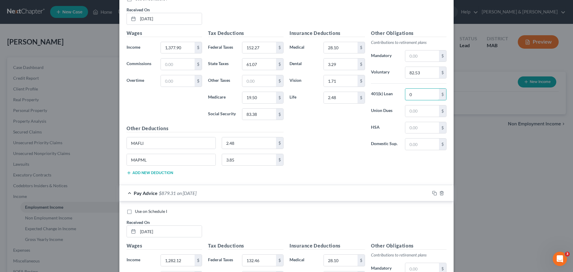
scroll to position [1610, 0]
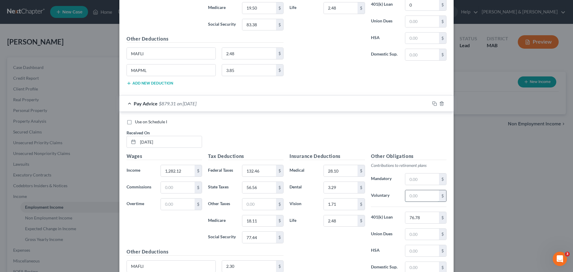
click at [419, 193] on input "text" at bounding box center [422, 195] width 34 height 11
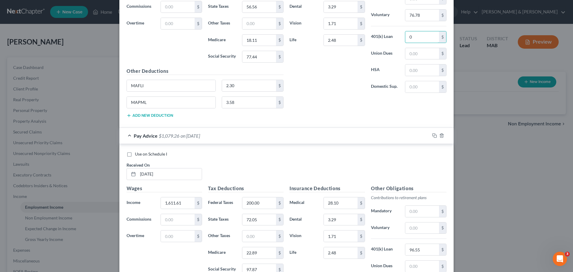
scroll to position [1849, 0]
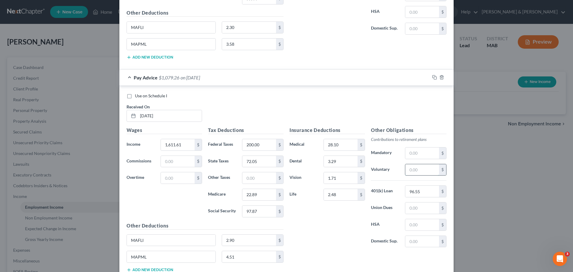
click at [420, 170] on input "text" at bounding box center [422, 169] width 34 height 11
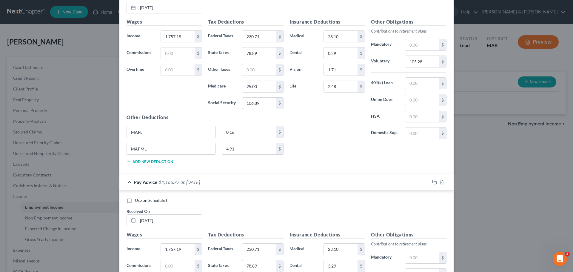
scroll to position [2742, 0]
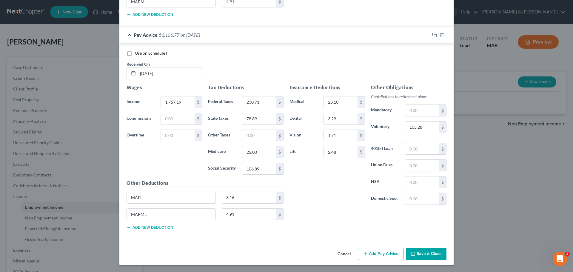
click at [384, 256] on button "Add Pay Advice" at bounding box center [381, 254] width 46 height 13
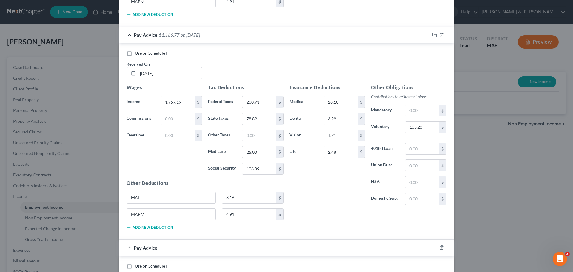
scroll to position [2831, 0]
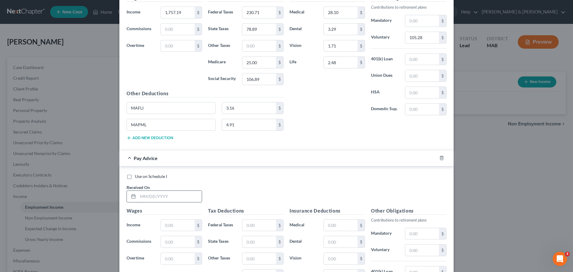
click at [171, 197] on input "text" at bounding box center [170, 196] width 64 height 11
click at [248, 230] on input "text" at bounding box center [259, 225] width 34 height 11
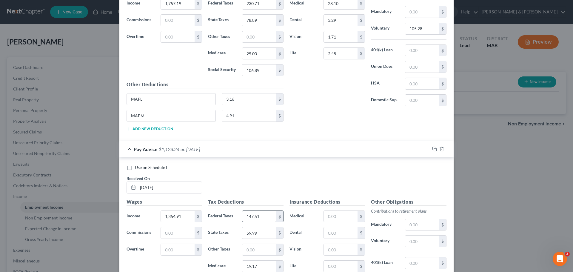
scroll to position [2938, 0]
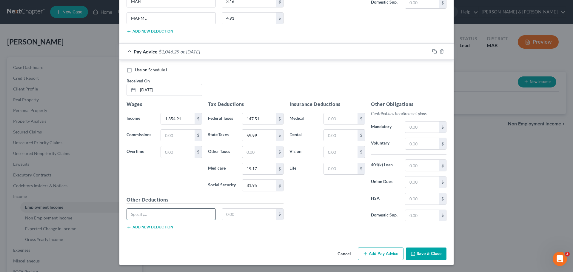
click at [146, 217] on input "text" at bounding box center [171, 213] width 89 height 11
click at [148, 227] on button "Add new deduction" at bounding box center [149, 227] width 47 height 5
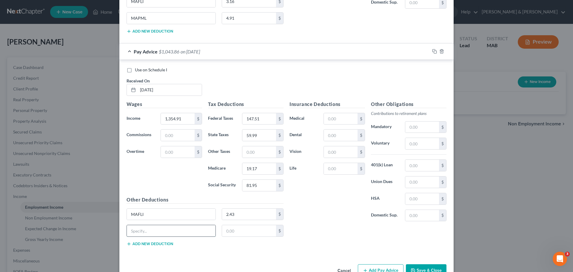
click at [147, 226] on input "text" at bounding box center [171, 230] width 89 height 11
click at [413, 139] on input "text" at bounding box center [422, 143] width 34 height 11
click at [342, 119] on input "text" at bounding box center [341, 118] width 34 height 11
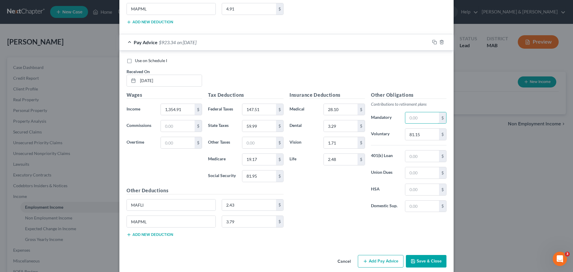
scroll to position [2954, 0]
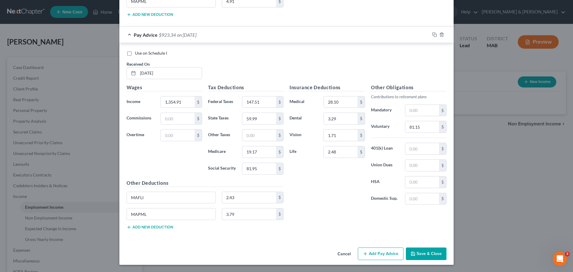
click at [369, 254] on button "Add Pay Advice" at bounding box center [381, 253] width 46 height 13
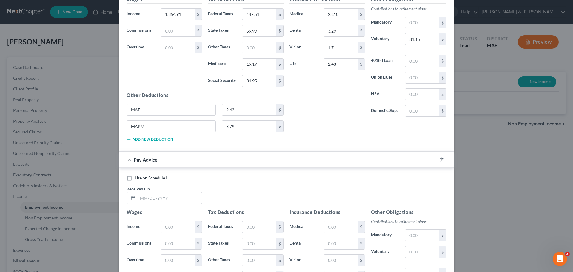
scroll to position [3044, 0]
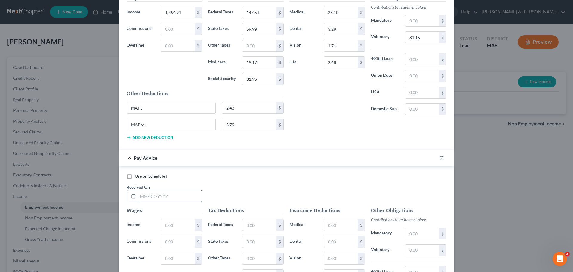
click at [174, 197] on input "text" at bounding box center [170, 195] width 64 height 11
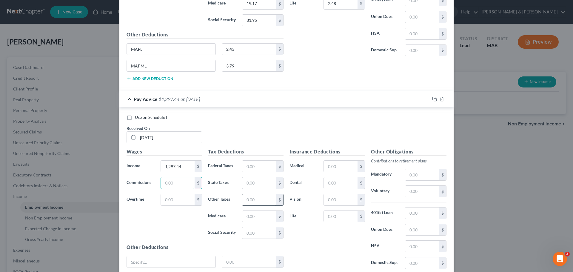
scroll to position [3103, 0]
click at [254, 165] on input "text" at bounding box center [259, 165] width 34 height 11
click at [344, 168] on input "text" at bounding box center [341, 165] width 34 height 11
click at [407, 189] on input "text" at bounding box center [422, 190] width 34 height 11
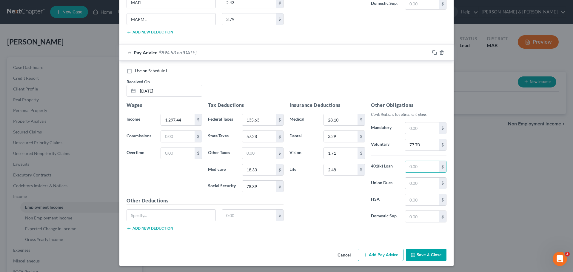
scroll to position [3150, 0]
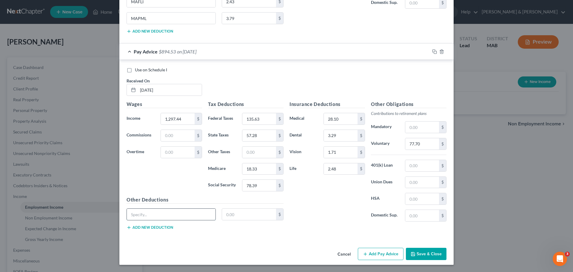
click at [160, 212] on input "text" at bounding box center [171, 213] width 89 height 11
click at [158, 225] on button "Add new deduction" at bounding box center [149, 227] width 47 height 5
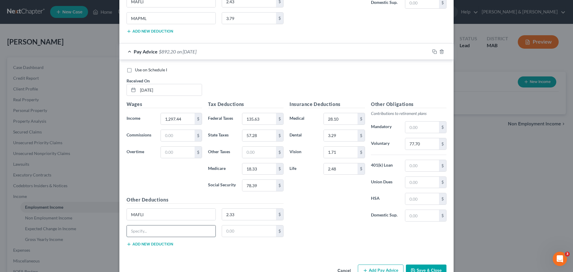
click at [156, 230] on input "text" at bounding box center [171, 230] width 89 height 11
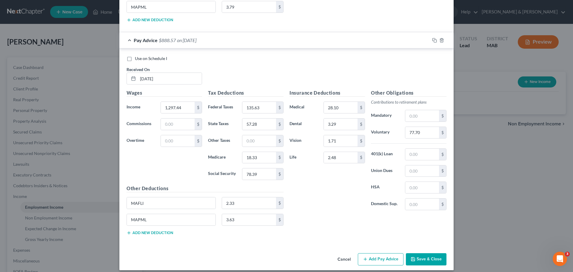
scroll to position [3167, 0]
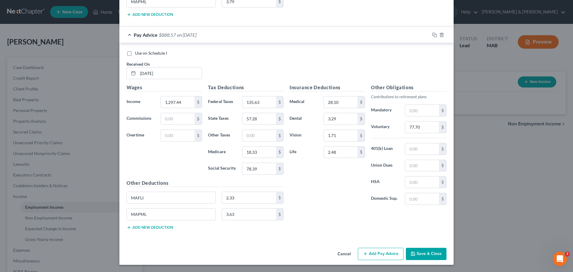
click at [380, 255] on button "Add Pay Advice" at bounding box center [381, 254] width 46 height 13
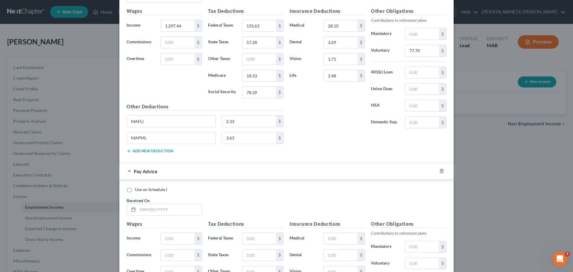
scroll to position [3256, 0]
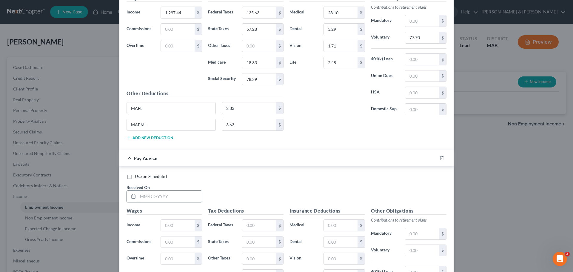
click at [165, 197] on input "text" at bounding box center [170, 196] width 64 height 11
click at [249, 228] on input "text" at bounding box center [259, 225] width 34 height 11
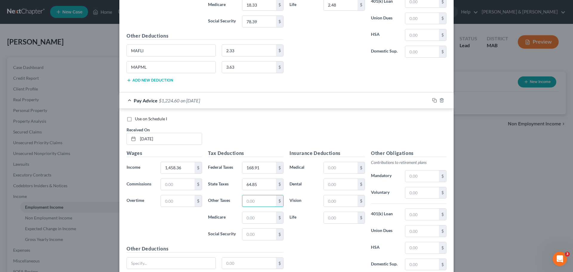
scroll to position [3316, 0]
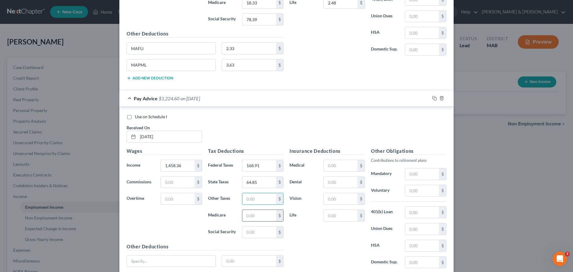
click at [256, 215] on input "text" at bounding box center [259, 215] width 34 height 11
click at [149, 259] on input "text" at bounding box center [171, 260] width 89 height 11
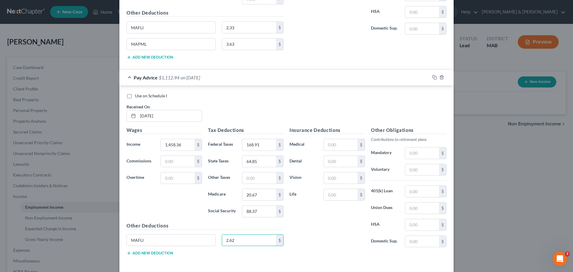
scroll to position [3346, 0]
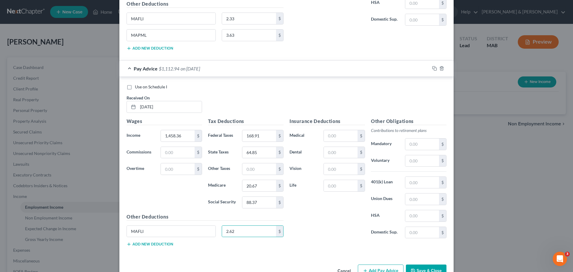
click at [153, 245] on button "Add new deduction" at bounding box center [149, 244] width 47 height 5
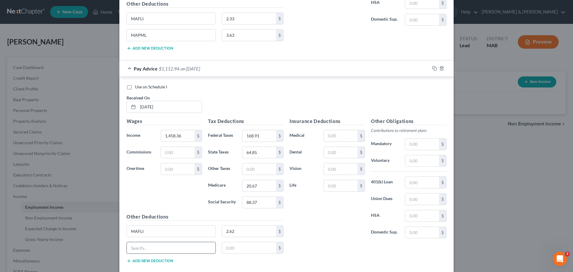
click at [153, 245] on input "text" at bounding box center [171, 247] width 89 height 11
click at [409, 159] on input "text" at bounding box center [422, 160] width 34 height 11
click at [349, 139] on input "text" at bounding box center [341, 135] width 34 height 11
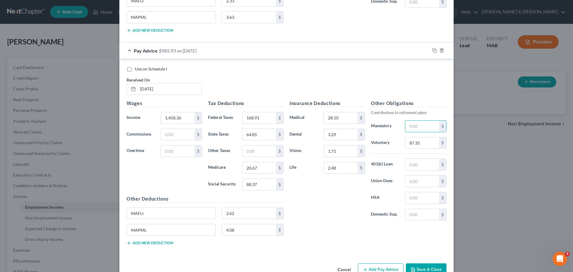
scroll to position [3379, 0]
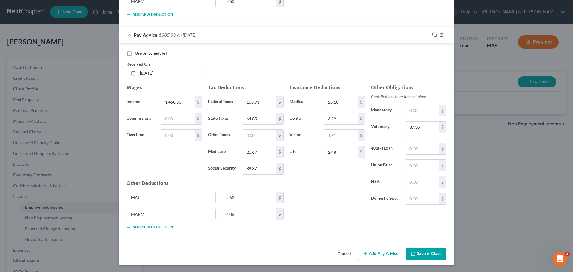
click at [383, 254] on button "Add Pay Advice" at bounding box center [381, 253] width 46 height 13
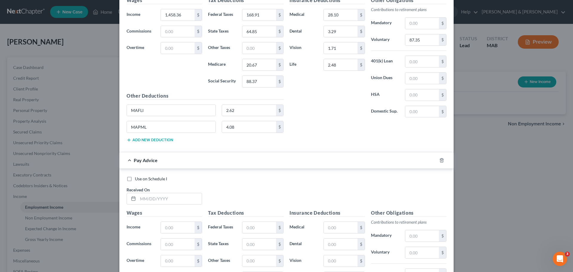
scroll to position [3469, 0]
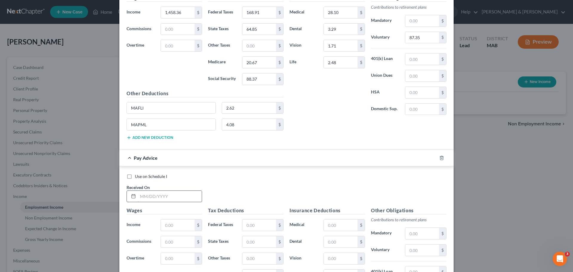
click at [168, 197] on input "text" at bounding box center [170, 196] width 64 height 11
click at [250, 226] on input "text" at bounding box center [259, 224] width 34 height 11
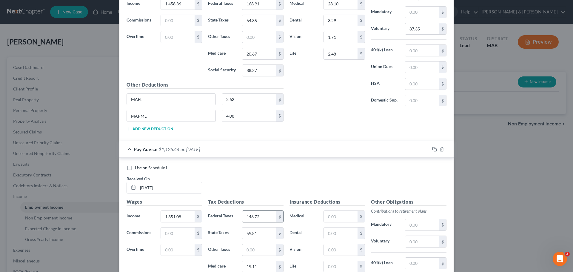
scroll to position [3575, 0]
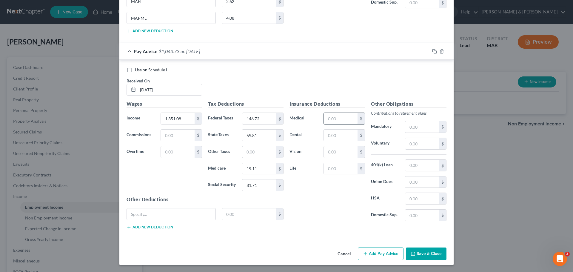
drag, startPoint x: 331, startPoint y: 120, endPoint x: 335, endPoint y: 120, distance: 3.9
click at [331, 120] on input "text" at bounding box center [341, 118] width 34 height 11
click at [415, 146] on input "text" at bounding box center [422, 143] width 34 height 11
drag, startPoint x: 345, startPoint y: 119, endPoint x: 338, endPoint y: 119, distance: 6.6
click at [345, 119] on input "text" at bounding box center [341, 118] width 34 height 11
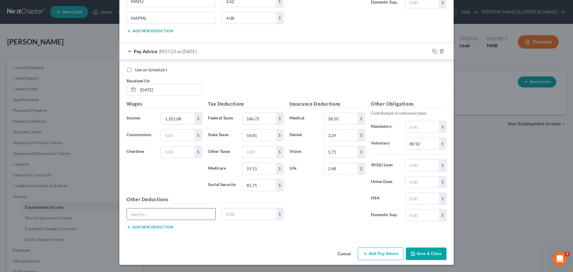
click at [146, 211] on input "text" at bounding box center [171, 213] width 89 height 11
click at [153, 227] on button "Add new deduction" at bounding box center [149, 227] width 47 height 5
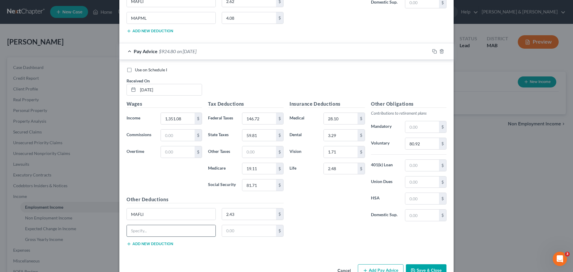
click at [153, 227] on input "text" at bounding box center [171, 230] width 89 height 11
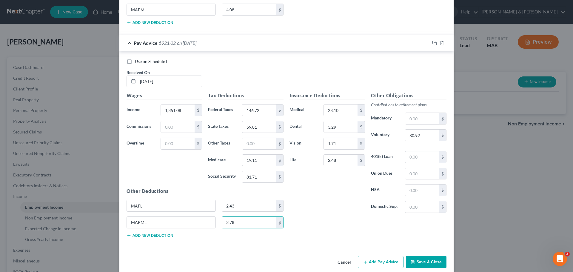
scroll to position [3592, 0]
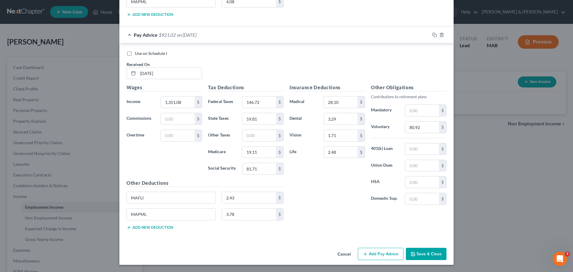
click at [385, 254] on button "Add Pay Advice" at bounding box center [381, 254] width 46 height 13
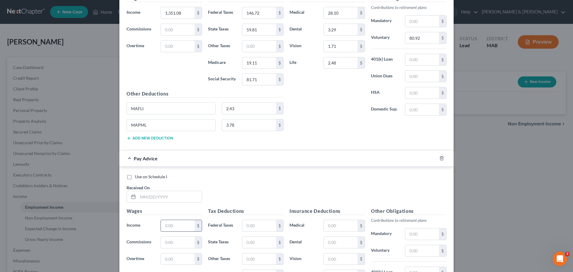
scroll to position [3681, 0]
click at [163, 197] on input "text" at bounding box center [170, 196] width 64 height 11
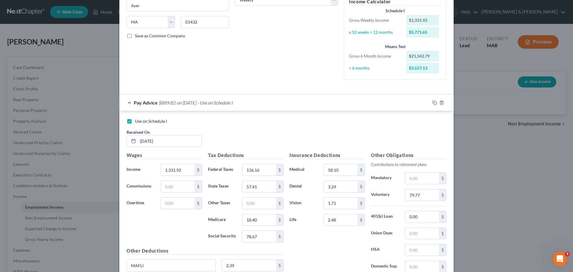
scroll to position [119, 0]
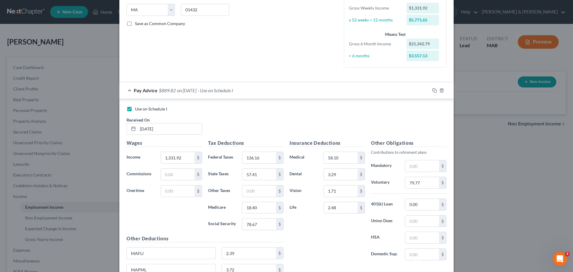
click at [135, 110] on label "Use on Schedule I" at bounding box center [151, 109] width 32 height 6
click at [137, 110] on input "Use on Schedule I" at bounding box center [139, 108] width 4 height 4
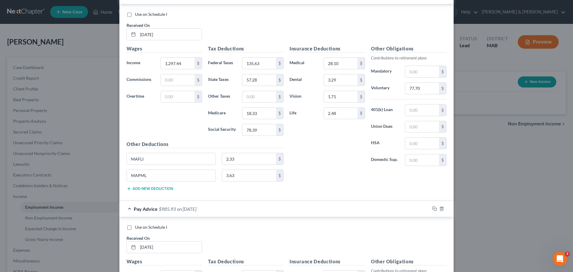
scroll to position [3251, 0]
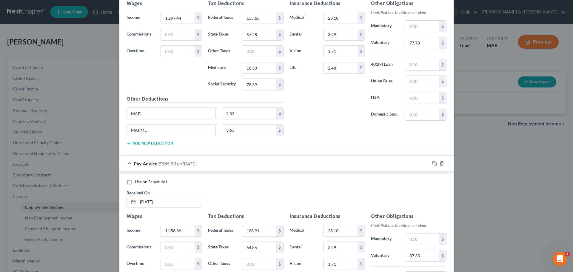
click at [440, 163] on icon "button" at bounding box center [441, 163] width 5 height 5
click at [439, 164] on icon "button" at bounding box center [441, 163] width 5 height 5
click at [439, 163] on icon "button" at bounding box center [441, 163] width 5 height 5
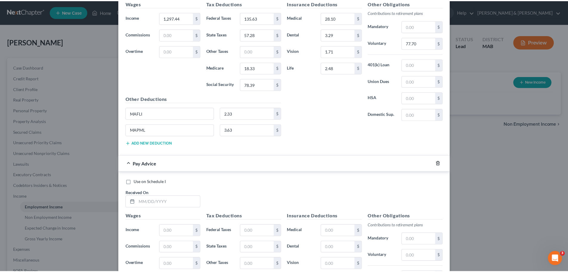
scroll to position [3167, 0]
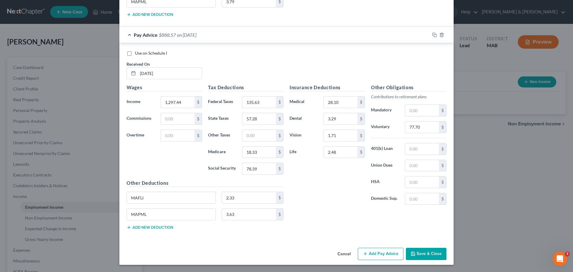
click at [431, 252] on button "Save & Close" at bounding box center [426, 254] width 41 height 13
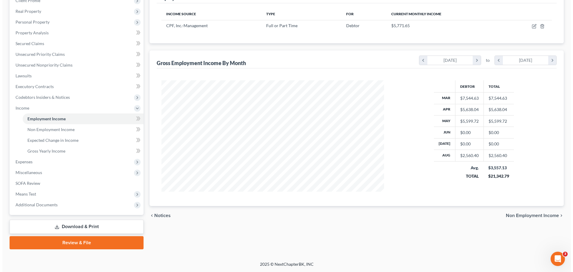
scroll to position [0, 0]
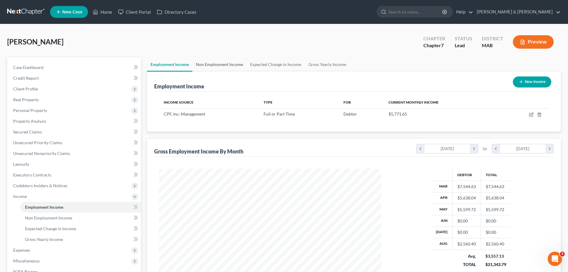
click at [218, 67] on link "Non Employment Income" at bounding box center [219, 64] width 54 height 14
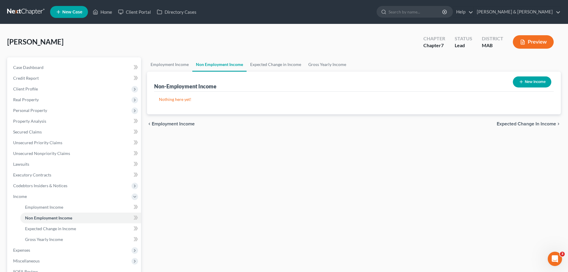
click at [524, 84] on button "New Income" at bounding box center [532, 81] width 38 height 11
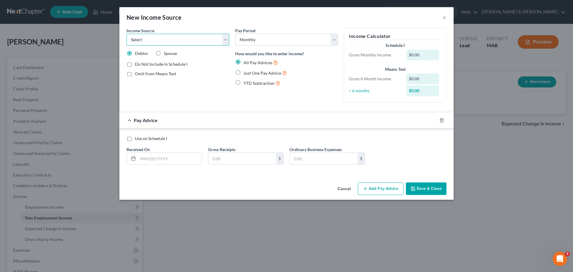
click at [175, 43] on select "Select Unemployment Disability (from employer) Pension Retirement Social Securi…" at bounding box center [177, 40] width 103 height 12
click at [126, 34] on select "Select Unemployment Disability (from employer) Pension Retirement Social Securi…" at bounding box center [177, 40] width 103 height 12
click at [229, 160] on input "text" at bounding box center [242, 158] width 68 height 11
click at [158, 159] on input "text" at bounding box center [170, 158] width 64 height 11
click at [150, 156] on input "text" at bounding box center [170, 158] width 64 height 11
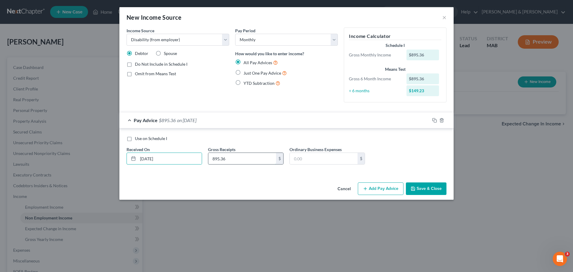
click at [250, 163] on input "895.36" at bounding box center [242, 158] width 68 height 11
click at [380, 187] on button "Add Pay Advice" at bounding box center [381, 188] width 46 height 13
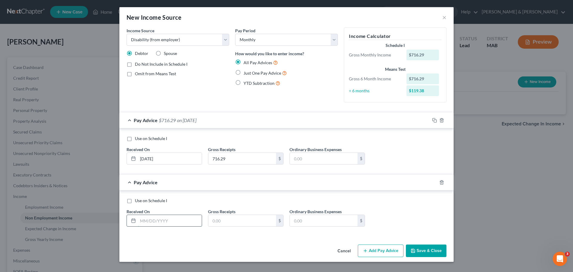
click at [149, 220] on input "text" at bounding box center [170, 220] width 64 height 11
click at [386, 251] on button "Add Pay Advice" at bounding box center [381, 250] width 46 height 13
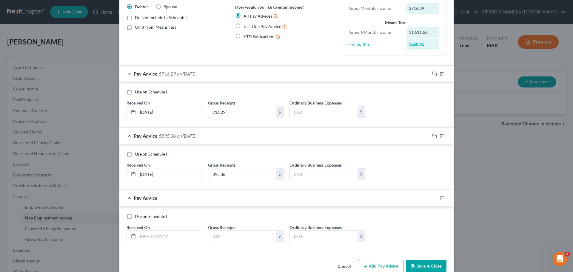
scroll to position [59, 0]
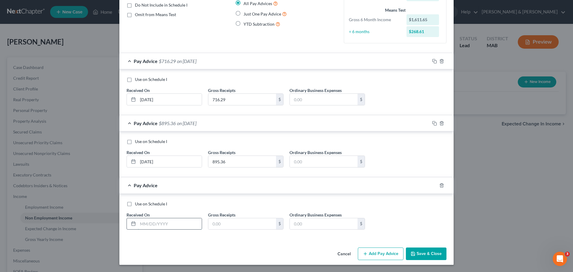
click at [152, 225] on input "text" at bounding box center [170, 223] width 64 height 11
click at [382, 254] on button "Add Pay Advice" at bounding box center [381, 253] width 46 height 13
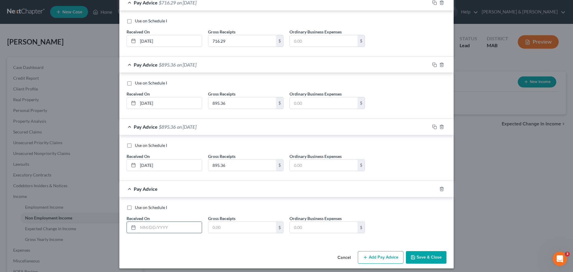
scroll to position [121, 0]
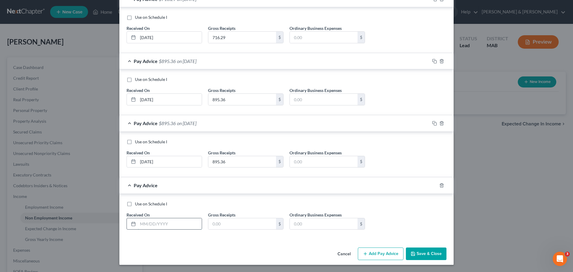
click at [163, 221] on input "text" at bounding box center [170, 223] width 64 height 11
click at [370, 254] on button "Add Pay Advice" at bounding box center [381, 253] width 46 height 13
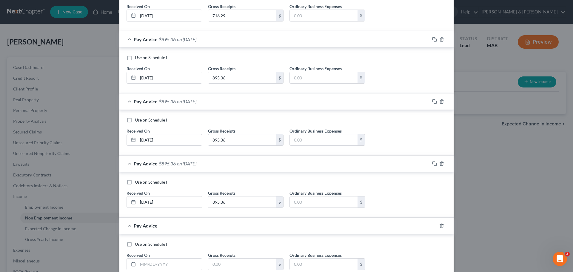
scroll to position [183, 0]
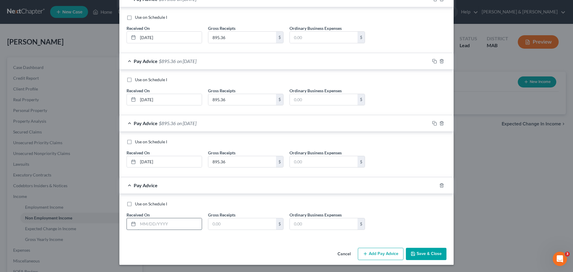
click at [164, 221] on input "text" at bounding box center [170, 223] width 64 height 11
click at [368, 251] on button "Add Pay Advice" at bounding box center [381, 254] width 46 height 13
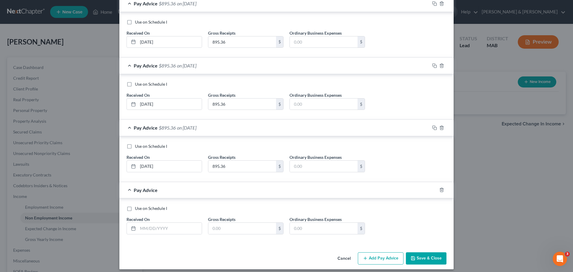
scroll to position [245, 0]
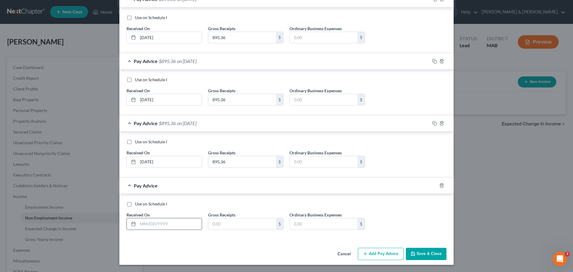
click at [155, 227] on input "text" at bounding box center [170, 223] width 64 height 11
click at [368, 252] on button "Add Pay Advice" at bounding box center [381, 254] width 46 height 13
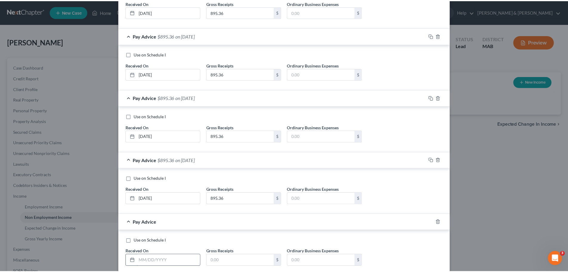
scroll to position [307, 0]
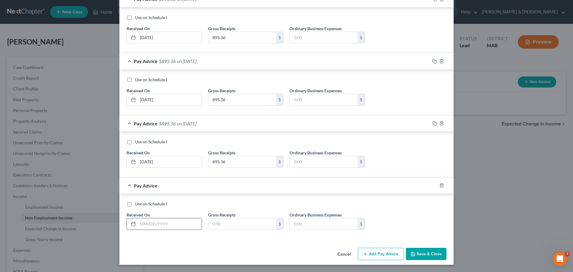
click at [159, 221] on input "text" at bounding box center [170, 223] width 64 height 11
click at [424, 252] on button "Save & Close" at bounding box center [426, 254] width 41 height 13
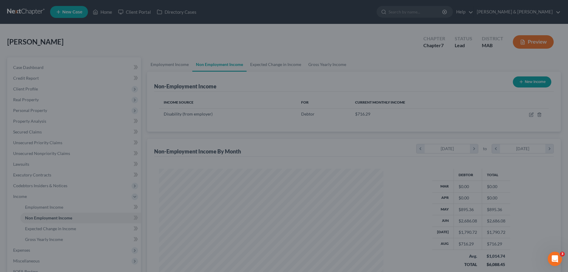
scroll to position [298125, 298002]
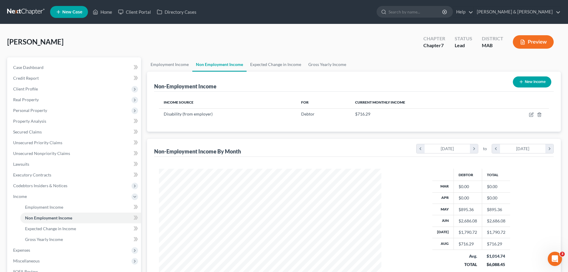
click at [525, 81] on button "New Income" at bounding box center [532, 81] width 38 height 11
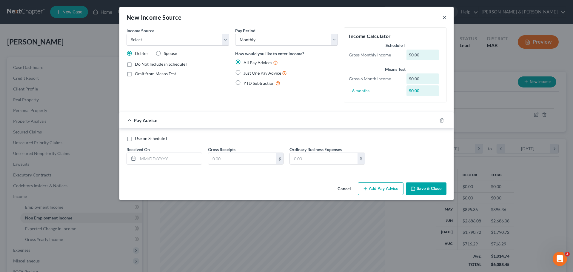
click at [445, 19] on button "×" at bounding box center [444, 17] width 4 height 7
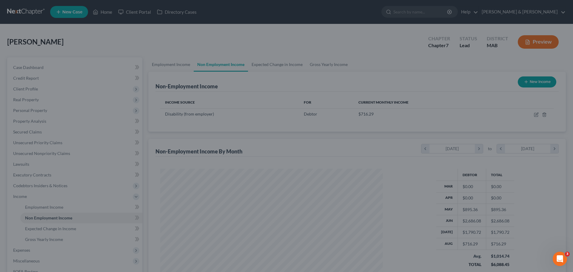
scroll to position [298125, 298002]
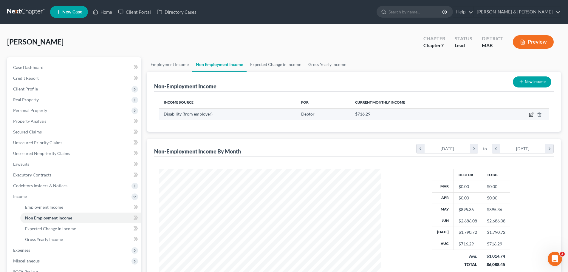
click at [533, 115] on icon "button" at bounding box center [531, 114] width 5 height 5
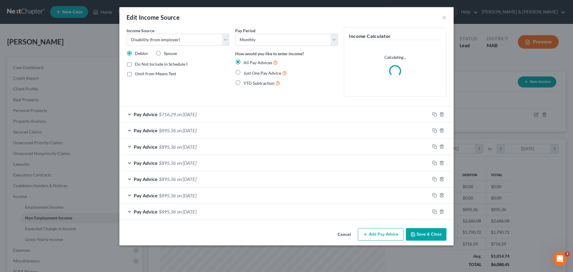
scroll to position [112, 237]
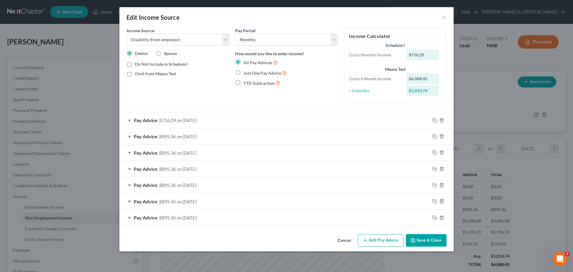
click at [381, 236] on button "Add Pay Advice" at bounding box center [381, 240] width 46 height 13
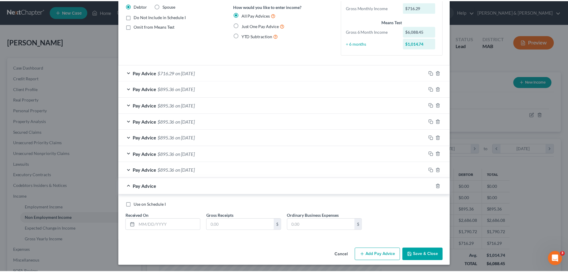
scroll to position [48, 0]
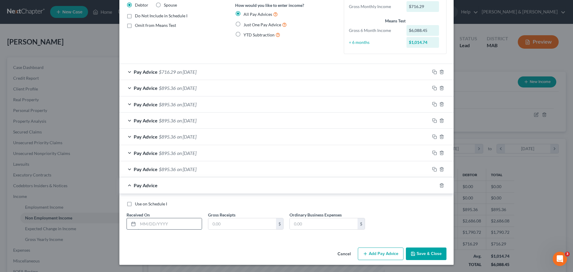
click at [170, 223] on input "text" at bounding box center [170, 223] width 64 height 11
click at [438, 256] on button "Save & Close" at bounding box center [426, 253] width 41 height 13
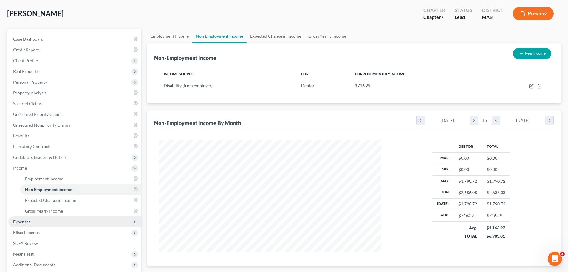
scroll to position [88, 0]
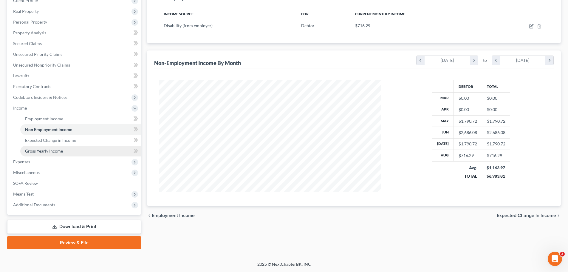
click at [72, 151] on link "Gross Yearly Income" at bounding box center [80, 151] width 121 height 11
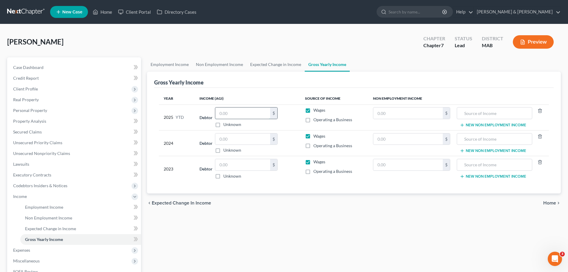
click at [243, 114] on input "text" at bounding box center [242, 112] width 55 height 11
click at [244, 115] on input "text" at bounding box center [242, 112] width 55 height 11
click at [396, 112] on input "text" at bounding box center [407, 112] width 69 height 11
click at [239, 142] on input "text" at bounding box center [242, 138] width 55 height 11
click at [237, 166] on input "text" at bounding box center [242, 164] width 55 height 11
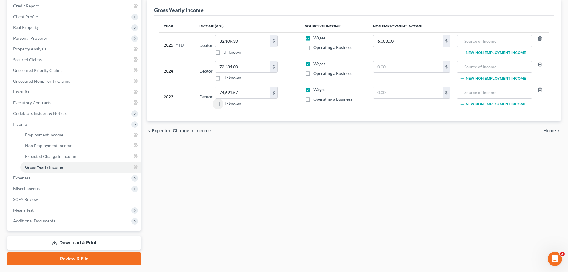
scroll to position [88, 0]
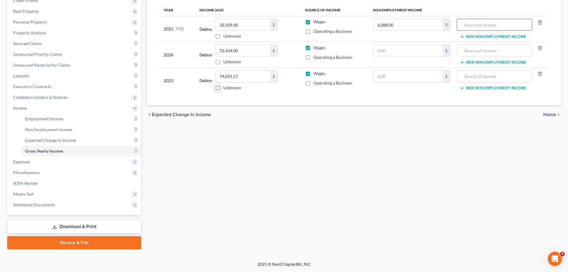
click at [468, 27] on input "text" at bounding box center [494, 24] width 69 height 11
click at [477, 49] on input "text" at bounding box center [494, 50] width 69 height 11
click at [478, 75] on input "text" at bounding box center [494, 76] width 69 height 11
click at [20, 161] on span "Expenses" at bounding box center [21, 161] width 17 height 5
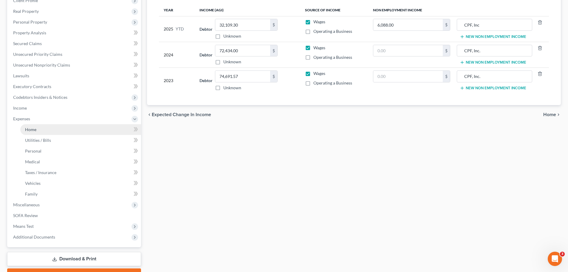
click at [59, 133] on link "Home" at bounding box center [80, 129] width 121 height 11
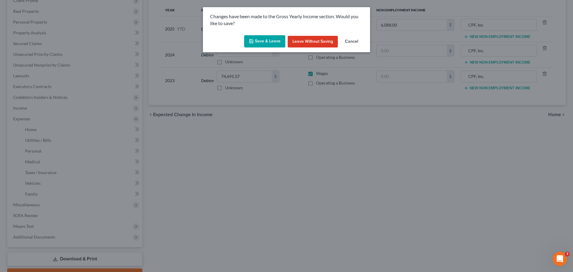
click at [268, 41] on button "Save & Leave" at bounding box center [264, 41] width 41 height 13
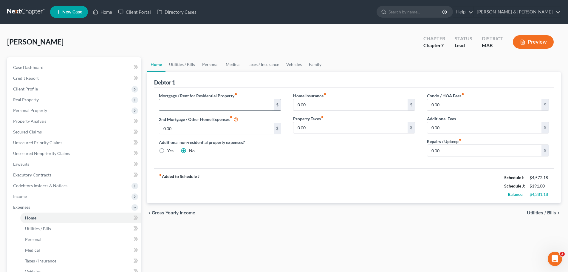
click at [217, 108] on input "text" at bounding box center [216, 104] width 114 height 11
click at [318, 101] on input "0.00" at bounding box center [350, 104] width 114 height 11
click at [451, 152] on input "0.00" at bounding box center [484, 150] width 114 height 11
click at [183, 64] on link "Utilities / Bills" at bounding box center [182, 64] width 33 height 14
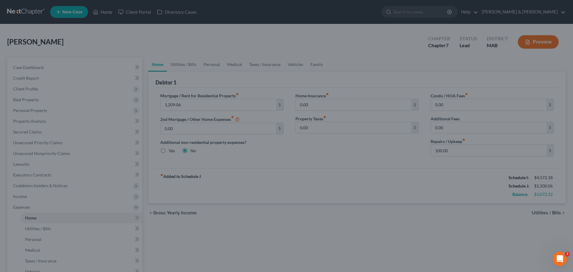
click at [187, 67] on div at bounding box center [286, 136] width 573 height 272
